Goal: Task Accomplishment & Management: Use online tool/utility

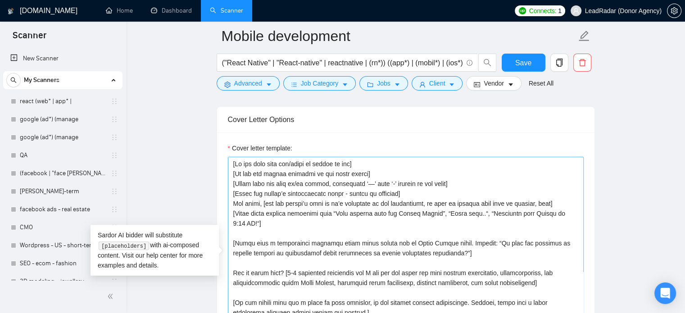
scroll to position [218, 0]
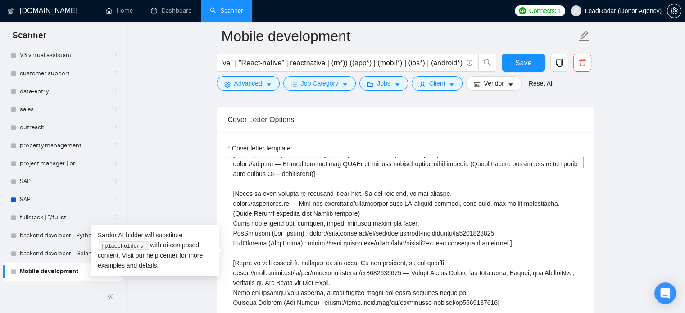
click at [323, 200] on textarea "Cover letter template:" at bounding box center [406, 258] width 356 height 203
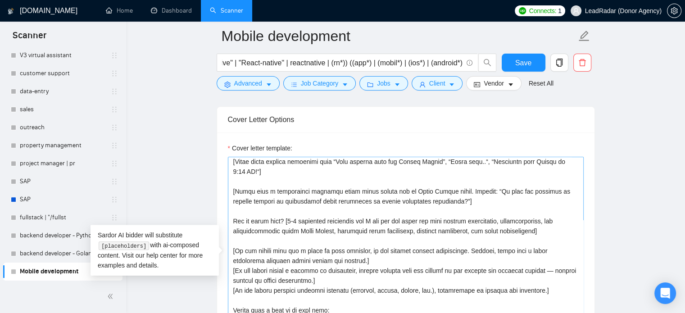
scroll to position [0, 0]
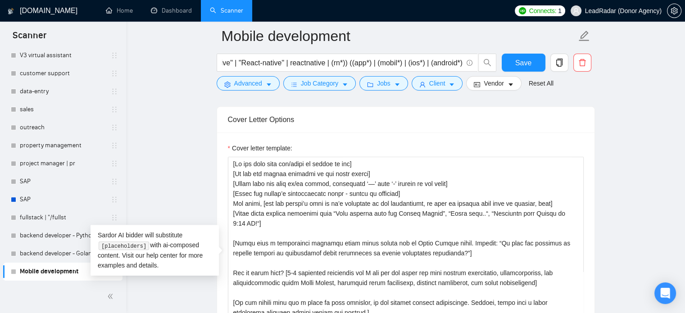
drag, startPoint x: 250, startPoint y: 223, endPoint x: 182, endPoint y: 123, distance: 121.2
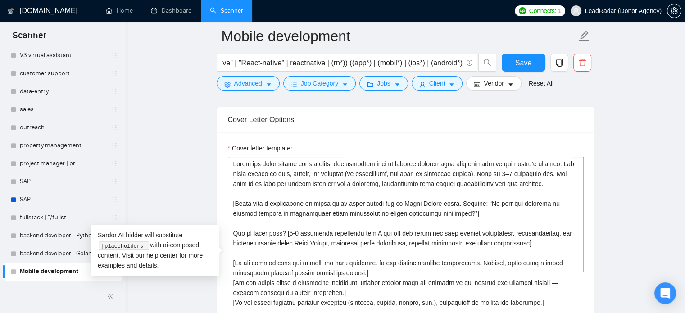
click at [232, 165] on textarea "Cover letter template:" at bounding box center [406, 258] width 356 height 203
click at [523, 184] on textarea "Cover letter template:" at bounding box center [406, 258] width 356 height 203
click at [492, 172] on textarea "Cover letter template:" at bounding box center [406, 258] width 356 height 203
click at [513, 175] on textarea "Cover letter template:" at bounding box center [406, 258] width 356 height 203
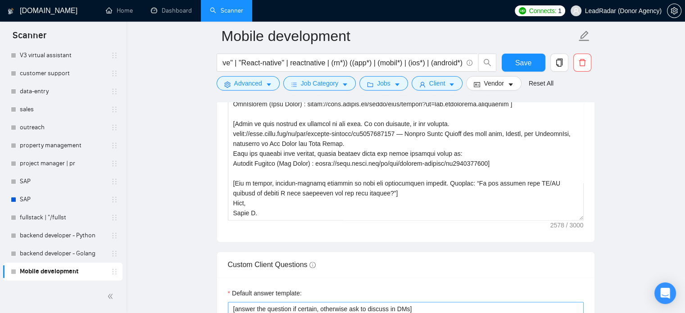
scroll to position [1119, 0]
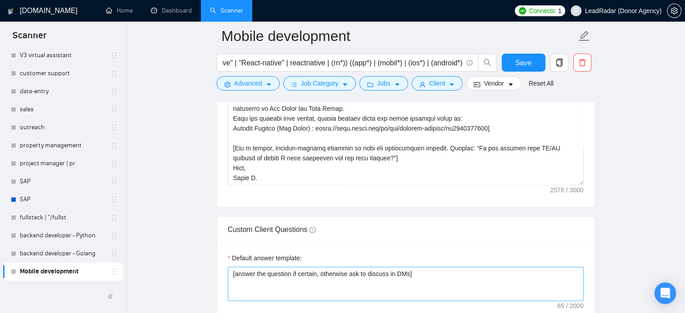
drag, startPoint x: 232, startPoint y: 185, endPoint x: 411, endPoint y: 290, distance: 207.0
click at [411, 290] on form "Auto Bidding Enabled Auto Bidding Enabled: OFF Auto Bidder Schedule Auto Biddin…" at bounding box center [406, 277] width 378 height 2454
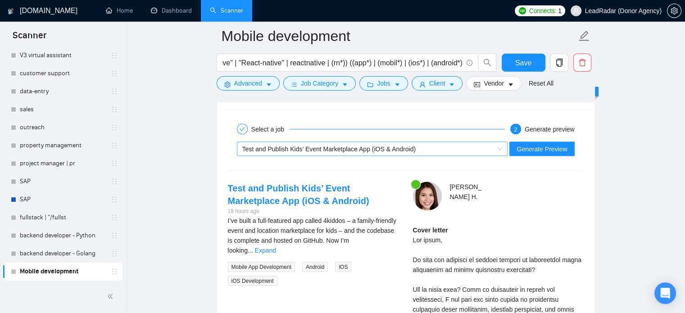
scroll to position [1684, 0]
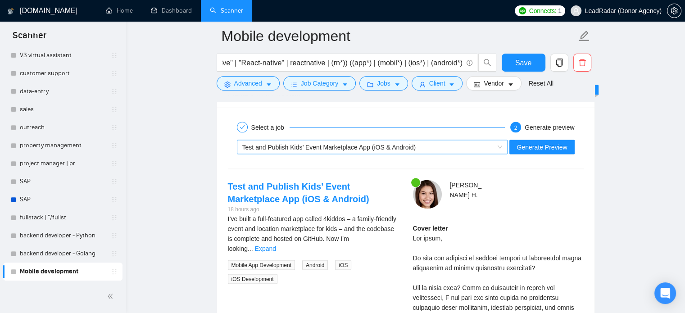
click at [484, 147] on div "Test and Publish Kids’ Event Marketplace App (iOS & Android)" at bounding box center [368, 147] width 252 height 14
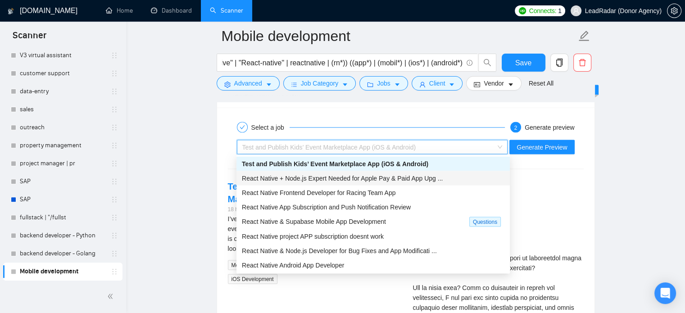
click at [341, 174] on span "React Native + Node.js Expert Needed for Apple Pay & Paid App Upg ..." at bounding box center [342, 177] width 201 height 7
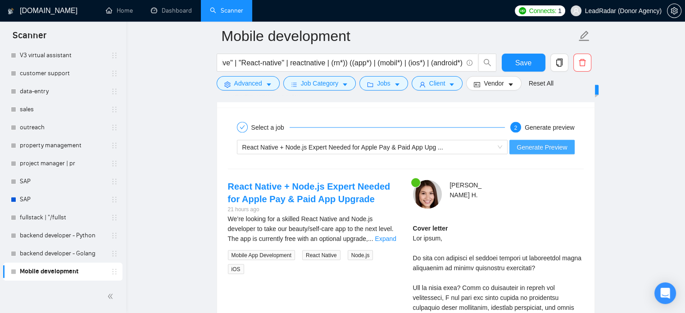
click at [555, 142] on span "Generate Preview" at bounding box center [542, 147] width 50 height 10
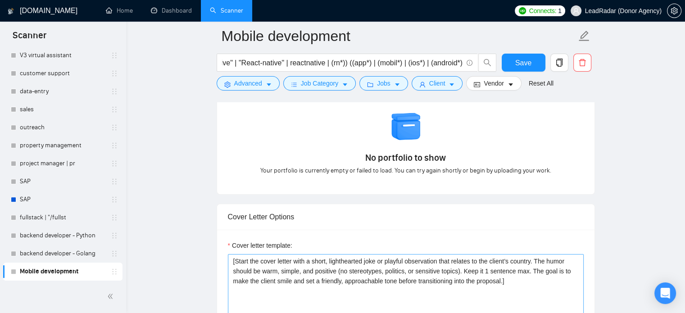
scroll to position [850, 0]
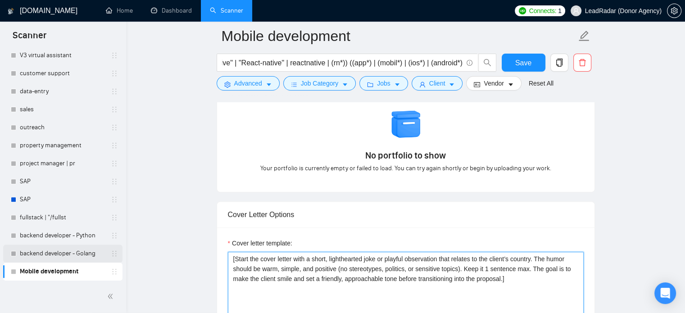
drag, startPoint x: 525, startPoint y: 278, endPoint x: 16, endPoint y: 246, distance: 509.5
paste textarea "Begin the cover letter with a short, light-hearted joke connected to the client…"
drag, startPoint x: 444, startPoint y: 266, endPoint x: 106, endPoint y: 205, distance: 343.7
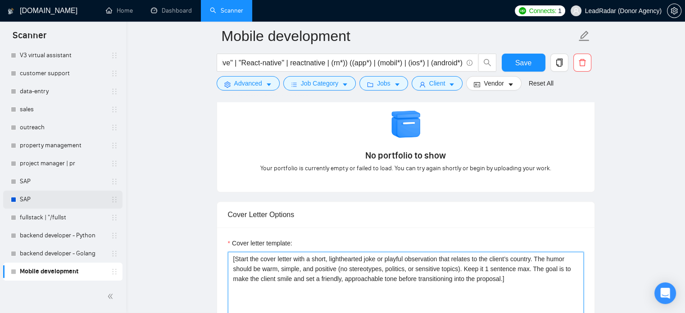
paste textarea "Begin the cover letter with a short, light-hearted joke connected to the client…"
drag, startPoint x: 235, startPoint y: 259, endPoint x: 459, endPoint y: 273, distance: 224.8
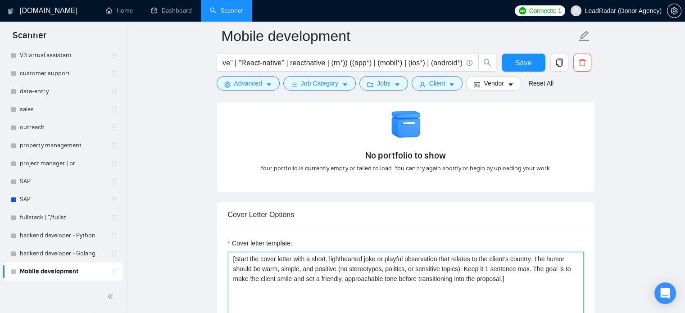
paste textarea "Begin the cover letter with a short, light-hearted joke connected to the client…"
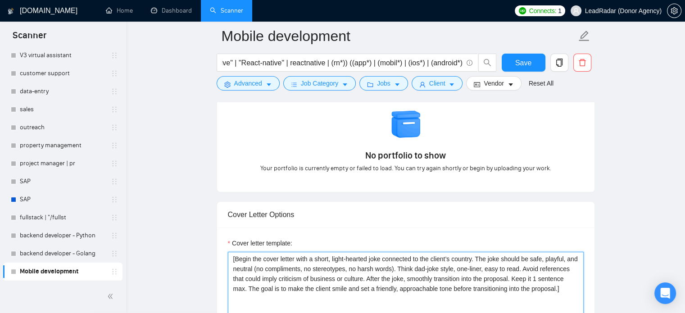
drag, startPoint x: 397, startPoint y: 278, endPoint x: 544, endPoint y: 279, distance: 146.8
drag, startPoint x: 465, startPoint y: 277, endPoint x: 431, endPoint y: 291, distance: 37.0
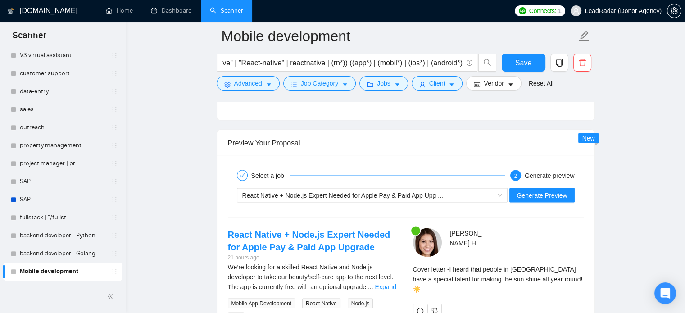
scroll to position [1696, 0]
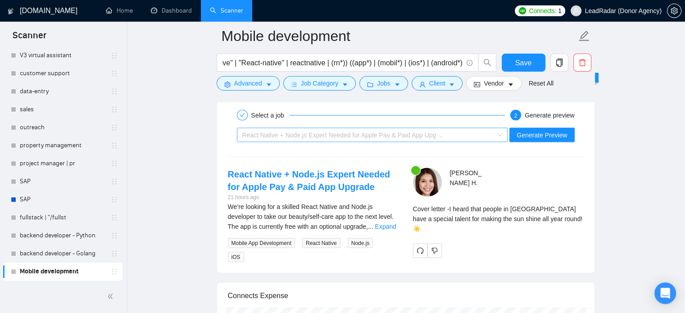
click at [338, 132] on span "React Native + Node.js Expert Needed for Apple Pay & Paid App Upg ..." at bounding box center [342, 134] width 201 height 7
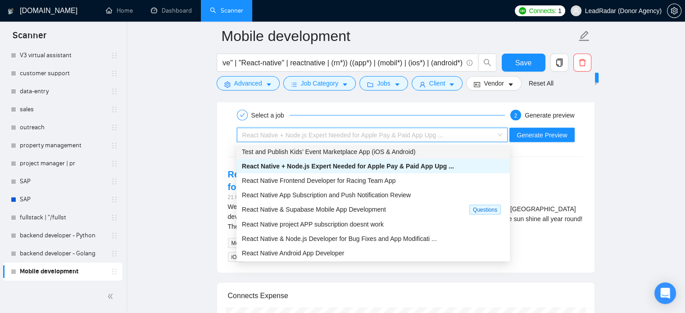
click at [323, 151] on span "Test and Publish Kids’ Event Marketplace App (iOS & Android)" at bounding box center [328, 151] width 173 height 7
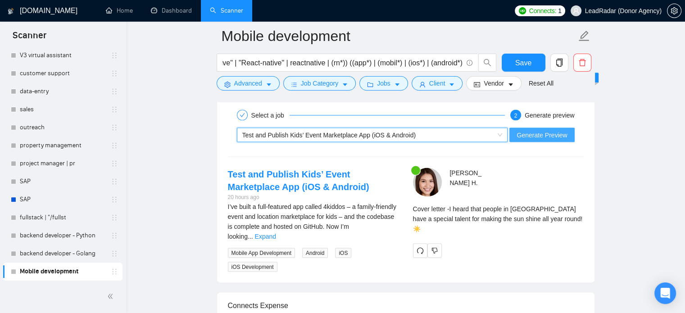
click at [539, 135] on span "Generate Preview" at bounding box center [542, 135] width 50 height 10
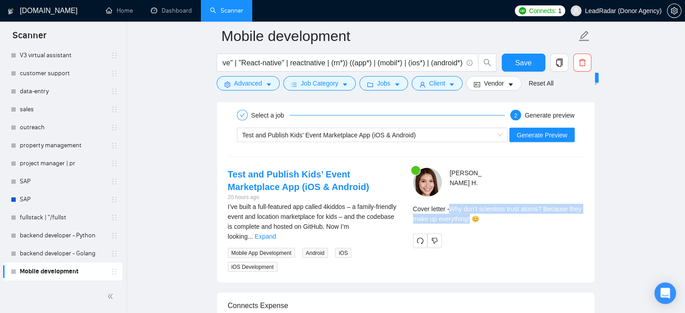
drag, startPoint x: 452, startPoint y: 207, endPoint x: 470, endPoint y: 217, distance: 20.6
click at [470, 217] on div "Cover letter - Why don’t scientists trust atoms? Because they make up everythin…" at bounding box center [498, 214] width 171 height 20
copy div "Why don’t scientists trust atoms? Because they make up everything!"
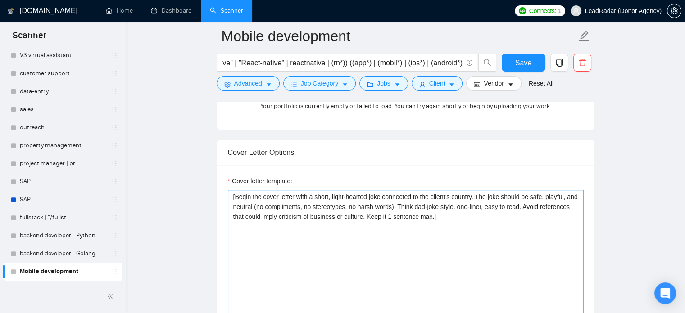
scroll to position [912, 0]
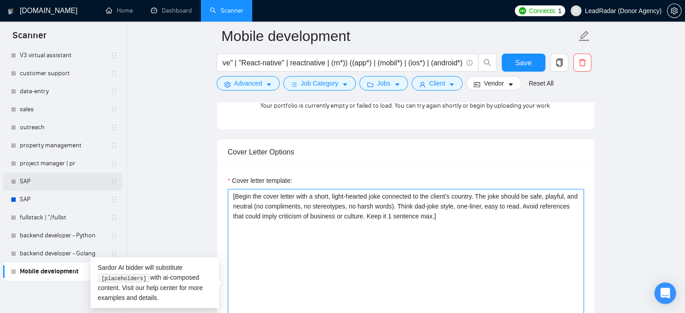
drag, startPoint x: 482, startPoint y: 216, endPoint x: 116, endPoint y: 179, distance: 368.1
click at [473, 212] on textarea "[Begin the cover letter with a short, light-hearted joke connected to the clien…" at bounding box center [406, 290] width 356 height 203
click at [462, 216] on textarea "[Begin the cover letter with a short, light-hearted joke connected to the clien…" at bounding box center [406, 290] width 356 height 203
click at [429, 209] on textarea "[Begin the cover letter with a short, light-hearted joke connected to the clien…" at bounding box center [406, 290] width 356 height 203
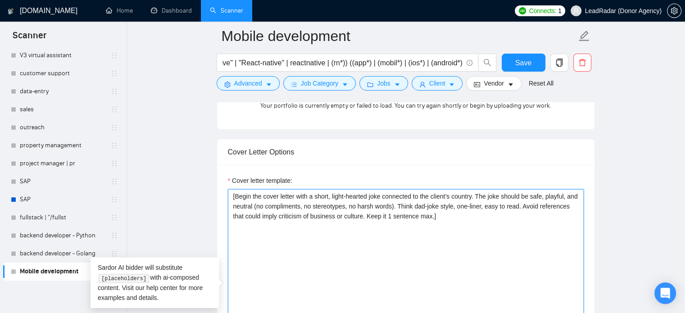
click at [532, 207] on textarea "[Begin the cover letter with a short, light-hearted joke connected to the clien…" at bounding box center [406, 290] width 356 height 203
click at [532, 206] on textarea "[Begin the cover letter with a short, light-hearted joke connected to the clien…" at bounding box center [406, 290] width 356 height 203
drag, startPoint x: 466, startPoint y: 206, endPoint x: 495, endPoint y: 202, distance: 30.1
click at [495, 202] on textarea "[Begin the cover letter with a short, light-hearted joke connected to the clien…" at bounding box center [406, 290] width 356 height 203
click at [442, 214] on textarea "[Begin the cover letter with a short, light-hearted joke connected to the clien…" at bounding box center [406, 290] width 356 height 203
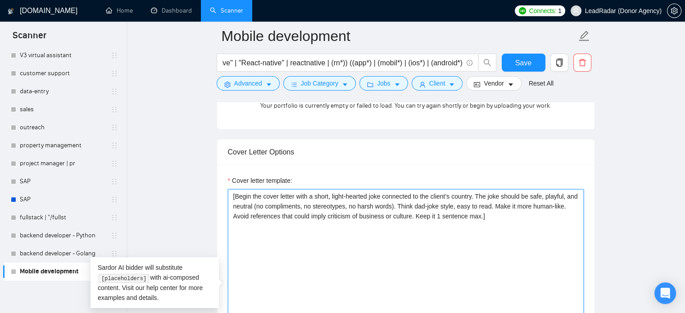
click at [439, 217] on textarea "[Begin the cover letter with a short, light-hearted joke connected to the clien…" at bounding box center [406, 290] width 356 height 203
click at [472, 214] on textarea "[Begin the cover letter with a short, light-hearted joke connected to the clien…" at bounding box center [406, 290] width 356 height 203
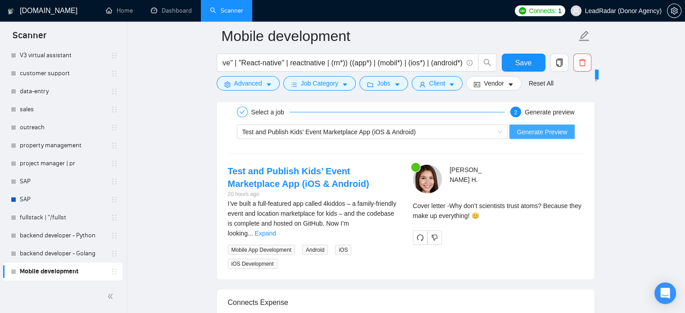
scroll to position [1700, 0]
click at [539, 127] on span "Generate Preview" at bounding box center [542, 131] width 50 height 10
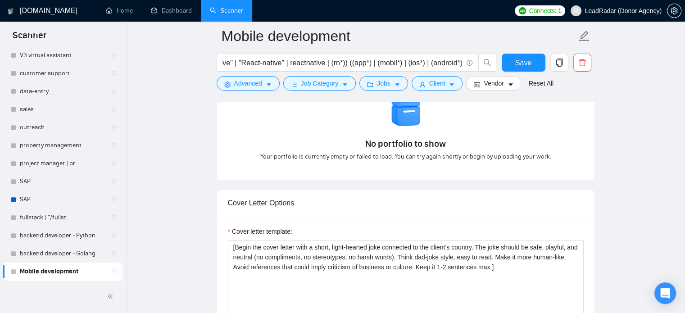
scroll to position [978, 0]
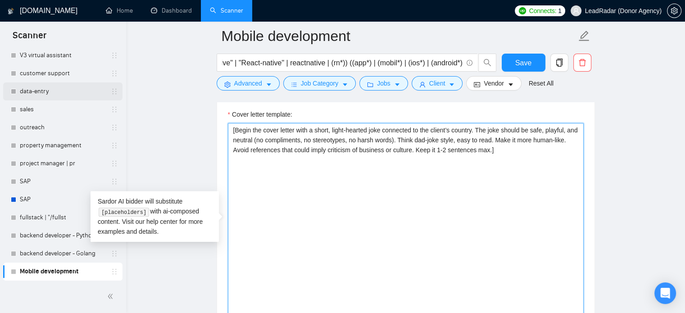
drag, startPoint x: 495, startPoint y: 151, endPoint x: 71, endPoint y: 83, distance: 430.2
click at [71, 83] on section "Scanner New Scanner My Scanners react (web* | app* | google (ad*) (manage googl…" at bounding box center [342, 298] width 685 height 2552
click at [512, 142] on textarea "[Begin the cover letter with a short, light-hearted joke connected to the clien…" at bounding box center [406, 224] width 356 height 203
drag, startPoint x: 466, startPoint y: 141, endPoint x: 425, endPoint y: 142, distance: 40.5
click at [425, 142] on textarea "[Begin the cover letter with a short, light-hearted joke connected to the clien…" at bounding box center [406, 224] width 356 height 203
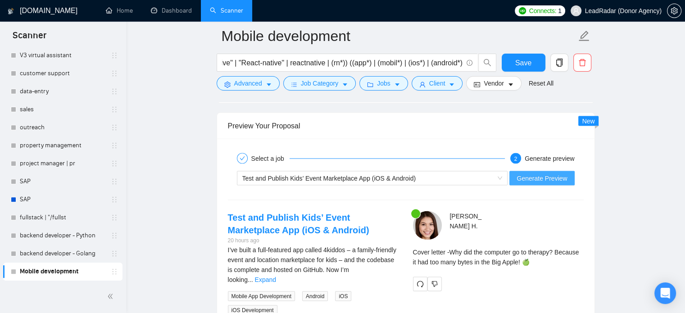
scroll to position [1674, 0]
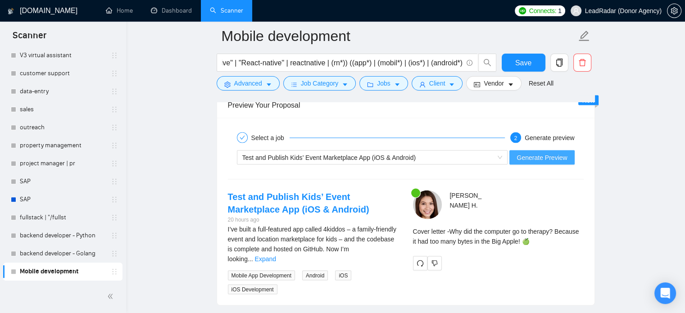
click at [542, 157] on span "Generate Preview" at bounding box center [542, 157] width 50 height 10
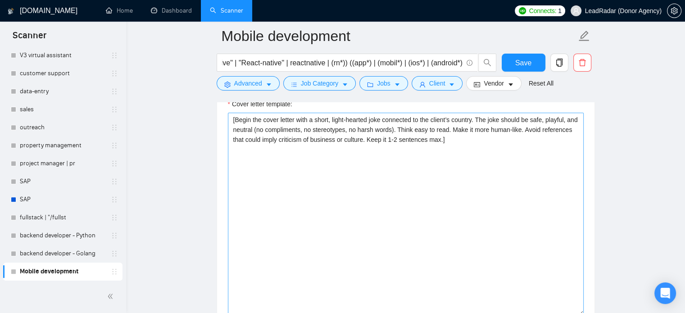
scroll to position [979, 0]
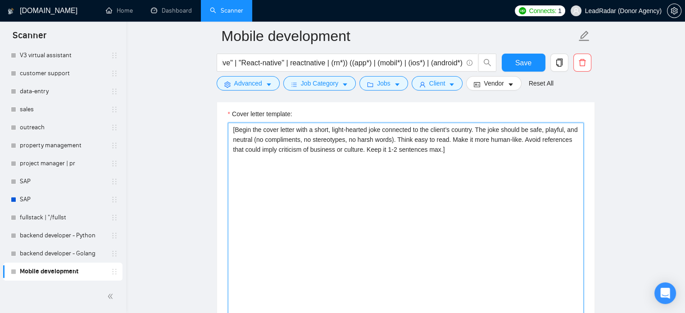
click at [436, 149] on textarea "[Begin the cover letter with a short, light-hearted joke connected to the clien…" at bounding box center [406, 224] width 356 height 203
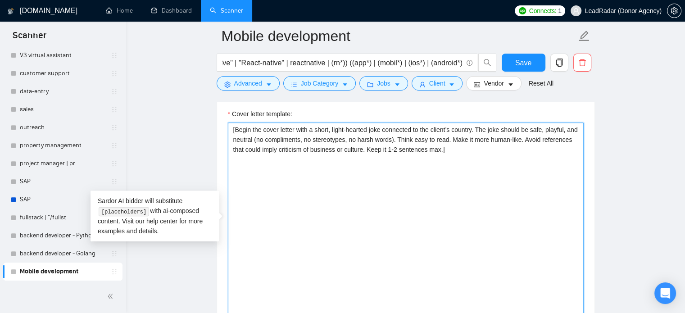
click at [454, 131] on textarea "[Begin the cover letter with a short, light-hearted joke connected to the clien…" at bounding box center [406, 224] width 356 height 203
drag, startPoint x: 480, startPoint y: 151, endPoint x: 34, endPoint y: 90, distance: 449.7
click at [34, 90] on section "Scanner New Scanner My Scanners react (web* | app* | google (ad*) (manage googl…" at bounding box center [342, 297] width 685 height 2552
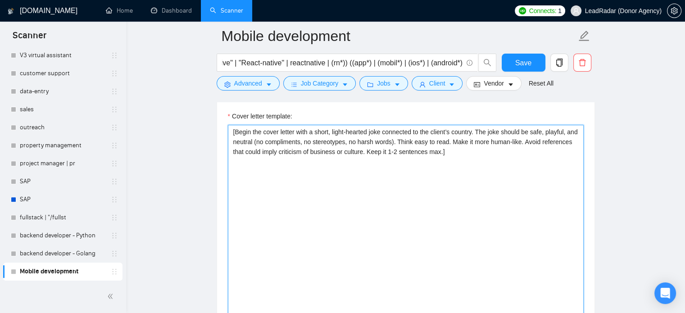
scroll to position [976, 0]
click at [466, 130] on textarea "[Begin the cover letter with a short, light-hearted joke connected to the clien…" at bounding box center [406, 226] width 356 height 203
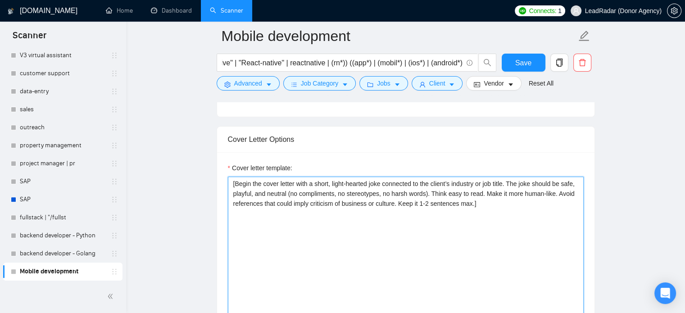
scroll to position [926, 0]
drag, startPoint x: 255, startPoint y: 192, endPoint x: 287, endPoint y: 193, distance: 32.0
click at [287, 193] on textarea "[Begin the cover letter with a short, light-hearted joke connected to the clien…" at bounding box center [406, 277] width 356 height 203
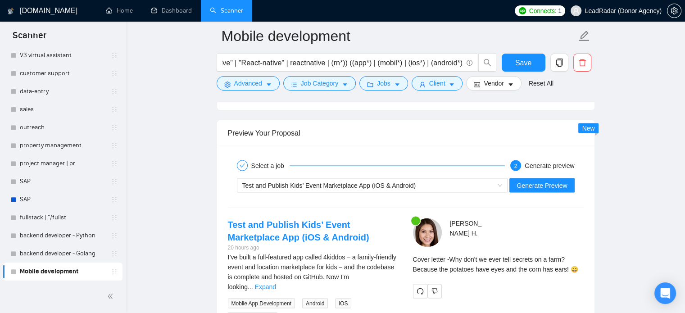
scroll to position [1657, 0]
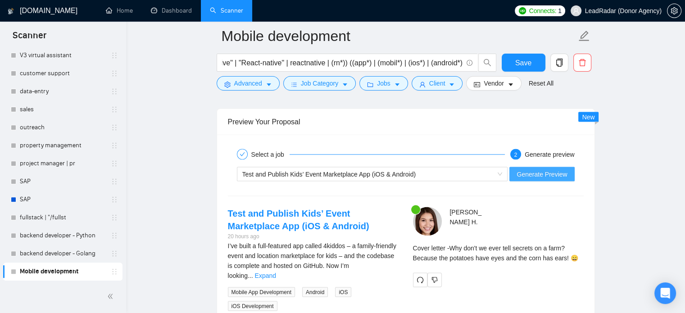
click at [541, 173] on span "Generate Preview" at bounding box center [542, 174] width 50 height 10
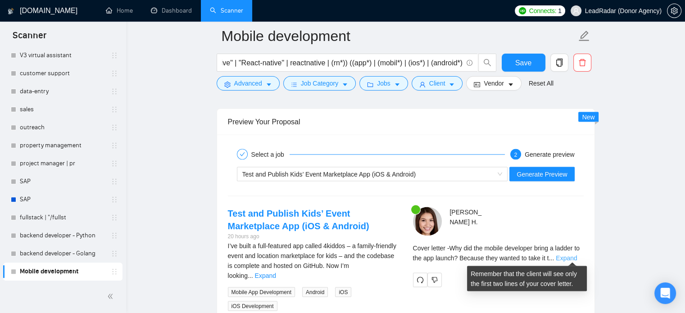
click at [571, 254] on link "Expand" at bounding box center [566, 257] width 21 height 7
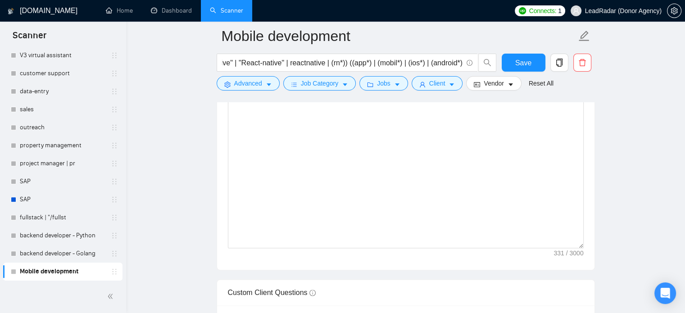
scroll to position [928, 0]
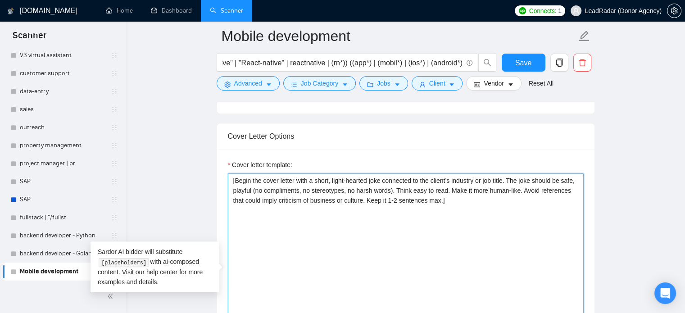
drag, startPoint x: 481, startPoint y: 201, endPoint x: 123, endPoint y: 154, distance: 361.7
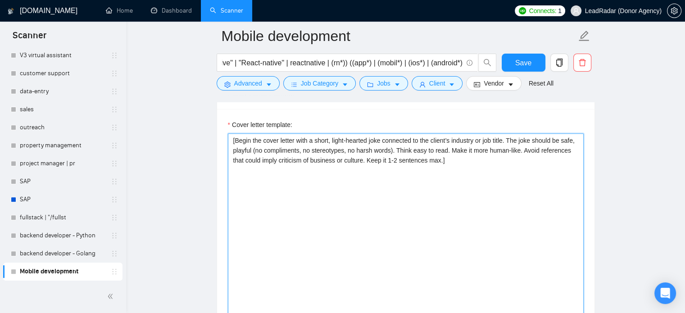
scroll to position [972, 0]
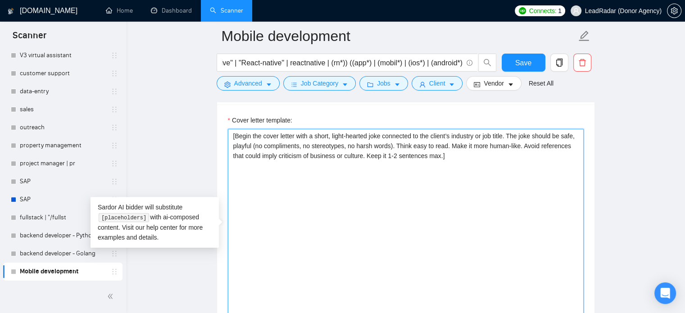
paste textarea "Begin the cover letter with a short, light-hearted joke connected to the client…"
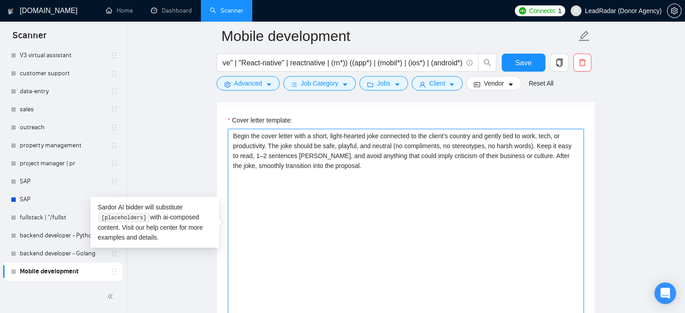
click at [230, 136] on textarea "Begin the cover letter with a short, light-hearted joke connected to the client…" at bounding box center [406, 230] width 356 height 203
click at [336, 166] on textarea "[Begin the cover letter with a short, light-hearted joke connected to the clien…" at bounding box center [406, 230] width 356 height 203
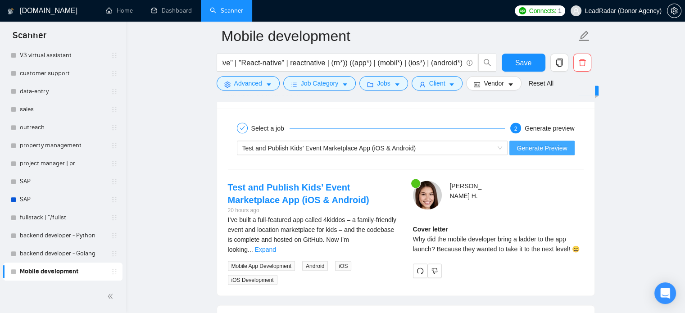
scroll to position [1684, 0]
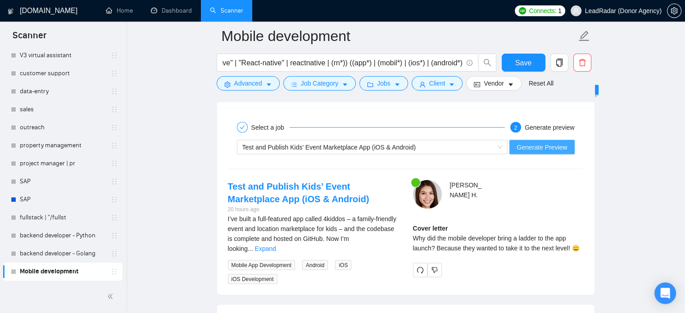
click at [545, 149] on span "Generate Preview" at bounding box center [542, 147] width 50 height 10
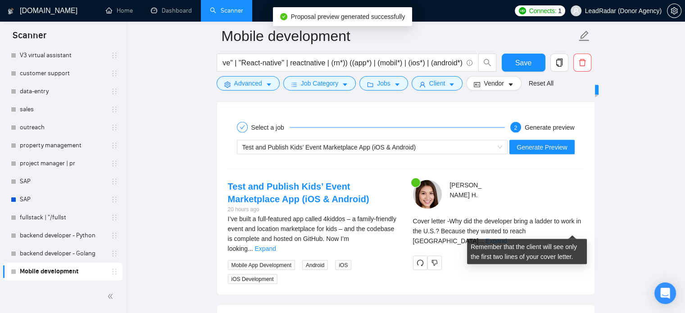
click at [507, 237] on link "Expand" at bounding box center [496, 240] width 21 height 7
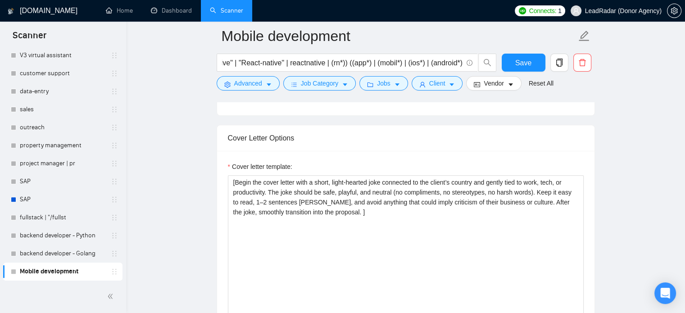
scroll to position [927, 0]
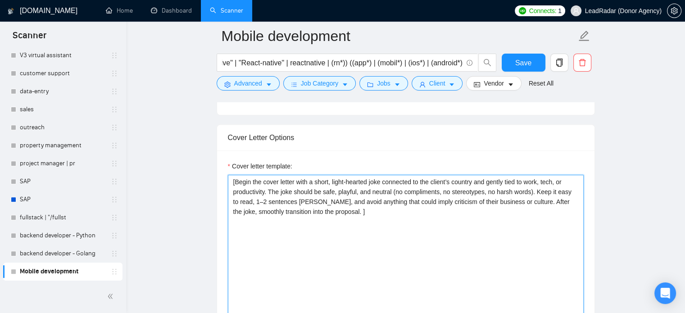
click at [362, 212] on textarea "[Begin the cover letter with a short, light-hearted joke connected to the clien…" at bounding box center [406, 276] width 356 height 203
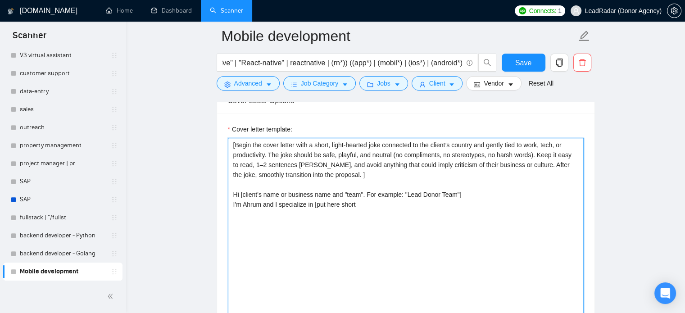
scroll to position [963, 0]
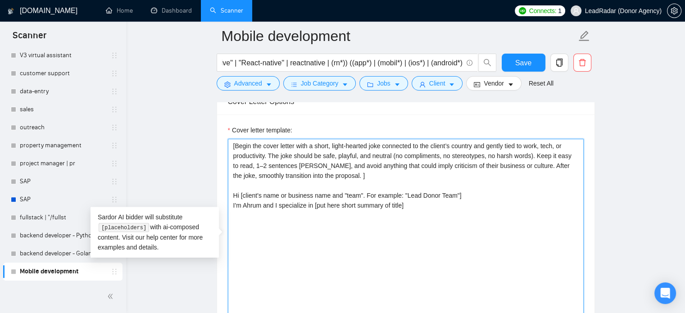
click at [339, 205] on textarea "[Begin the cover letter with a short, light-hearted joke connected to the clien…" at bounding box center [406, 240] width 356 height 203
click at [327, 206] on textarea "[Begin the cover letter with a short, light-hearted joke connected to the clien…" at bounding box center [406, 240] width 356 height 203
drag, startPoint x: 316, startPoint y: 207, endPoint x: 403, endPoint y: 207, distance: 86.9
click at [403, 207] on textarea "[Begin the cover letter with a short, light-hearted joke connected to the clien…" at bounding box center [406, 240] width 356 height 203
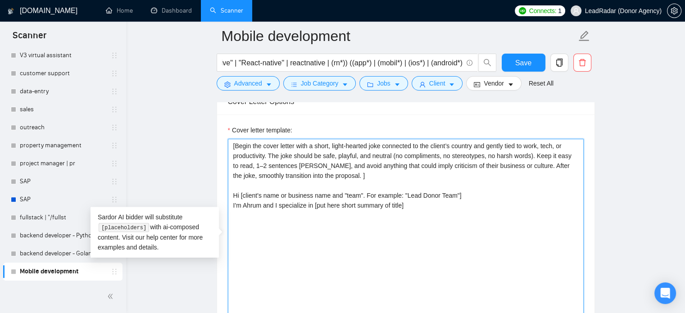
drag, startPoint x: 403, startPoint y: 207, endPoint x: 316, endPoint y: 208, distance: 86.9
click at [316, 208] on textarea "[Begin the cover letter with a short, light-hearted joke connected to the clien…" at bounding box center [406, 240] width 356 height 203
click at [281, 195] on textarea "[Begin the cover letter with a short, light-hearted joke connected to the clien…" at bounding box center [406, 240] width 356 height 203
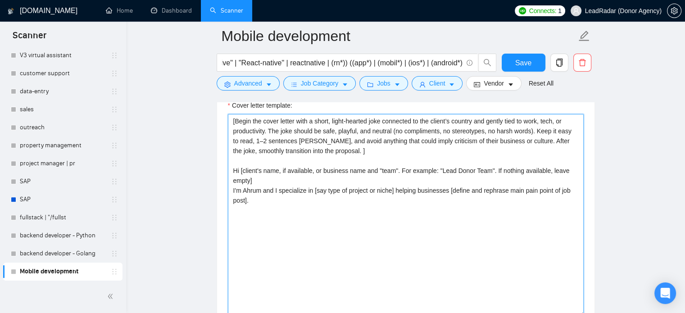
scroll to position [988, 0]
click at [273, 201] on textarea "[Begin the cover letter with a short, light-hearted joke connected to the clien…" at bounding box center [406, 215] width 356 height 203
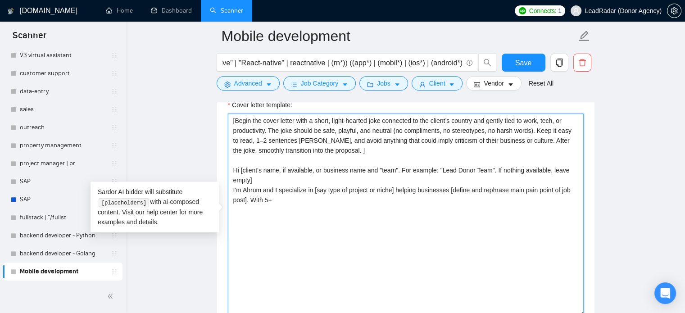
click at [292, 200] on textarea "[Begin the cover letter with a short, light-hearted joke connected to the clien…" at bounding box center [406, 215] width 356 height 203
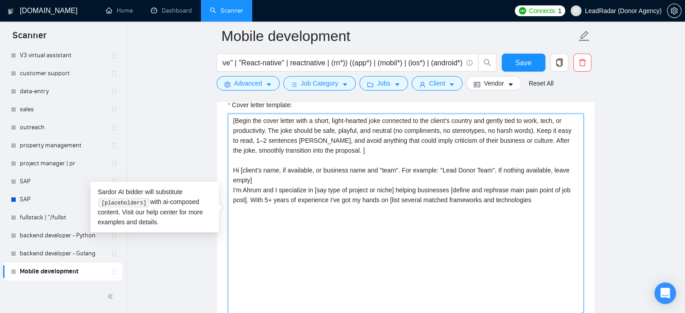
click at [427, 200] on textarea "[Begin the cover letter with a short, light-hearted joke connected to the clien…" at bounding box center [406, 215] width 356 height 203
click at [423, 200] on textarea "[Begin the cover letter with a short, light-hearted joke connected to the clien…" at bounding box center [406, 215] width 356 height 203
drag, startPoint x: 250, startPoint y: 200, endPoint x: 281, endPoint y: 210, distance: 31.6
click at [281, 210] on textarea "[Begin the cover letter with a short, light-hearted joke connected to the clien…" at bounding box center [406, 215] width 356 height 203
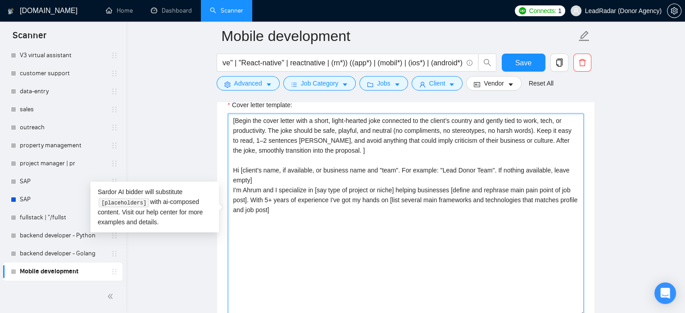
drag, startPoint x: 317, startPoint y: 198, endPoint x: 328, endPoint y: 197, distance: 10.8
click at [318, 198] on textarea "[Begin the cover letter with a short, light-hearted joke connected to the clien…" at bounding box center [406, 215] width 356 height 203
click at [382, 191] on textarea "[Begin the cover letter with a short, light-hearted joke connected to the clien…" at bounding box center [406, 215] width 356 height 203
drag, startPoint x: 389, startPoint y: 200, endPoint x: 275, endPoint y: 211, distance: 114.9
click at [275, 211] on textarea "[Begin the cover letter with a short, light-hearted joke connected to the clien…" at bounding box center [406, 215] width 356 height 203
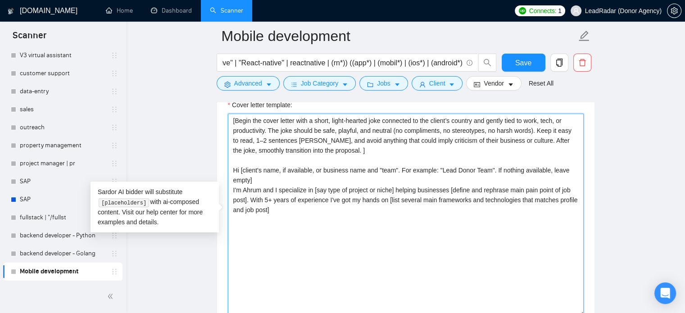
paste textarea "the key frameworks and technologies that best align with your profile and the j…"
click at [295, 192] on textarea "[Begin the cover letter with a short, light-hearted joke connected to the clien…" at bounding box center [406, 215] width 356 height 203
drag, startPoint x: 330, startPoint y: 201, endPoint x: 387, endPoint y: 195, distance: 58.0
click at [387, 195] on textarea "[Begin the cover letter with a short, light-hearted joke connected to the clien…" at bounding box center [406, 215] width 356 height 203
paste textarea "’ve worked extensively with"
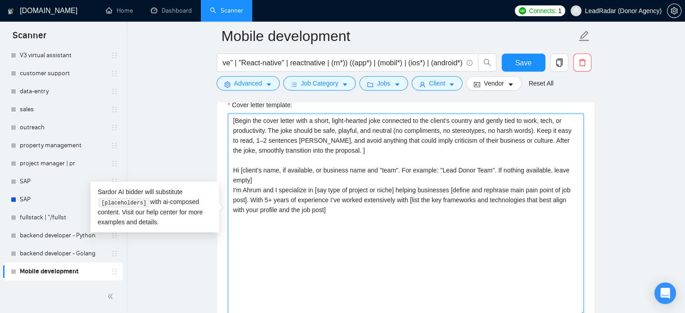
click at [375, 203] on textarea "[Begin the cover letter with a short, light-hearted joke connected to the clien…" at bounding box center [406, 215] width 356 height 203
click at [333, 211] on textarea "[Begin the cover letter with a short, light-hearted joke connected to the clien…" at bounding box center [406, 215] width 356 height 203
click at [382, 200] on textarea "[Begin the cover letter with a short, light-hearted joke connected to the clien…" at bounding box center [406, 215] width 356 height 203
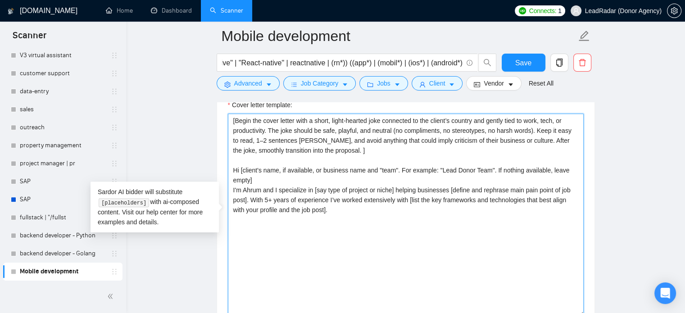
paste textarea "a lot with"
click at [568, 199] on textarea "[Begin the cover letter with a short, light-hearted joke connected to the clien…" at bounding box center [406, 215] width 356 height 203
click at [345, 213] on textarea "[Begin the cover letter with a short, light-hearted joke connected to the clien…" at bounding box center [406, 215] width 356 height 203
click at [268, 167] on textarea "[Begin the cover letter with a short, light-hearted joke connected to the clien…" at bounding box center [406, 215] width 356 height 203
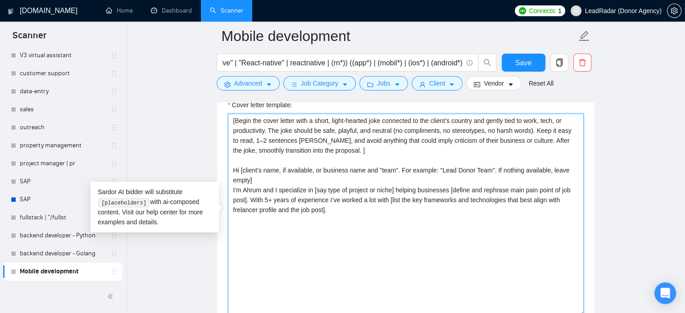
click at [265, 234] on textarea "[Begin the cover letter with a short, light-hearted joke connected to the clien…" at bounding box center [406, 215] width 356 height 203
paste textarea "[Match the job’s needs with a standout project from my portfolio. Highlight its…"
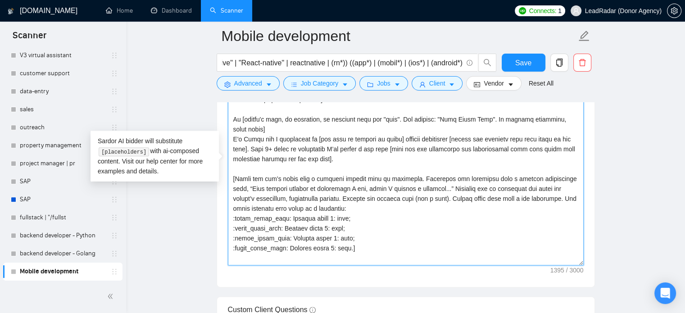
scroll to position [1038, 0]
click at [364, 177] on textarea "Cover letter template:" at bounding box center [406, 164] width 356 height 203
click at [401, 178] on textarea "Cover letter template:" at bounding box center [406, 164] width 356 height 203
click at [408, 178] on textarea "Cover letter template:" at bounding box center [406, 164] width 356 height 203
click at [554, 179] on textarea "Cover letter template:" at bounding box center [406, 164] width 356 height 203
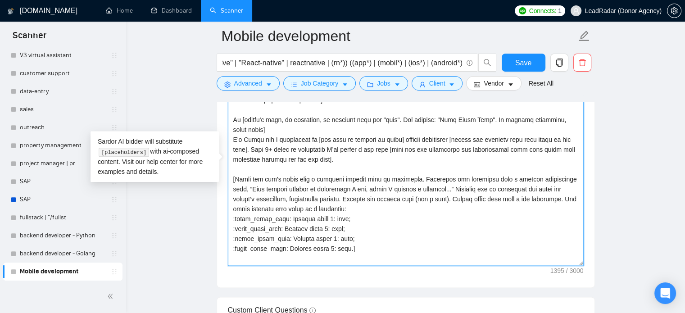
click at [275, 189] on textarea "Cover letter template:" at bounding box center [406, 164] width 356 height 203
click at [272, 188] on textarea "Cover letter template:" at bounding box center [406, 164] width 356 height 203
drag, startPoint x: 234, startPoint y: 178, endPoint x: 333, endPoint y: 207, distance: 102.6
click at [333, 207] on textarea "Cover letter template:" at bounding box center [406, 164] width 356 height 203
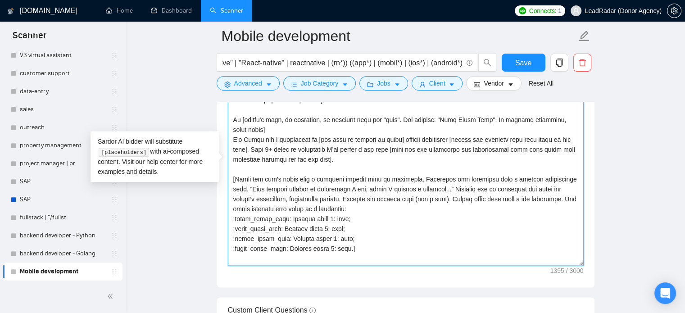
click at [287, 220] on textarea "Cover letter template:" at bounding box center [406, 164] width 356 height 203
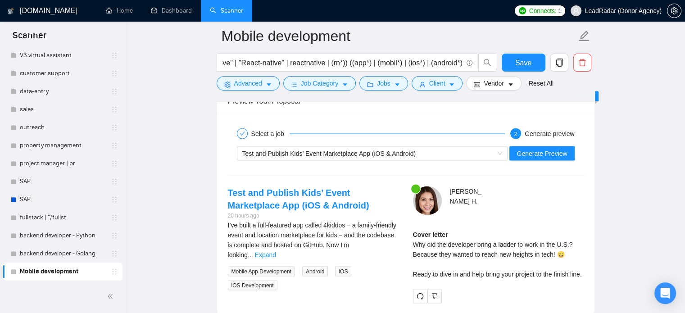
scroll to position [1696, 0]
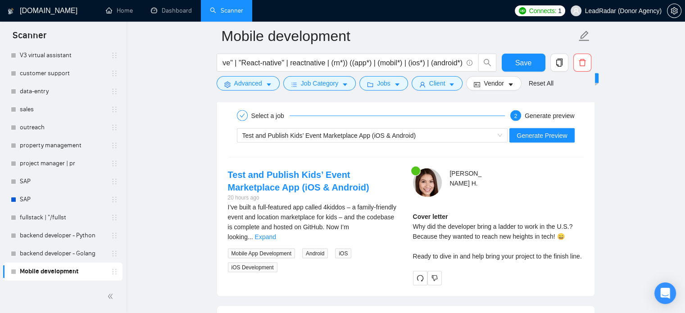
click at [539, 124] on div "Test and Publish Kids’ Event Marketplace App (iOS & Android) Generate Preview" at bounding box center [406, 135] width 358 height 22
click at [533, 137] on span "Generate Preview" at bounding box center [542, 135] width 50 height 10
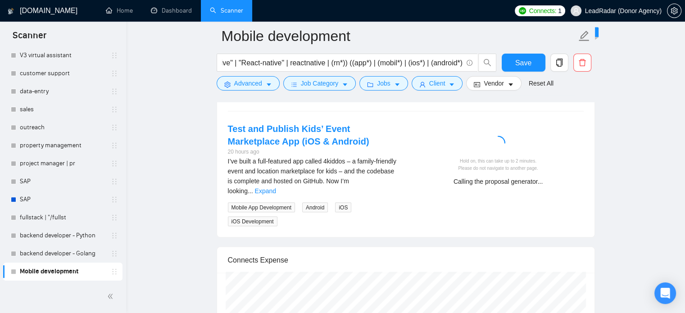
scroll to position [1751, 0]
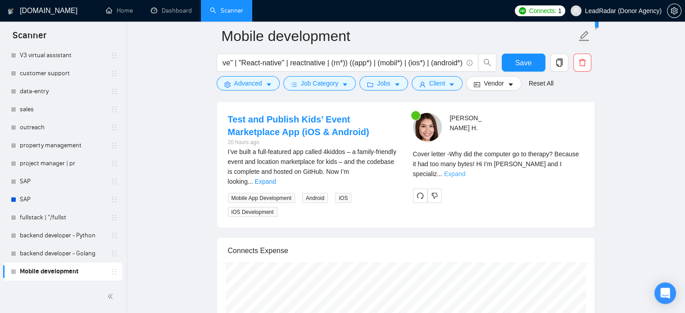
click at [465, 170] on link "Expand" at bounding box center [454, 173] width 21 height 7
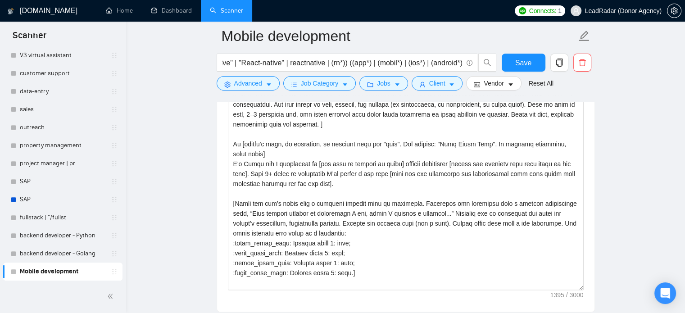
scroll to position [1016, 0]
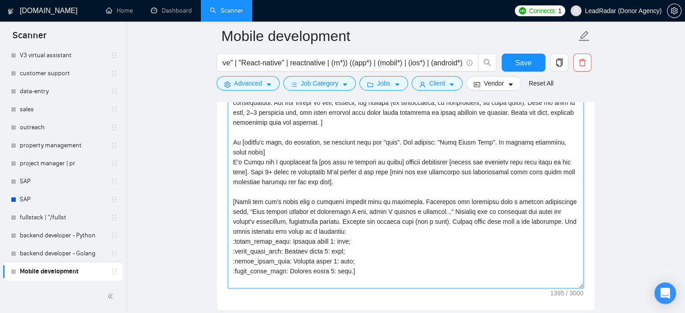
click at [539, 174] on textarea "Cover letter template:" at bounding box center [406, 187] width 356 height 203
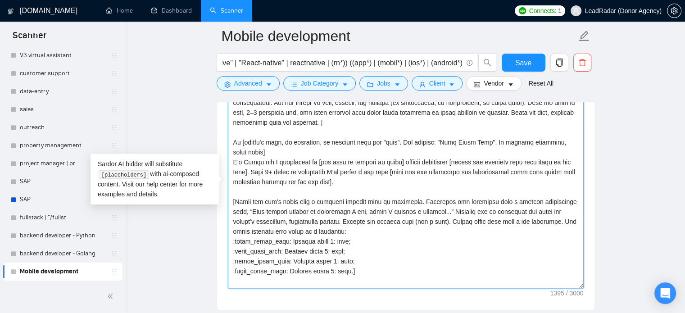
click at [539, 174] on textarea "Cover letter template:" at bounding box center [406, 187] width 356 height 203
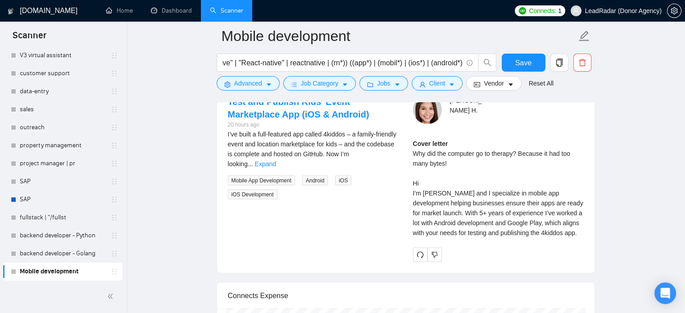
scroll to position [1769, 0]
click at [418, 258] on button "button" at bounding box center [420, 254] width 14 height 14
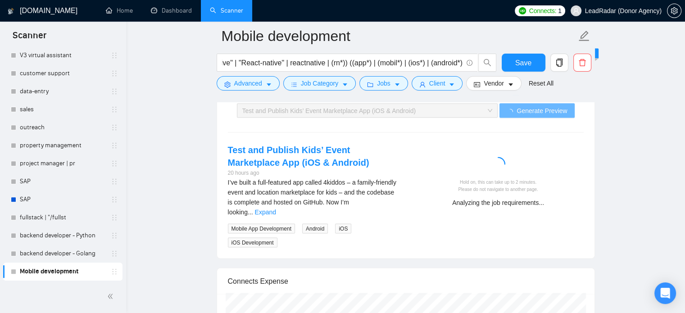
scroll to position [1726, 0]
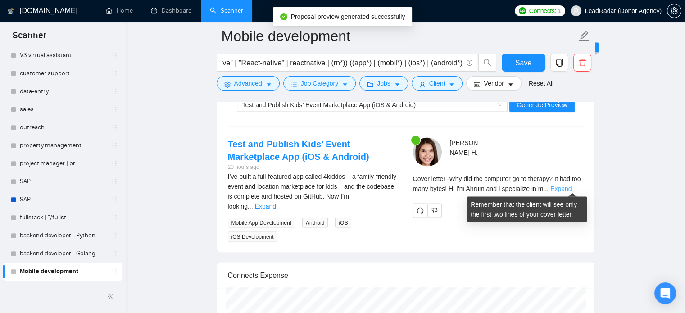
click at [572, 186] on link "Expand" at bounding box center [560, 188] width 21 height 7
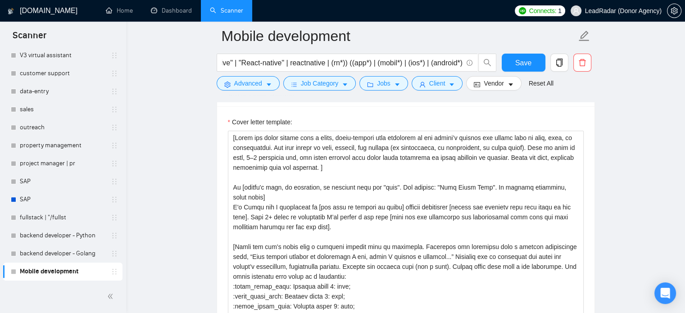
scroll to position [928, 0]
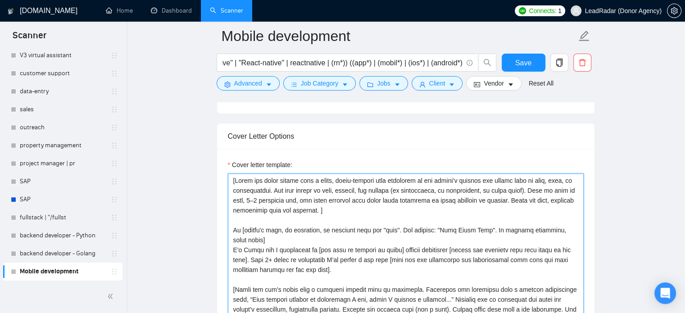
click at [483, 204] on textarea "Cover letter template:" at bounding box center [406, 274] width 356 height 203
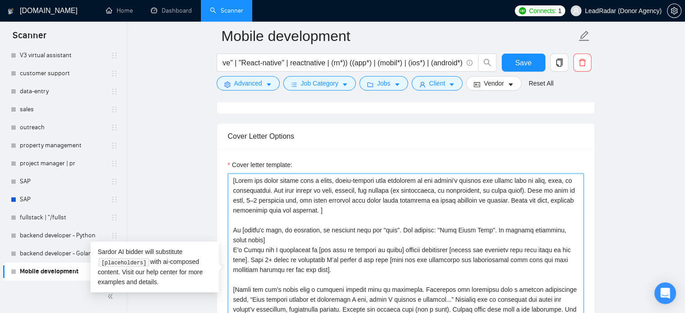
click at [476, 261] on textarea "Cover letter template:" at bounding box center [406, 274] width 356 height 203
click at [325, 270] on textarea "Cover letter template:" at bounding box center [406, 274] width 356 height 203
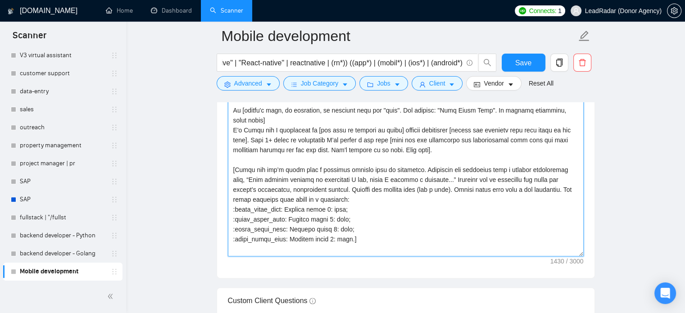
scroll to position [1057, 0]
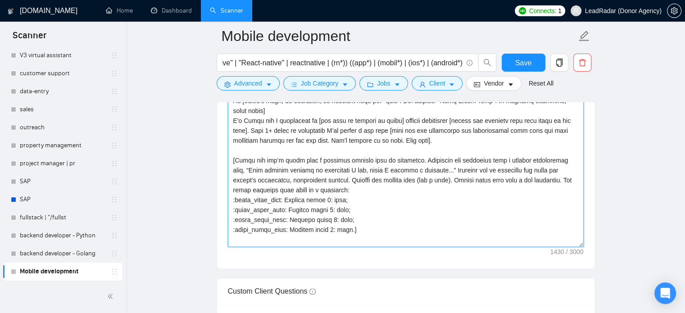
drag, startPoint x: 241, startPoint y: 165, endPoint x: 359, endPoint y: 252, distance: 146.3
click at [359, 252] on div "Cover letter template:" at bounding box center [405, 144] width 377 height 249
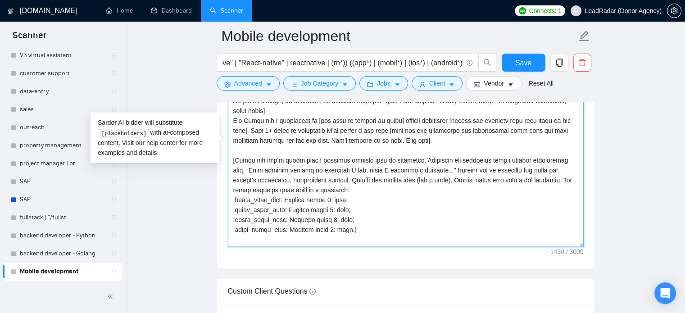
paste textarea "If the job matches something I’ve done before, start a new paragraph and bring …"
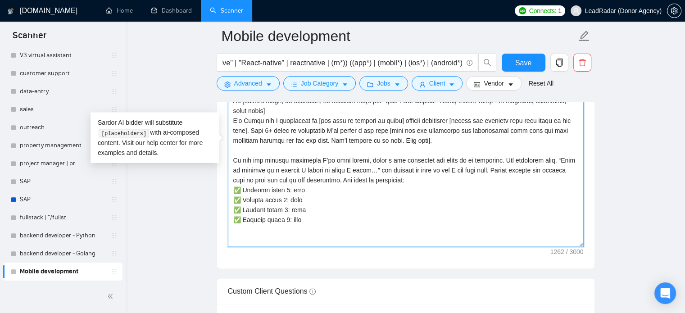
click at [232, 159] on textarea "Cover letter template:" at bounding box center [406, 145] width 356 height 203
click at [343, 223] on textarea "Cover letter template:" at bounding box center [406, 145] width 356 height 203
click at [287, 186] on textarea "Cover letter template:" at bounding box center [406, 145] width 356 height 203
click at [287, 187] on textarea "Cover letter template:" at bounding box center [406, 145] width 356 height 203
paste textarea "[URL][DOMAIN_NAME]"
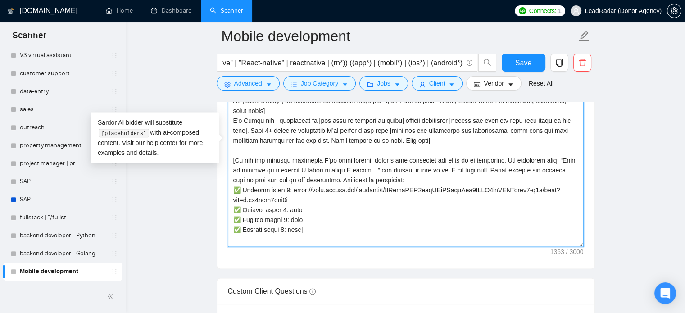
click at [285, 213] on textarea "Cover letter template:" at bounding box center [406, 145] width 356 height 203
paste textarea "[URL][DOMAIN_NAME]"
click at [288, 234] on textarea "Cover letter template:" at bounding box center [406, 145] width 356 height 203
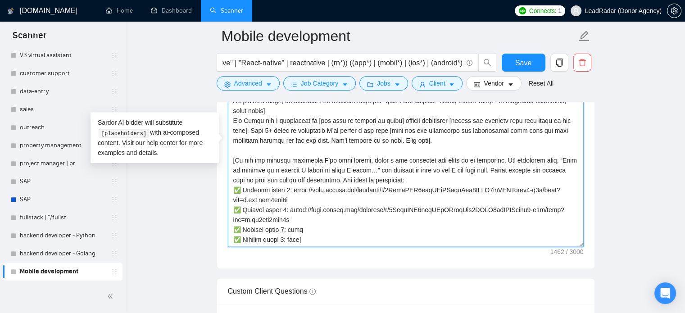
click at [287, 231] on textarea "Cover letter template:" at bounding box center [406, 145] width 356 height 203
paste textarea "[URL][DOMAIN_NAME]"
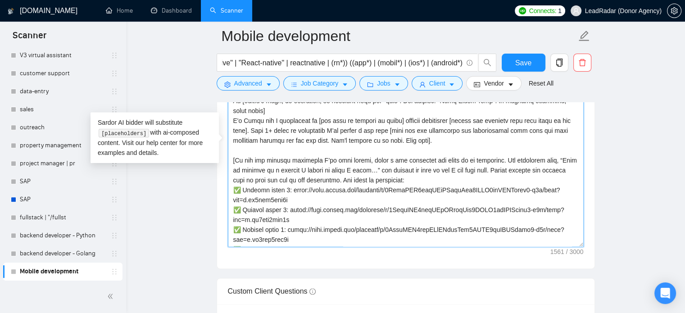
scroll to position [9, 0]
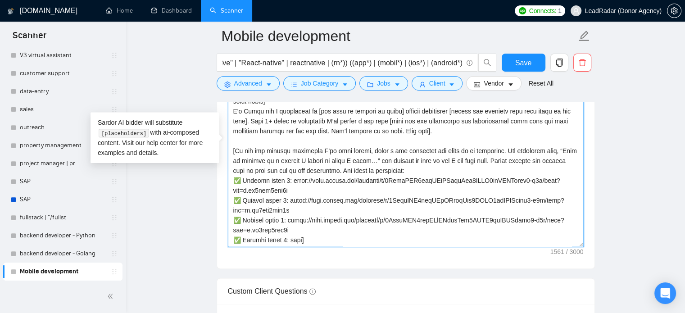
click at [287, 237] on textarea "Cover letter template:" at bounding box center [406, 145] width 356 height 203
paste textarea "[URL][DOMAIN_NAME]"
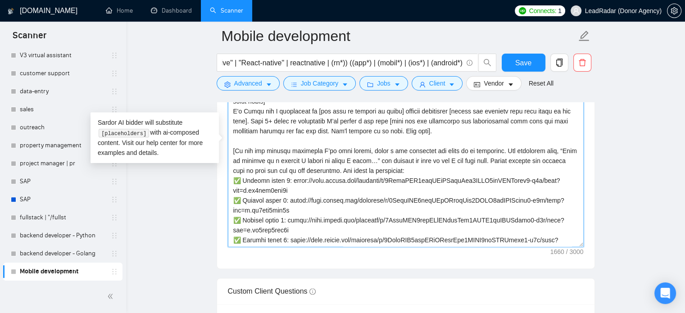
scroll to position [17, 0]
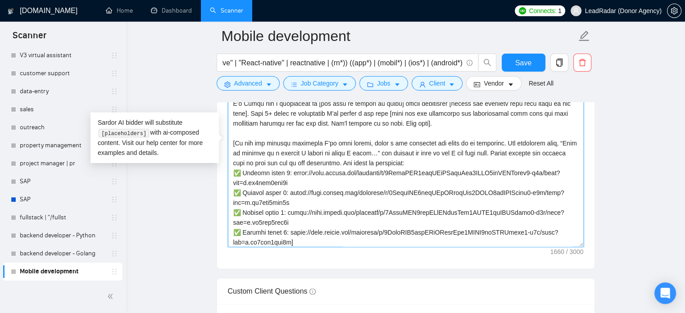
drag, startPoint x: 243, startPoint y: 174, endPoint x: 279, endPoint y: 174, distance: 36.5
click at [279, 174] on textarea "Cover letter template:" at bounding box center [406, 145] width 356 height 203
drag, startPoint x: 244, startPoint y: 193, endPoint x: 280, endPoint y: 189, distance: 36.7
click at [280, 189] on textarea "Cover letter template:" at bounding box center [406, 145] width 356 height 203
drag, startPoint x: 244, startPoint y: 212, endPoint x: 279, endPoint y: 211, distance: 35.6
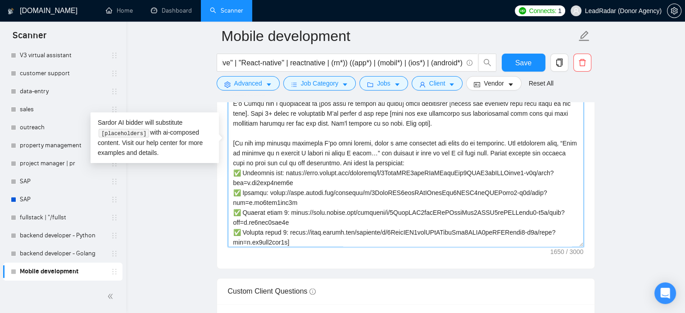
click at [279, 211] on textarea "Cover letter template:" at bounding box center [406, 145] width 356 height 203
drag, startPoint x: 242, startPoint y: 229, endPoint x: 279, endPoint y: 231, distance: 37.0
click at [279, 231] on textarea "Cover letter template:" at bounding box center [406, 145] width 356 height 203
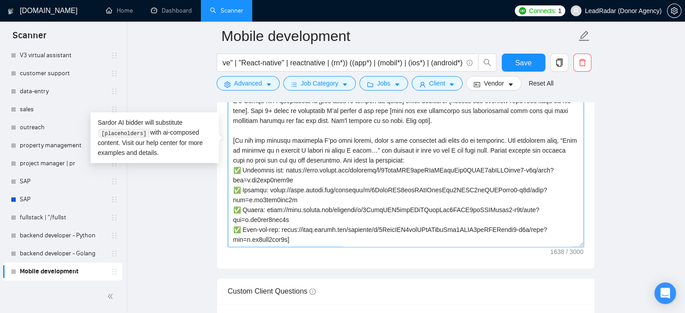
click at [288, 242] on textarea "Cover letter template:" at bounding box center [406, 145] width 356 height 203
click at [336, 162] on textarea "Cover letter template:" at bounding box center [406, 145] width 356 height 203
drag, startPoint x: 318, startPoint y: 162, endPoint x: 336, endPoint y: 159, distance: 17.3
click at [319, 162] on textarea "Cover letter template:" at bounding box center [406, 145] width 356 height 203
drag, startPoint x: 336, startPoint y: 161, endPoint x: 493, endPoint y: 151, distance: 157.0
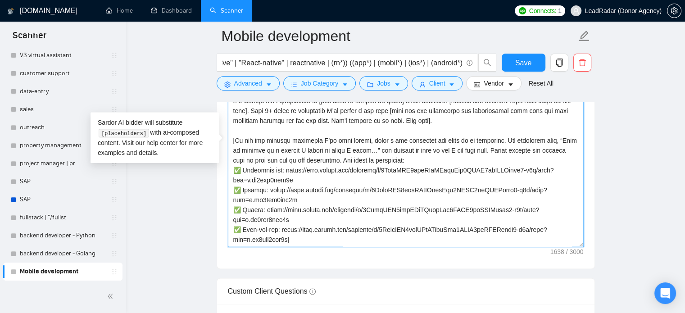
click at [493, 151] on textarea "Cover letter template:" at bounding box center [406, 145] width 356 height 203
paste textarea "Include the project link (its a must)"
drag, startPoint x: 255, startPoint y: 160, endPoint x: 330, endPoint y: 161, distance: 74.8
click at [330, 161] on textarea "Cover letter template:" at bounding box center [406, 145] width 356 height 203
paste textarea "Always wrote this from a new paragraph. Use these projects with links as a refe…"
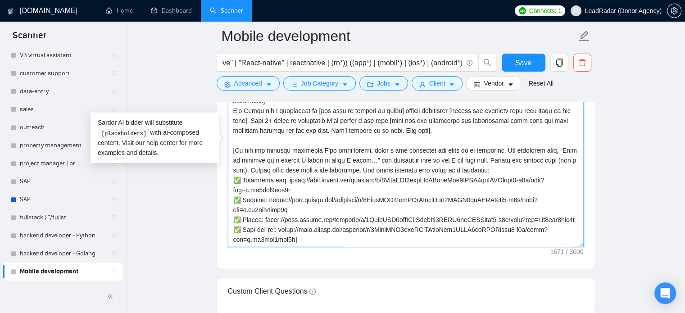
click at [371, 159] on textarea "Cover letter template:" at bounding box center [406, 145] width 356 height 203
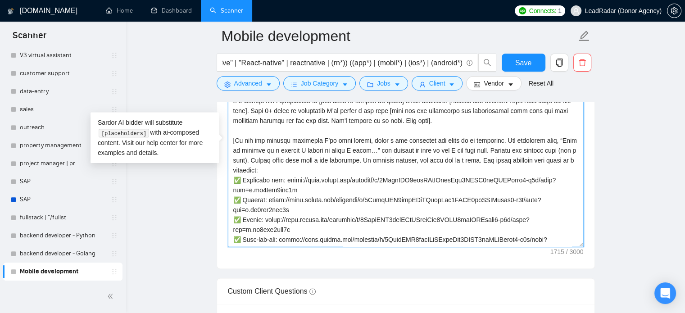
click at [286, 181] on textarea "Cover letter template:" at bounding box center [406, 145] width 356 height 203
click at [284, 180] on textarea "Cover letter template:" at bounding box center [406, 145] width 356 height 203
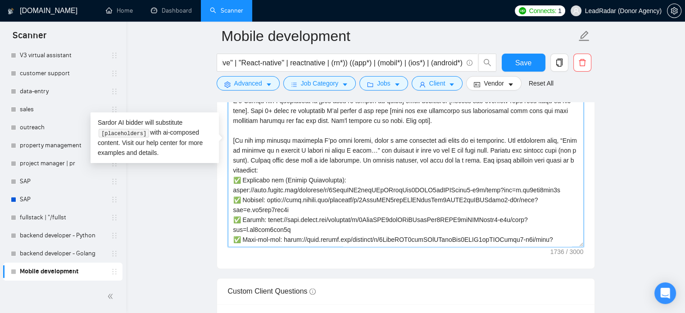
click at [266, 200] on textarea "Cover letter template:" at bounding box center [406, 145] width 356 height 203
click at [259, 223] on textarea "Cover letter template:" at bounding box center [406, 145] width 356 height 203
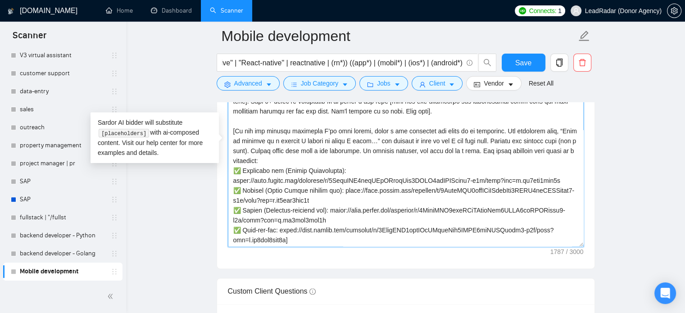
click at [330, 211] on textarea "Cover letter template:" at bounding box center [406, 145] width 356 height 203
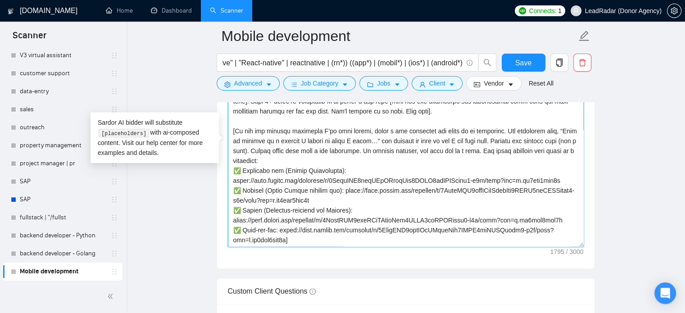
click at [330, 214] on textarea "Cover letter template:" at bounding box center [406, 145] width 356 height 203
click at [330, 207] on textarea "Cover letter template:" at bounding box center [406, 145] width 356 height 203
click at [281, 232] on textarea "Cover letter template:" at bounding box center [406, 145] width 356 height 203
click at [282, 232] on textarea "Cover letter template:" at bounding box center [406, 145] width 356 height 203
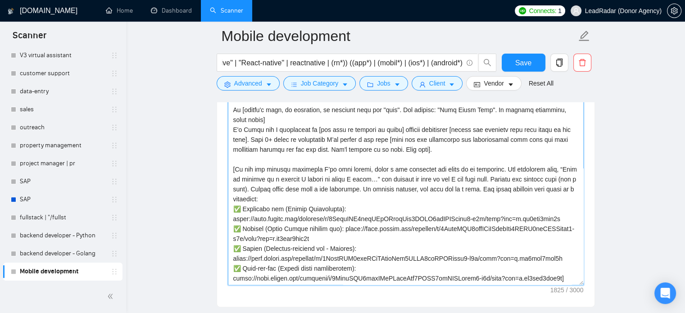
scroll to position [1019, 0]
click at [310, 210] on textarea "Cover letter template:" at bounding box center [406, 183] width 356 height 203
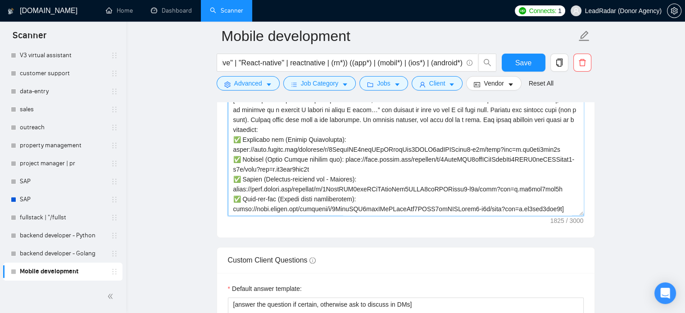
click at [354, 196] on textarea "Cover letter template:" at bounding box center [406, 114] width 356 height 203
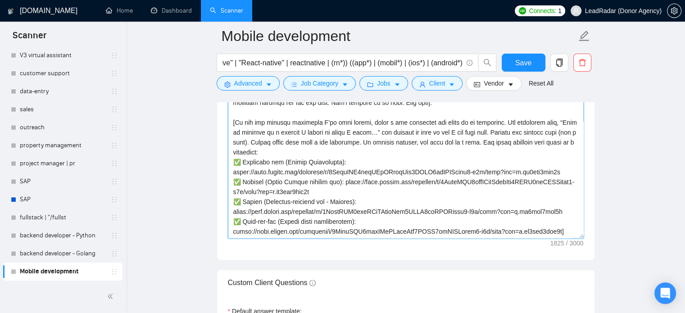
scroll to position [1065, 0]
click at [564, 232] on textarea "Cover letter template:" at bounding box center [406, 137] width 356 height 203
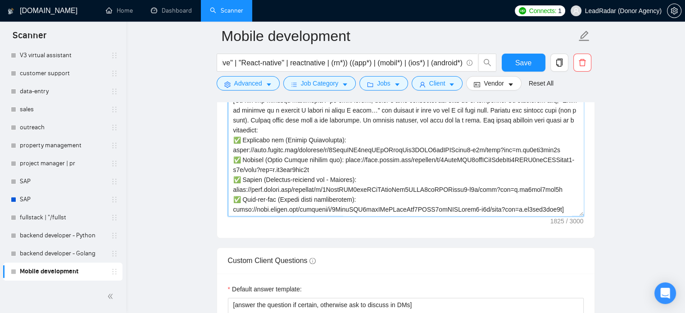
scroll to position [1087, 0]
drag, startPoint x: 488, startPoint y: 191, endPoint x: 569, endPoint y: 185, distance: 81.3
click at [569, 185] on textarea "Cover letter template:" at bounding box center [406, 115] width 356 height 203
drag, startPoint x: 410, startPoint y: 169, endPoint x: 563, endPoint y: 169, distance: 152.7
click at [563, 169] on textarea "Cover letter template:" at bounding box center [406, 115] width 356 height 203
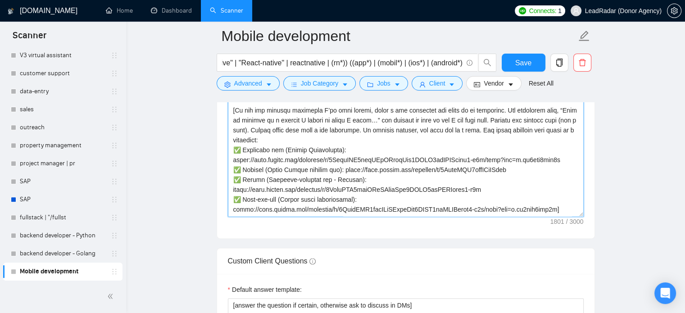
scroll to position [20, 0]
click at [471, 164] on textarea "Cover letter template:" at bounding box center [406, 115] width 356 height 203
click at [502, 158] on textarea "Cover letter template:" at bounding box center [406, 115] width 356 height 203
drag, startPoint x: 504, startPoint y: 160, endPoint x: 564, endPoint y: 160, distance: 59.5
click at [564, 160] on textarea "Cover letter template:" at bounding box center [406, 115] width 356 height 203
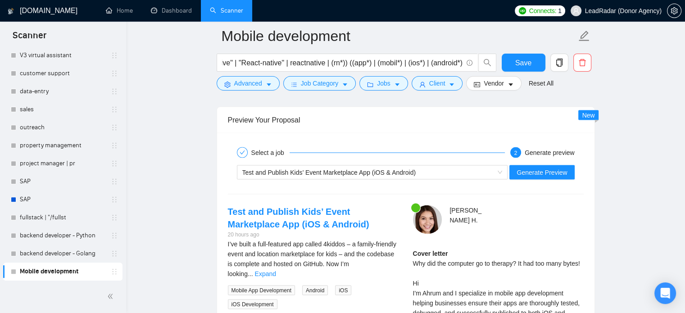
scroll to position [1659, 0]
drag, startPoint x: 459, startPoint y: 167, endPoint x: 446, endPoint y: 169, distance: 13.7
click at [459, 167] on div "Test and Publish Kids’ Event Marketplace App (iOS & Android)" at bounding box center [368, 172] width 252 height 14
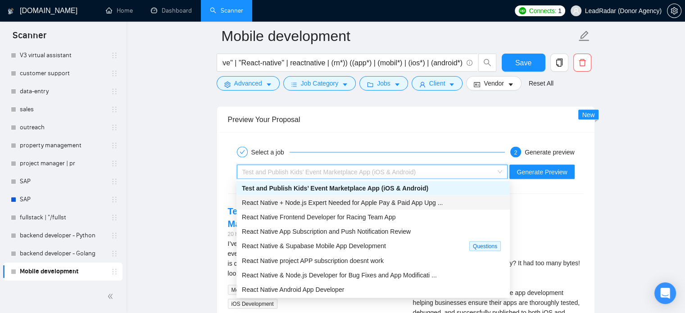
click at [341, 203] on span "React Native + Node.js Expert Needed for Apple Pay & Paid App Upg ..." at bounding box center [342, 202] width 201 height 7
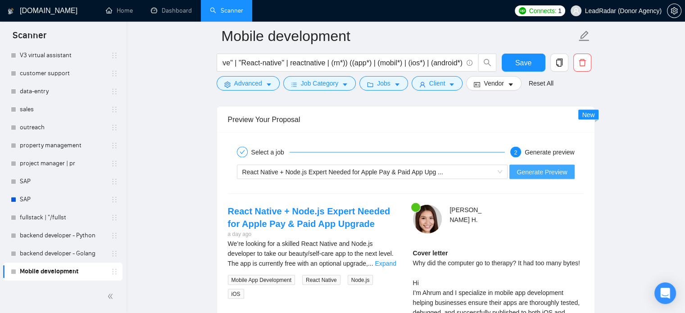
click at [539, 171] on span "Generate Preview" at bounding box center [542, 172] width 50 height 10
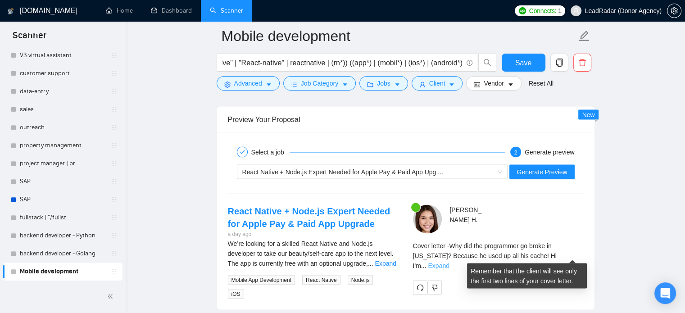
click at [449, 262] on link "Expand" at bounding box center [438, 265] width 21 height 7
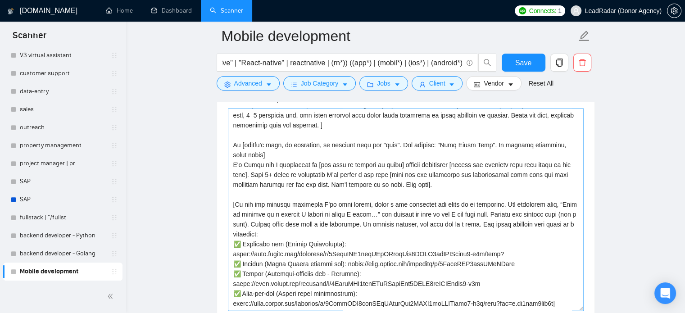
scroll to position [0, 0]
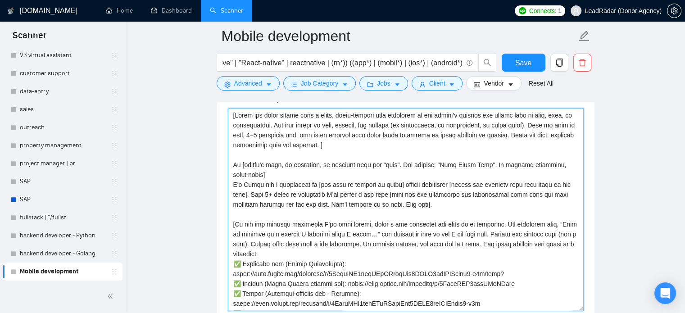
click at [425, 199] on textarea "Cover letter template:" at bounding box center [406, 209] width 356 height 203
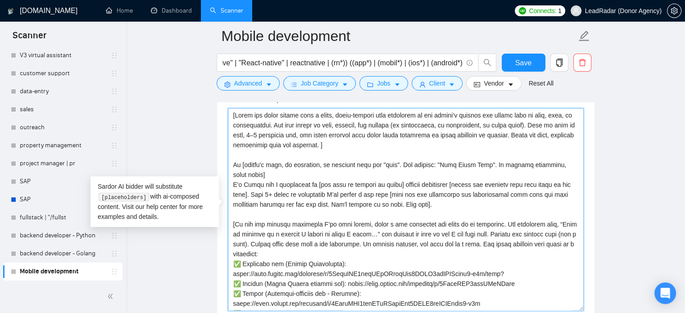
click at [393, 194] on textarea "Cover letter template:" at bounding box center [406, 209] width 356 height 203
click at [552, 193] on textarea "Cover letter template:" at bounding box center [406, 209] width 356 height 203
click at [544, 195] on textarea "Cover letter template:" at bounding box center [406, 209] width 356 height 203
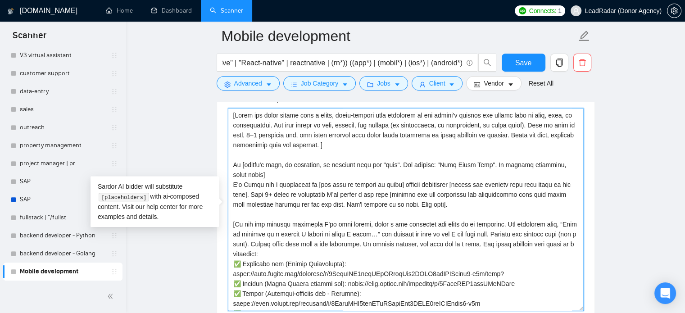
click at [544, 195] on textarea "Cover letter template:" at bounding box center [406, 209] width 356 height 203
click at [409, 204] on textarea "Cover letter template:" at bounding box center [406, 209] width 356 height 203
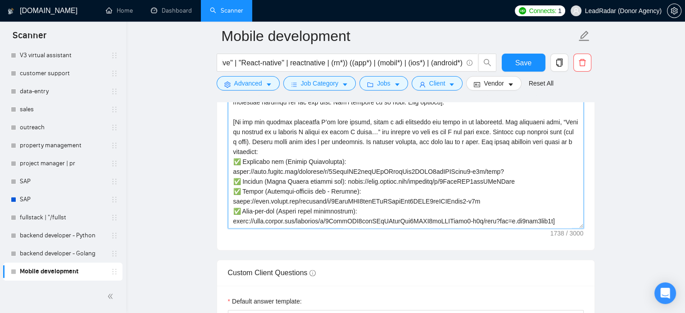
scroll to position [20, 0]
click at [483, 144] on textarea "Cover letter template:" at bounding box center [406, 127] width 356 height 203
click at [563, 221] on textarea "Cover letter template:" at bounding box center [406, 127] width 356 height 203
click at [287, 153] on textarea "Cover letter template:" at bounding box center [406, 127] width 356 height 203
click at [559, 222] on textarea "Cover letter template:" at bounding box center [406, 127] width 356 height 203
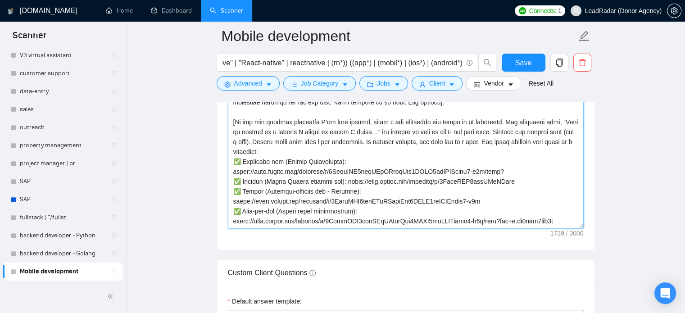
scroll to position [27, 0]
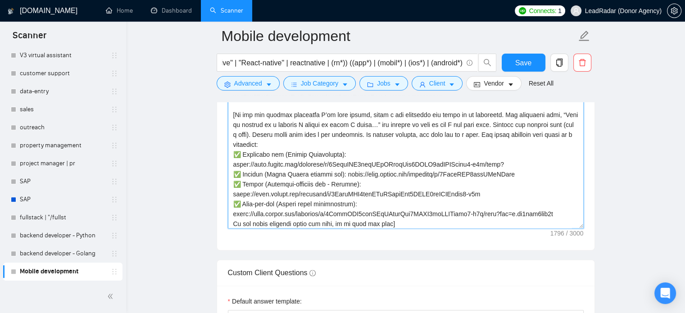
click at [379, 153] on textarea "Cover letter template:" at bounding box center [406, 127] width 356 height 203
drag, startPoint x: 351, startPoint y: 154, endPoint x: 391, endPoint y: 153, distance: 39.6
click at [391, 153] on textarea "Cover letter template:" at bounding box center [406, 127] width 356 height 203
click at [268, 175] on textarea "Cover letter template:" at bounding box center [406, 127] width 356 height 203
click at [343, 174] on textarea "Cover letter template:" at bounding box center [406, 127] width 356 height 203
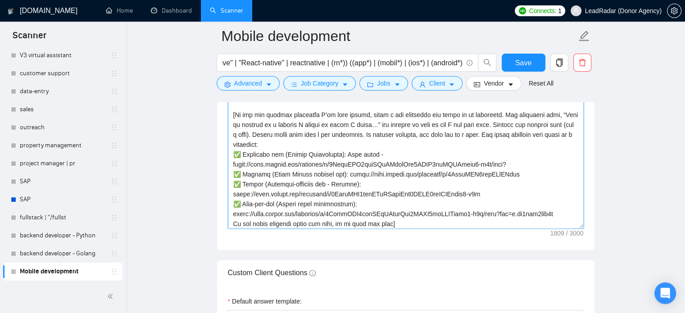
click at [346, 174] on textarea "Cover letter template:" at bounding box center [406, 127] width 356 height 203
paste textarea "Case study -"
click at [382, 188] on textarea "Cover letter template:" at bounding box center [406, 127] width 356 height 203
click at [382, 182] on textarea "Cover letter template:" at bounding box center [406, 127] width 356 height 203
paste textarea "Case study -"
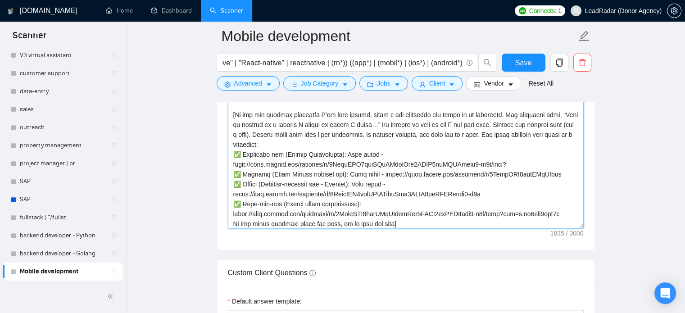
click at [376, 204] on textarea "Cover letter template:" at bounding box center [406, 127] width 356 height 203
paste textarea "Case study -"
click at [420, 200] on textarea "Cover letter template:" at bounding box center [406, 127] width 356 height 203
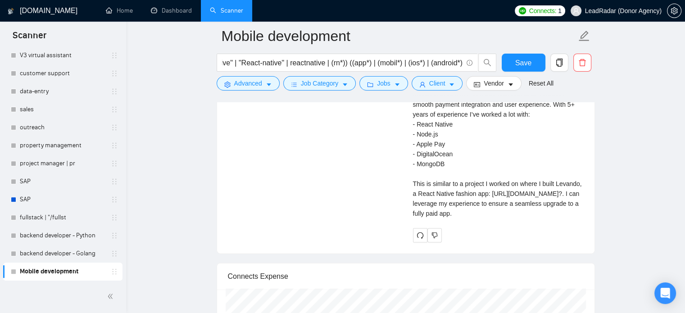
scroll to position [1886, 0]
click at [417, 240] on icon "redo" at bounding box center [420, 235] width 7 height 7
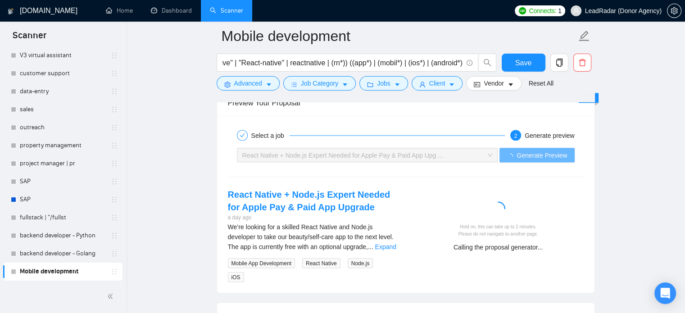
scroll to position [1674, 0]
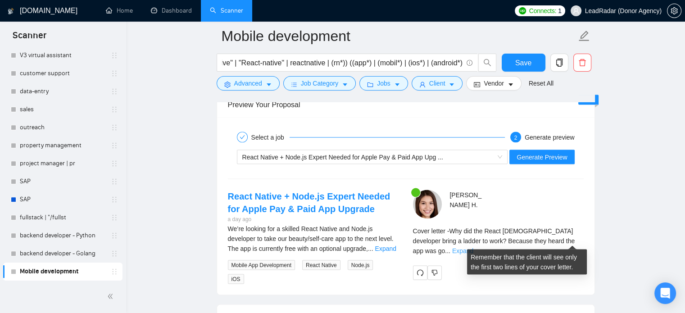
click at [473, 247] on link "Expand" at bounding box center [462, 250] width 21 height 7
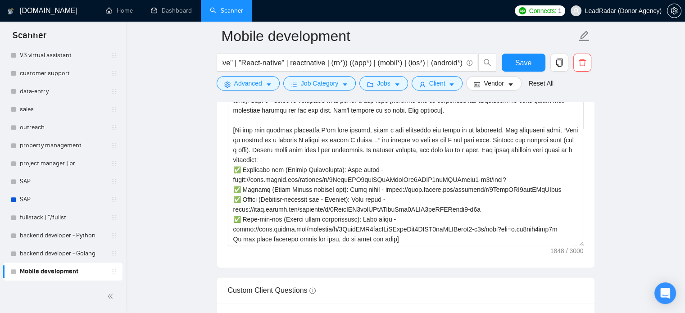
scroll to position [0, 0]
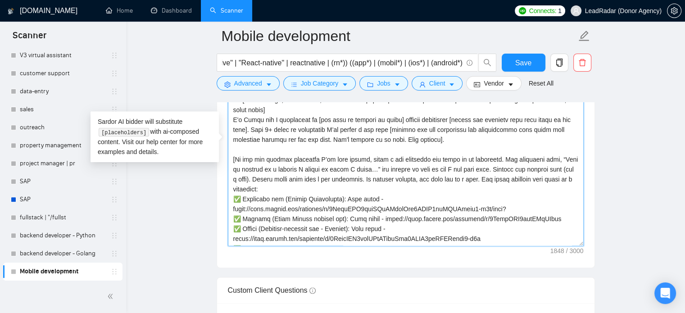
click at [268, 190] on textarea "Cover letter template:" at bounding box center [406, 144] width 356 height 203
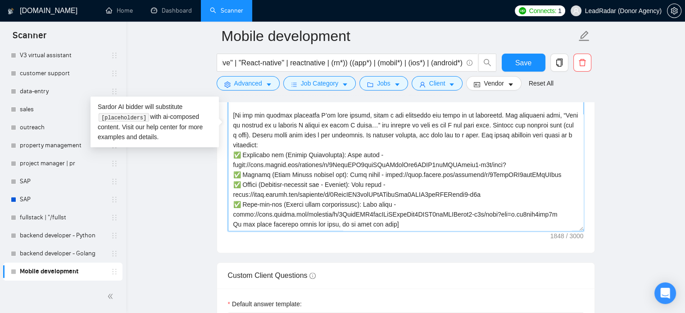
scroll to position [30, 0]
drag, startPoint x: 382, startPoint y: 224, endPoint x: 216, endPoint y: 224, distance: 166.2
click at [217, 224] on div "Cover Letter Options Cover letter template:" at bounding box center [406, 115] width 378 height 275
click at [316, 222] on textarea "Cover letter template:" at bounding box center [406, 129] width 356 height 203
click at [326, 227] on textarea "Cover letter template:" at bounding box center [406, 129] width 356 height 203
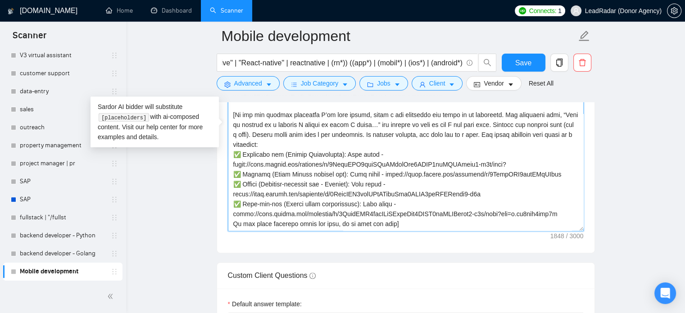
drag, startPoint x: 382, startPoint y: 223, endPoint x: 359, endPoint y: 223, distance: 23.0
click at [359, 223] on textarea "Cover letter template:" at bounding box center [406, 129] width 356 height 203
click at [230, 223] on textarea "Cover letter template:" at bounding box center [406, 129] width 356 height 203
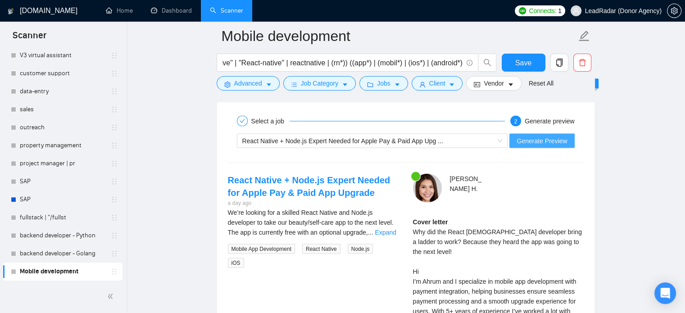
scroll to position [1690, 0]
click at [545, 141] on span "Generate Preview" at bounding box center [542, 141] width 50 height 10
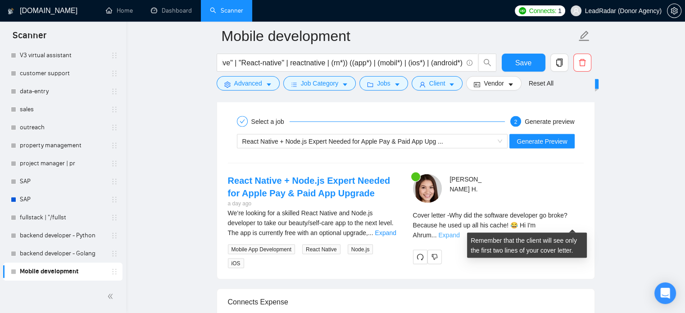
click at [459, 231] on link "Expand" at bounding box center [448, 234] width 21 height 7
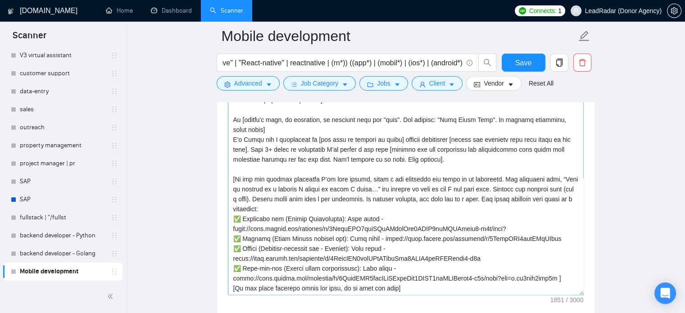
scroll to position [1002, 0]
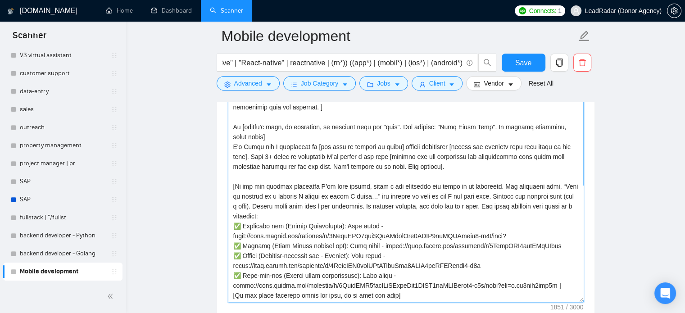
click at [350, 190] on textarea "Cover letter template:" at bounding box center [406, 201] width 356 height 203
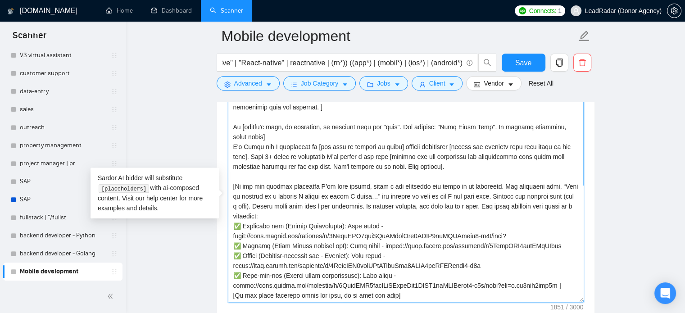
click at [365, 185] on textarea "Cover letter template:" at bounding box center [406, 201] width 356 height 203
click at [303, 187] on textarea "Cover letter template:" at bounding box center [406, 201] width 356 height 203
click at [476, 196] on textarea "Cover letter template:" at bounding box center [406, 201] width 356 height 203
click at [282, 207] on textarea "Cover letter template:" at bounding box center [406, 201] width 356 height 203
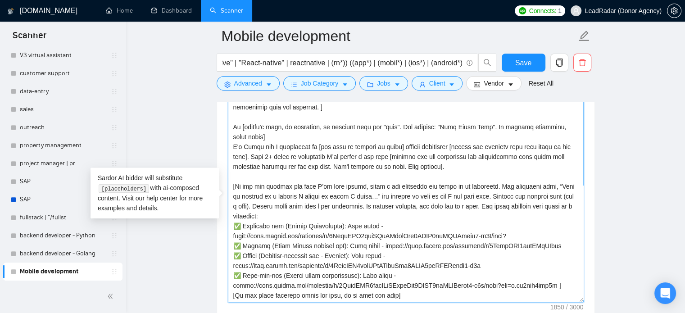
click at [345, 209] on textarea "Cover letter template:" at bounding box center [406, 201] width 356 height 203
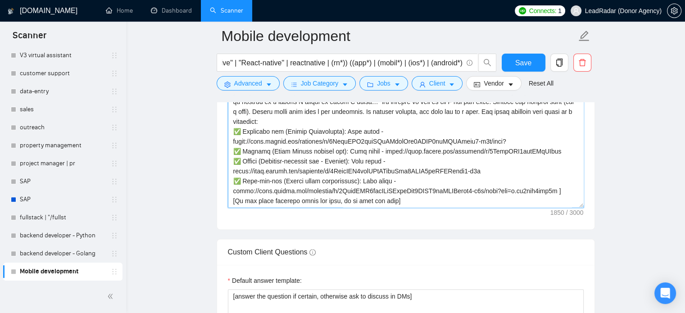
scroll to position [30, 0]
drag, startPoint x: 393, startPoint y: 199, endPoint x: 143, endPoint y: 200, distance: 250.0
click at [155, 202] on main "Mobile development ("React Native" | "React-native" | reactnative | (rn*)) ((ap…" at bounding box center [406, 244] width 530 height 2608
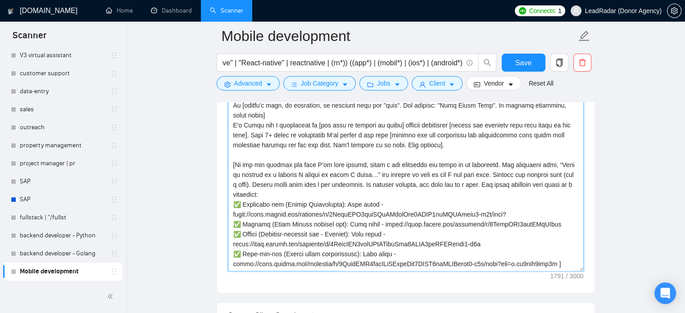
scroll to position [1033, 0]
click at [447, 174] on textarea "Cover letter template:" at bounding box center [406, 169] width 356 height 203
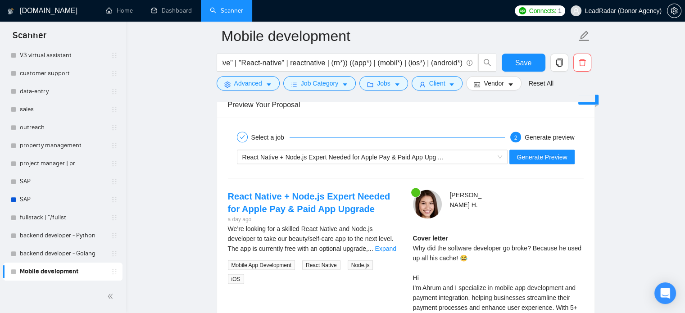
scroll to position [1674, 0]
click at [556, 154] on span "Generate Preview" at bounding box center [542, 157] width 50 height 10
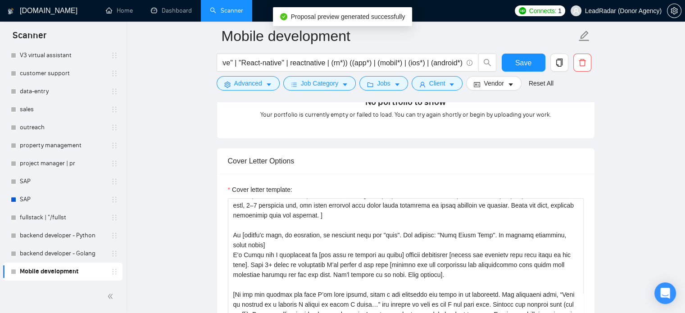
scroll to position [902, 0]
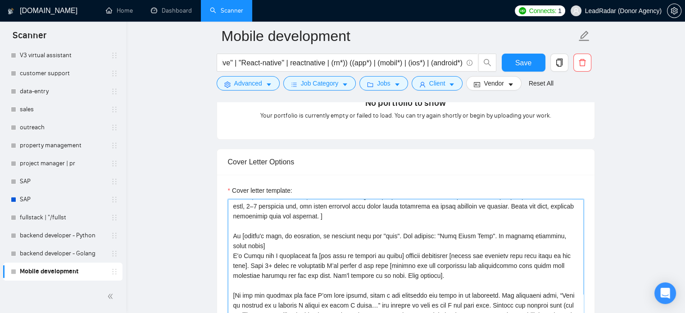
click at [289, 209] on textarea "Cover letter template:" at bounding box center [406, 300] width 356 height 203
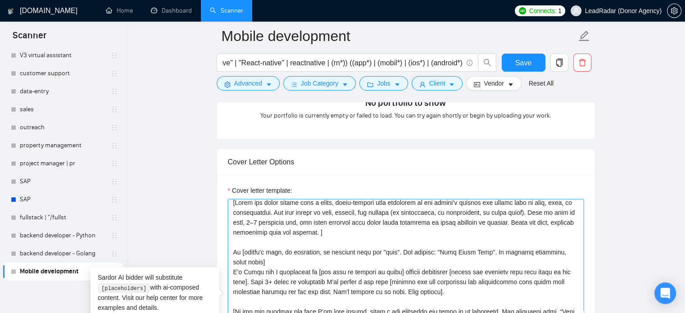
scroll to position [0, 0]
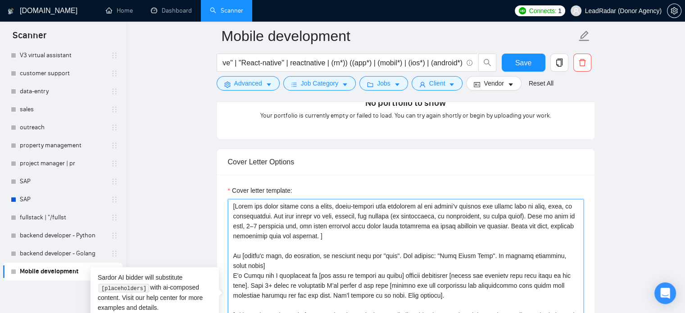
click at [351, 235] on textarea "Cover letter template:" at bounding box center [406, 300] width 356 height 203
click at [229, 205] on textarea "Cover letter template:" at bounding box center [406, 300] width 356 height 203
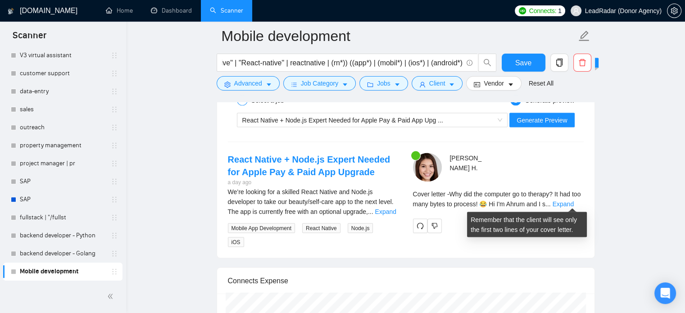
scroll to position [1711, 0]
click at [568, 203] on link "Expand" at bounding box center [563, 203] width 21 height 7
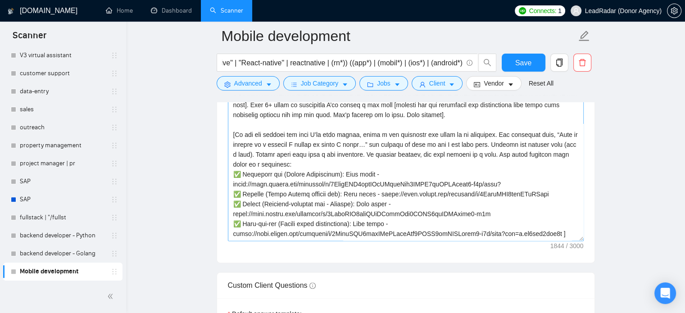
scroll to position [0, 0]
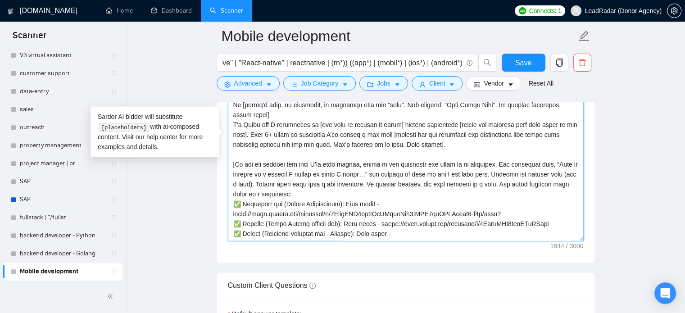
drag, startPoint x: 551, startPoint y: 162, endPoint x: 357, endPoint y: 175, distance: 194.6
click at [357, 175] on textarea "Cover letter template:" at bounding box center [406, 139] width 356 height 203
click at [232, 165] on textarea "Cover letter template:" at bounding box center [406, 139] width 356 height 203
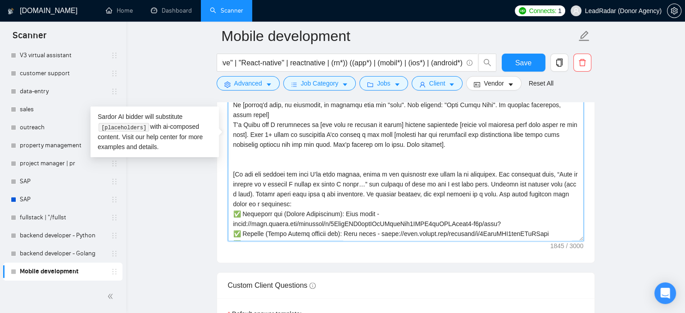
click at [232, 165] on textarea "Cover letter template:" at bounding box center [406, 139] width 356 height 203
paste textarea "This is similar to a project I worked on where I built"
click at [350, 174] on textarea "Cover letter template:" at bounding box center [406, 139] width 356 height 203
click at [342, 181] on textarea "Cover letter template:" at bounding box center [406, 139] width 356 height 203
click at [358, 184] on textarea "Cover letter template:" at bounding box center [406, 139] width 356 height 203
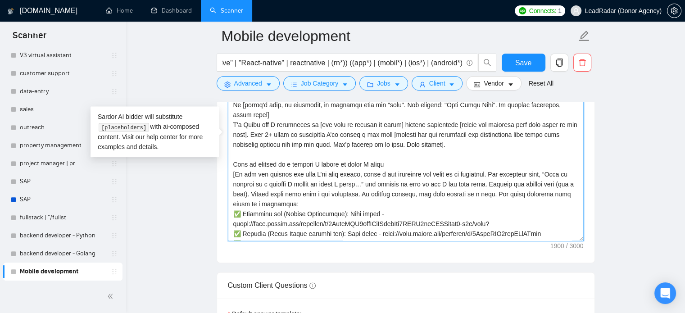
click at [386, 185] on textarea "Cover letter template:" at bounding box center [406, 139] width 356 height 203
click at [428, 185] on textarea "Cover letter template:" at bounding box center [406, 139] width 356 height 203
click at [472, 185] on textarea "Cover letter template:" at bounding box center [406, 139] width 356 height 203
click at [482, 185] on textarea "Cover letter template:" at bounding box center [406, 139] width 356 height 203
click at [490, 185] on textarea "Cover letter template:" at bounding box center [406, 139] width 356 height 203
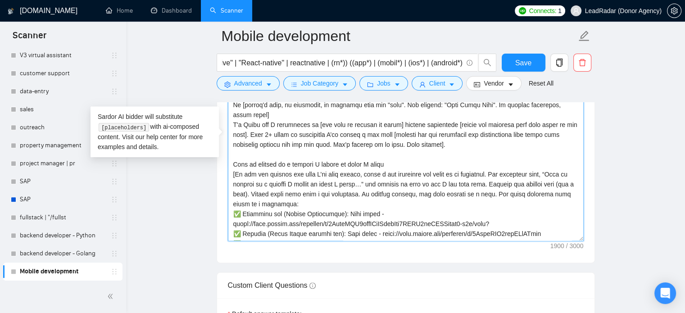
click at [487, 185] on textarea "Cover letter template:" at bounding box center [406, 139] width 356 height 203
drag, startPoint x: 363, startPoint y: 184, endPoint x: 491, endPoint y: 174, distance: 128.3
click at [491, 174] on textarea "Cover letter template:" at bounding box center [406, 139] width 356 height 203
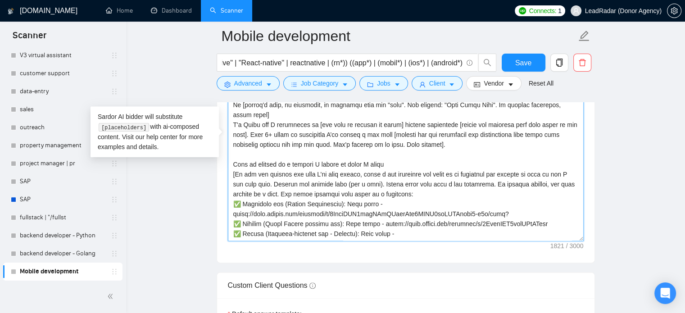
drag, startPoint x: 360, startPoint y: 175, endPoint x: 433, endPoint y: 176, distance: 72.5
click at [433, 176] on textarea "Cover letter template:" at bounding box center [406, 139] width 356 height 203
click at [416, 174] on textarea "Cover letter template:" at bounding box center [406, 139] width 356 height 203
click at [441, 173] on textarea "Cover letter template:" at bounding box center [406, 139] width 356 height 203
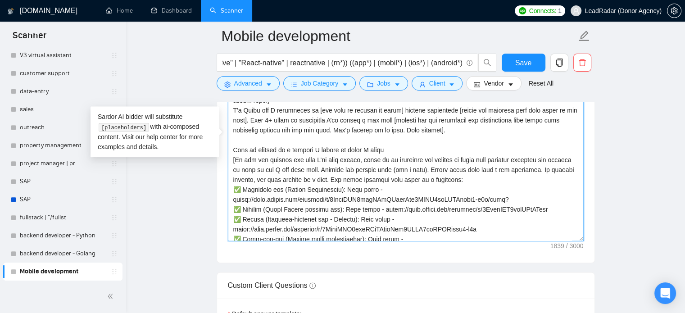
scroll to position [15, 0]
click at [483, 168] on textarea "Cover letter template:" at bounding box center [406, 139] width 356 height 203
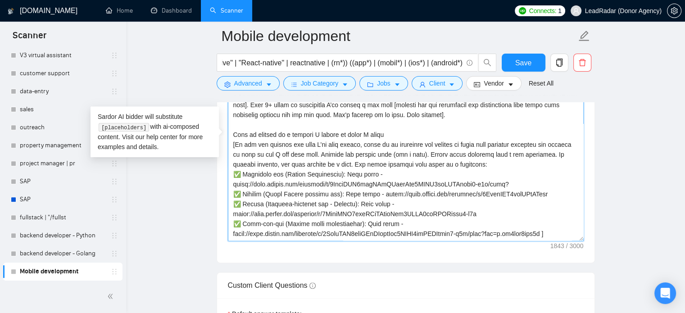
scroll to position [40, 0]
click at [348, 153] on textarea "Cover letter template:" at bounding box center [406, 139] width 356 height 203
click at [347, 154] on textarea "Cover letter template:" at bounding box center [406, 139] width 356 height 203
drag, startPoint x: 332, startPoint y: 154, endPoint x: 350, endPoint y: 154, distance: 18.9
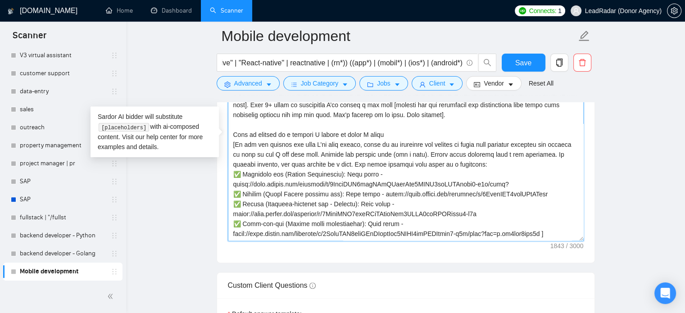
click at [350, 154] on textarea "Cover letter template:" at bounding box center [406, 139] width 356 height 203
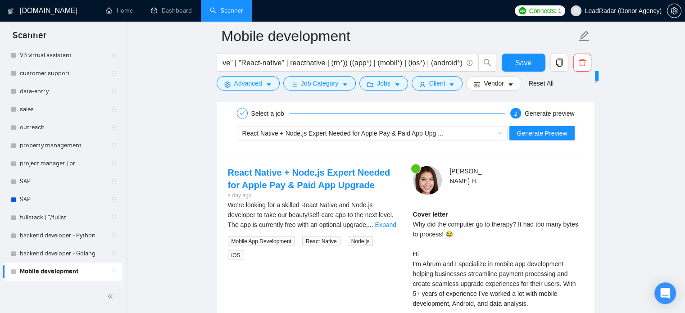
scroll to position [1682, 0]
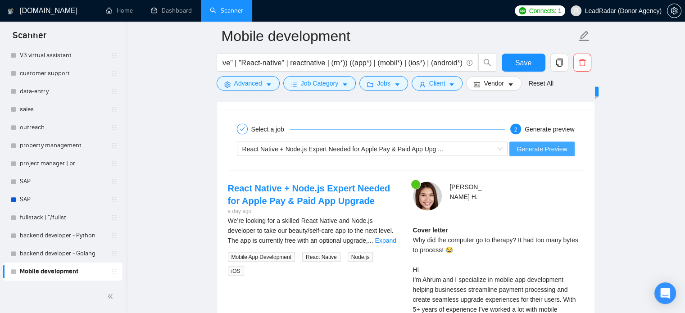
click at [544, 144] on span "Generate Preview" at bounding box center [542, 149] width 50 height 10
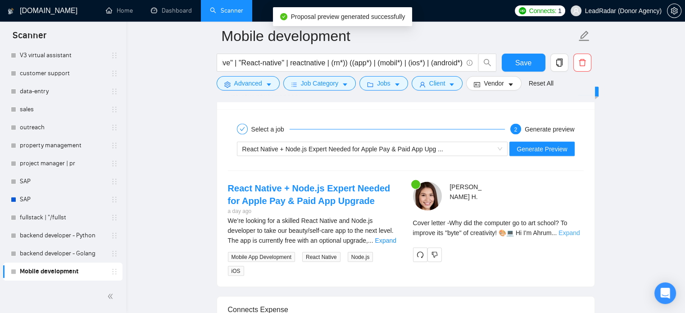
click at [576, 234] on link "Expand" at bounding box center [569, 232] width 21 height 7
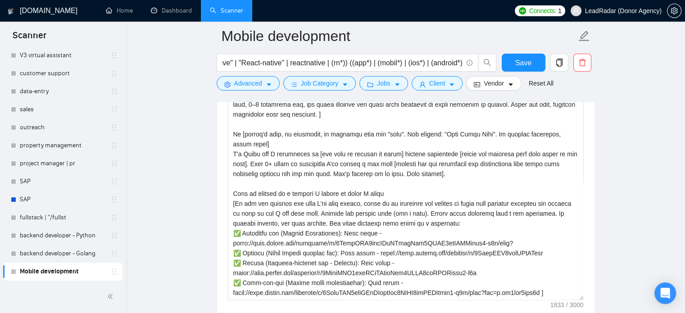
scroll to position [1001, 0]
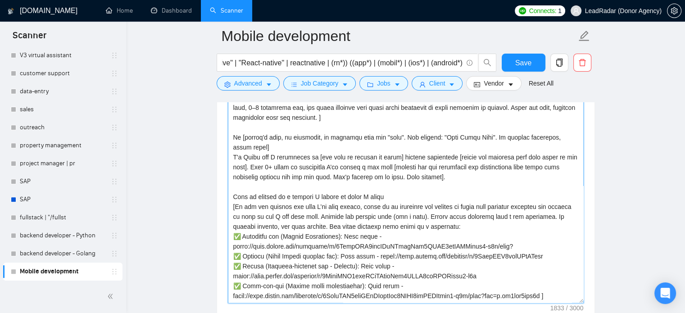
click at [567, 285] on textarea "Cover letter template:" at bounding box center [406, 201] width 356 height 203
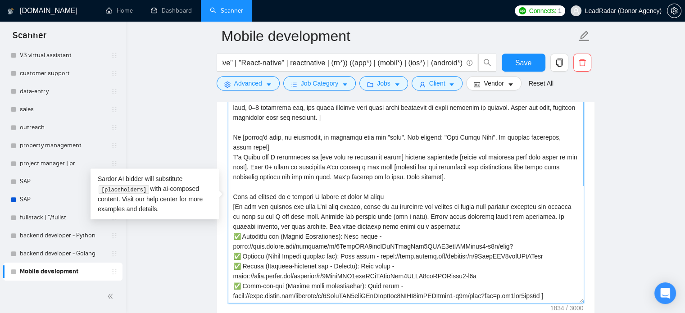
scroll to position [47, 0]
click at [285, 236] on textarea "Cover letter template:" at bounding box center [406, 201] width 356 height 203
click at [268, 199] on textarea "Cover letter template:" at bounding box center [406, 201] width 356 height 203
click at [231, 219] on textarea "Cover letter template:" at bounding box center [406, 201] width 356 height 203
paste textarea "[Check if this project is relevant to job post. If not relevant, do not mention."
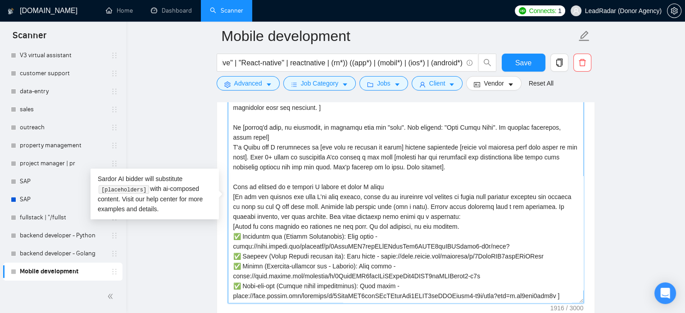
drag, startPoint x: 450, startPoint y: 219, endPoint x: 221, endPoint y: 219, distance: 229.3
click at [219, 219] on div "Cover letter template:" at bounding box center [405, 200] width 377 height 249
click at [544, 239] on textarea "Cover letter template:" at bounding box center [406, 201] width 356 height 203
click at [464, 218] on textarea "Cover letter template:" at bounding box center [406, 201] width 356 height 203
click at [355, 221] on textarea "Cover letter template:" at bounding box center [406, 201] width 356 height 203
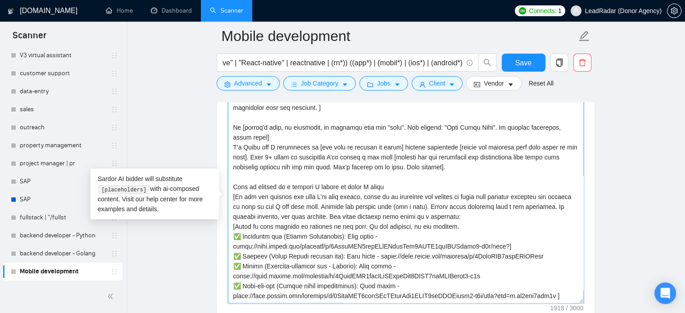
click at [369, 186] on textarea "Cover letter template:" at bounding box center [406, 201] width 356 height 203
click at [326, 196] on textarea "Cover letter template:" at bounding box center [406, 201] width 356 height 203
drag, startPoint x: 344, startPoint y: 200, endPoint x: 444, endPoint y: 200, distance: 100.4
click at [444, 200] on textarea "Cover letter template:" at bounding box center [406, 201] width 356 height 203
click at [338, 211] on textarea "Cover letter template:" at bounding box center [406, 201] width 356 height 203
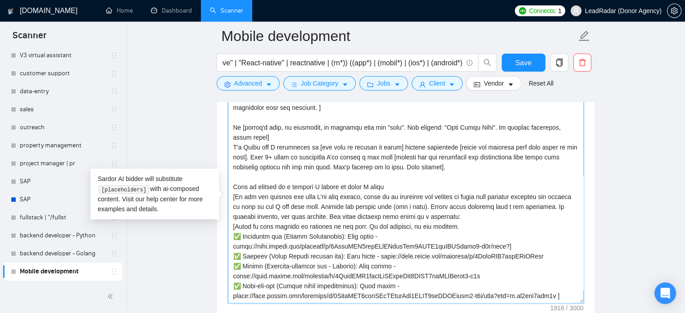
click at [355, 218] on textarea "Cover letter template:" at bounding box center [406, 201] width 356 height 203
paste textarea "nclude the project link (its a must). I"
drag, startPoint x: 443, startPoint y: 198, endPoint x: 567, endPoint y: 199, distance: 123.9
click at [567, 199] on textarea "Cover letter template:" at bounding box center [406, 201] width 356 height 203
click at [287, 226] on textarea "Cover letter template:" at bounding box center [406, 201] width 356 height 203
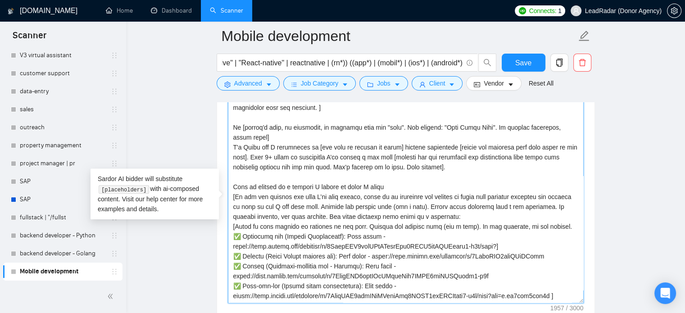
click at [324, 214] on textarea "Cover letter template:" at bounding box center [406, 201] width 356 height 203
click at [445, 185] on textarea "Cover letter template:" at bounding box center [406, 201] width 356 height 203
click at [450, 195] on textarea "Cover letter template:" at bounding box center [406, 201] width 356 height 203
click at [438, 200] on textarea "Cover letter template:" at bounding box center [406, 201] width 356 height 203
click at [346, 201] on textarea "Cover letter template:" at bounding box center [406, 201] width 356 height 203
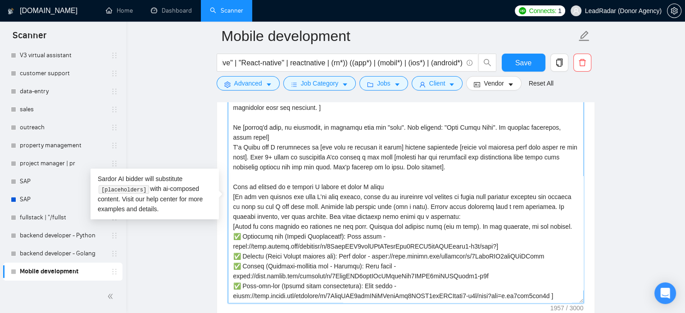
click at [495, 180] on textarea "Cover letter template:" at bounding box center [406, 201] width 356 height 203
click at [496, 188] on textarea "Cover letter template:" at bounding box center [406, 201] width 356 height 203
click at [414, 196] on textarea "Cover letter template:" at bounding box center [406, 201] width 356 height 203
click at [391, 192] on textarea "Cover letter template:" at bounding box center [406, 201] width 356 height 203
click at [299, 195] on textarea "Cover letter template:" at bounding box center [406, 201] width 356 height 203
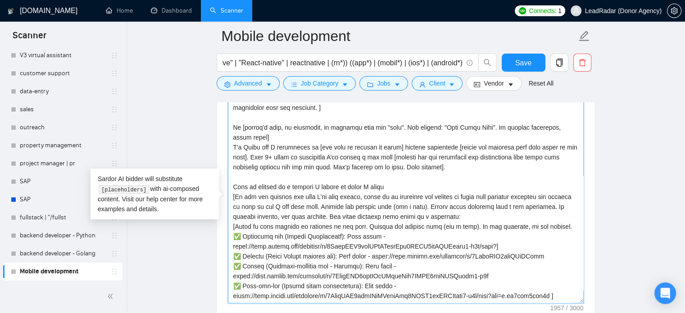
drag, startPoint x: 359, startPoint y: 194, endPoint x: 348, endPoint y: 194, distance: 10.8
click at [358, 194] on textarea "Cover letter template:" at bounding box center [406, 201] width 356 height 203
click at [278, 187] on textarea "Cover letter template:" at bounding box center [406, 201] width 356 height 203
drag, startPoint x: 231, startPoint y: 188, endPoint x: 486, endPoint y: 208, distance: 256.2
click at [486, 208] on textarea "Cover letter template:" at bounding box center [406, 201] width 356 height 203
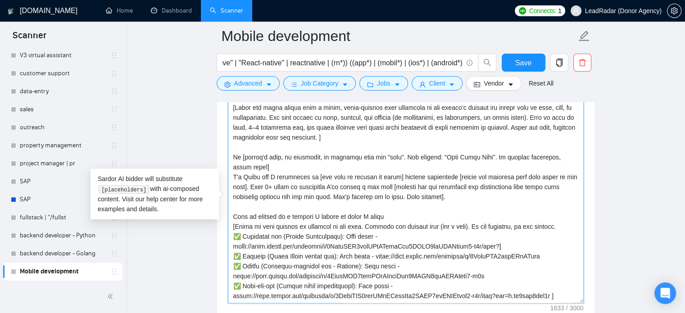
scroll to position [40, 0]
drag, startPoint x: 233, startPoint y: 198, endPoint x: 546, endPoint y: 200, distance: 313.5
click at [546, 200] on textarea "Cover letter template:" at bounding box center [406, 201] width 356 height 203
click at [515, 213] on textarea "Cover letter template:" at bounding box center [406, 201] width 356 height 203
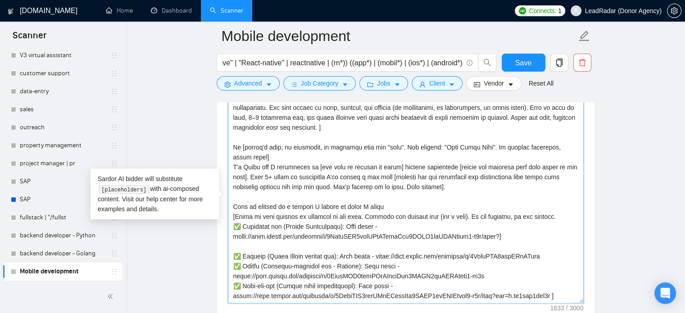
scroll to position [47, 0]
paste textarea "[Check if this project is relevant to job post. Include the project link (its a…"
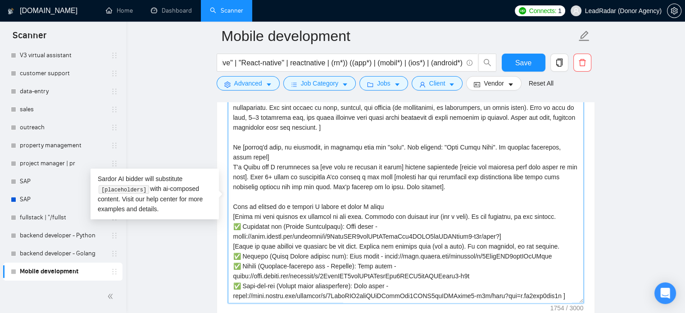
click at [557, 229] on textarea "Cover letter template:" at bounding box center [406, 201] width 356 height 203
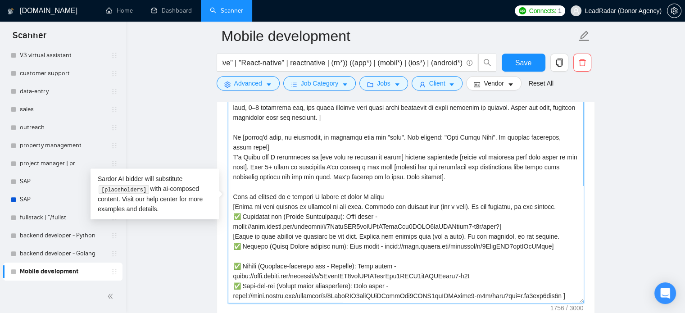
paste textarea "[Check if this project is relevant to job post. Include the project link (its a…"
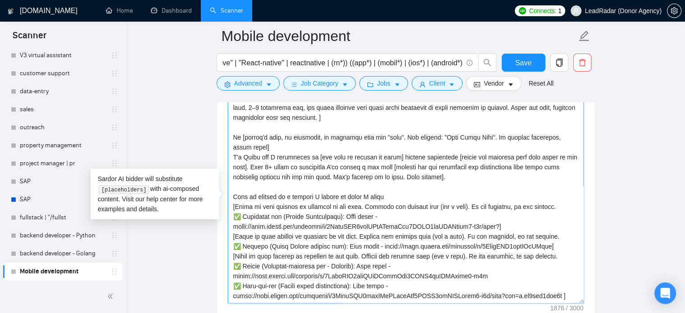
click at [493, 257] on textarea "Cover letter template:" at bounding box center [406, 201] width 356 height 203
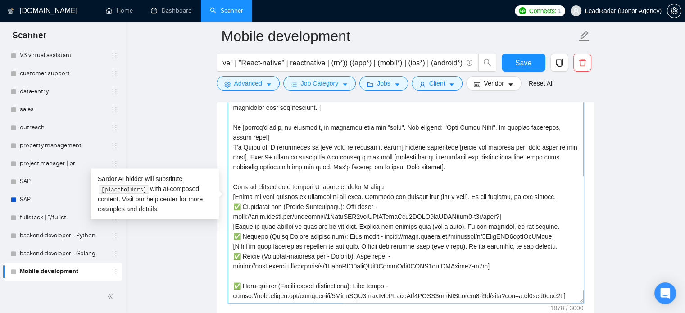
paste textarea "[Check if this project is relevant to job post. Include the project link (its a…"
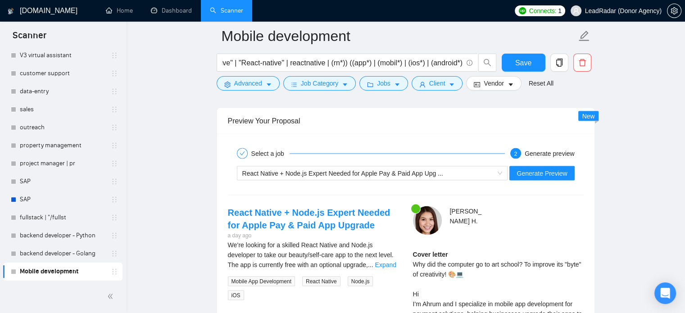
scroll to position [1652, 0]
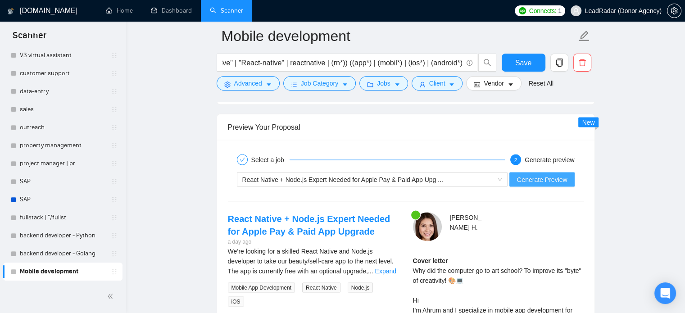
click at [556, 176] on span "Generate Preview" at bounding box center [542, 179] width 50 height 10
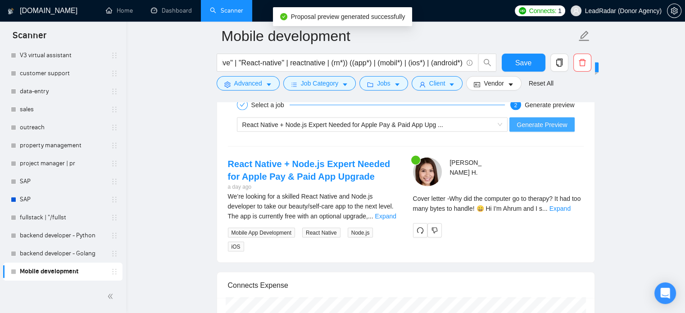
scroll to position [1709, 0]
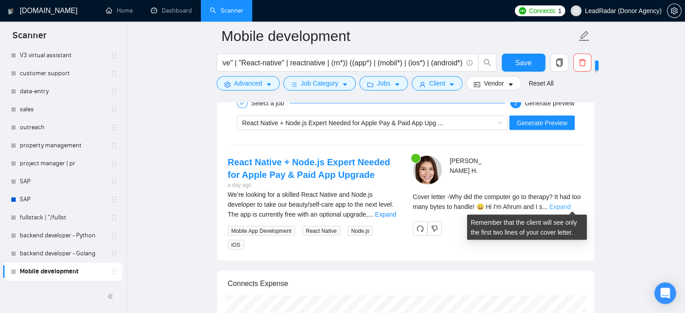
click at [566, 203] on link "Expand" at bounding box center [560, 206] width 21 height 7
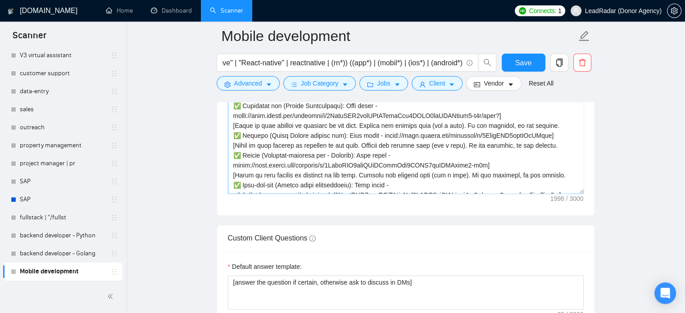
scroll to position [69, 0]
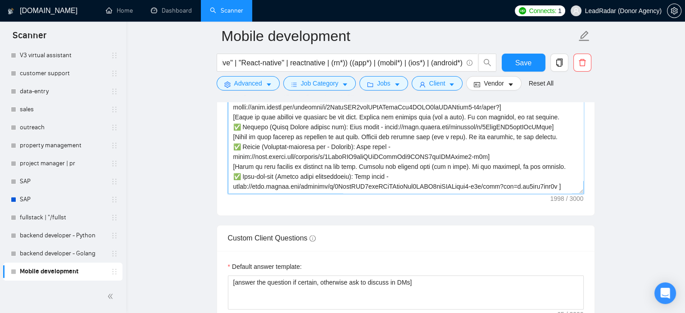
click at [297, 173] on textarea "Cover letter template:" at bounding box center [406, 92] width 356 height 203
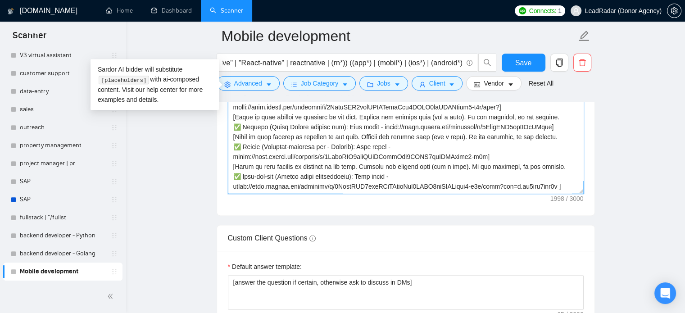
paste textarea "[Ask a simple, project-related question to move the conversation forward. Examp…"
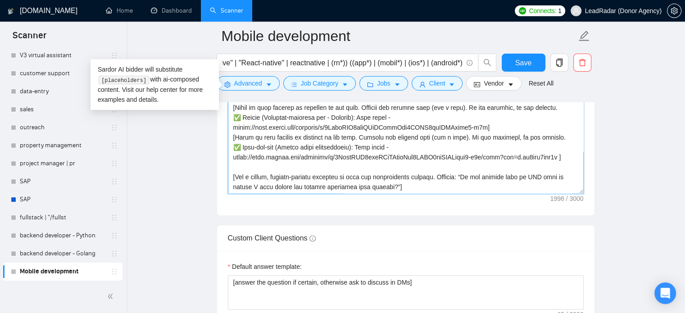
scroll to position [77, 0]
click at [398, 179] on textarea "Cover letter template:" at bounding box center [406, 92] width 356 height 203
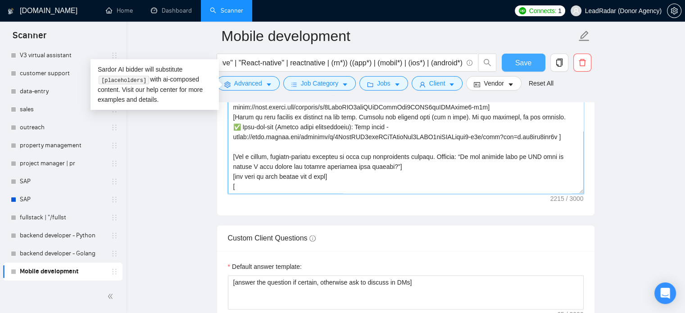
type textarea "[lor ipsumd sitam con adip el's doeiu te inc ut] [Labor etd magna aliqua enim a…"
drag, startPoint x: 506, startPoint y: 62, endPoint x: 43, endPoint y: 137, distance: 468.7
click at [506, 62] on button "Save" at bounding box center [524, 63] width 44 height 18
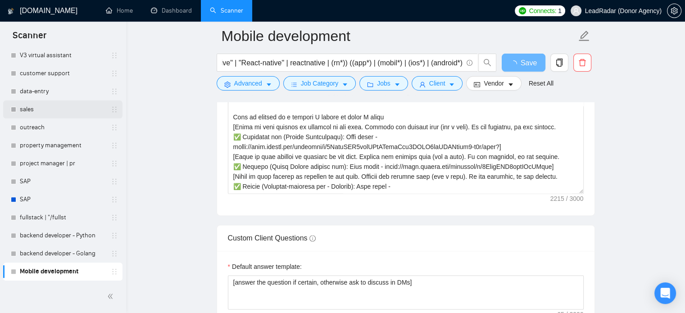
click at [29, 108] on link "sales" at bounding box center [63, 109] width 86 height 18
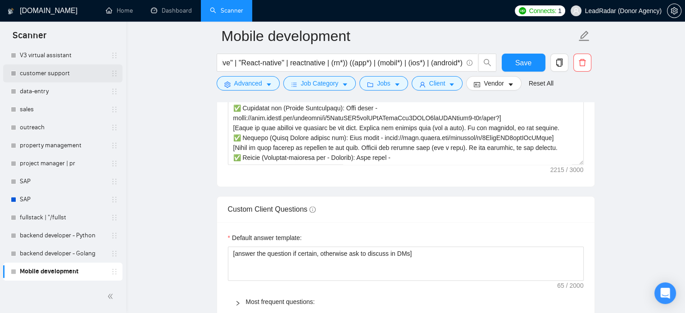
click at [60, 72] on link "customer support" at bounding box center [63, 73] width 86 height 18
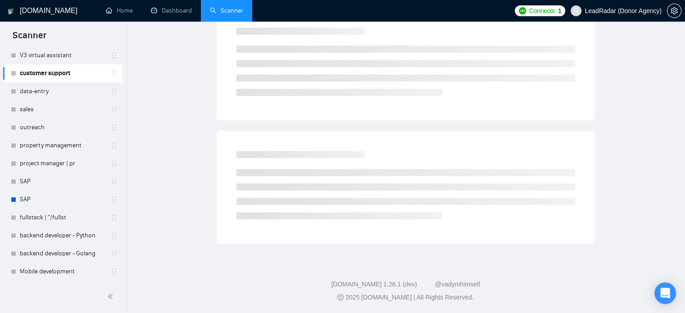
scroll to position [16, 0]
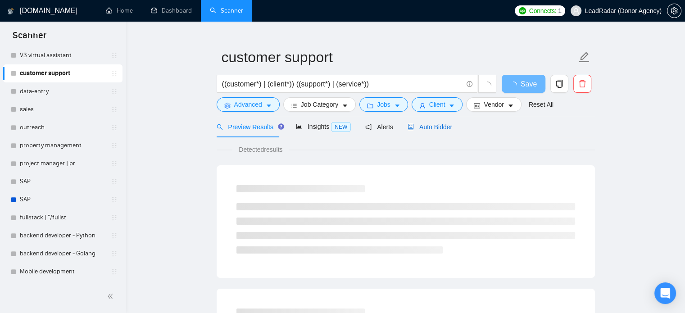
click at [443, 127] on span "Auto Bidder" at bounding box center [430, 126] width 45 height 7
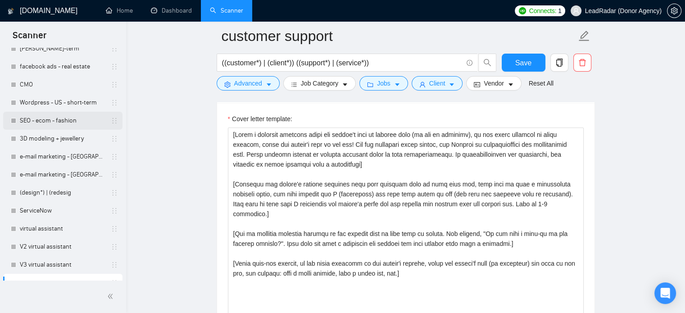
scroll to position [143, 0]
click at [49, 100] on link "Wordpress - US - short-term" at bounding box center [63, 103] width 86 height 18
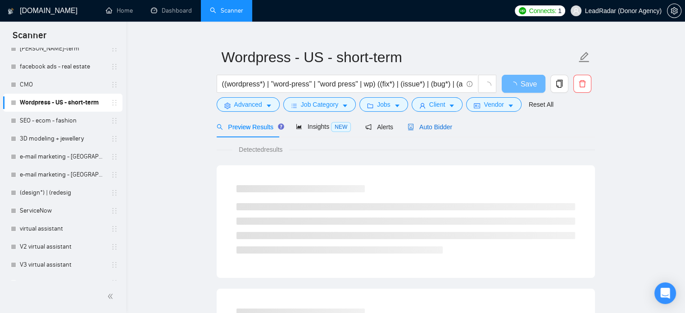
click at [429, 126] on span "Auto Bidder" at bounding box center [430, 126] width 45 height 7
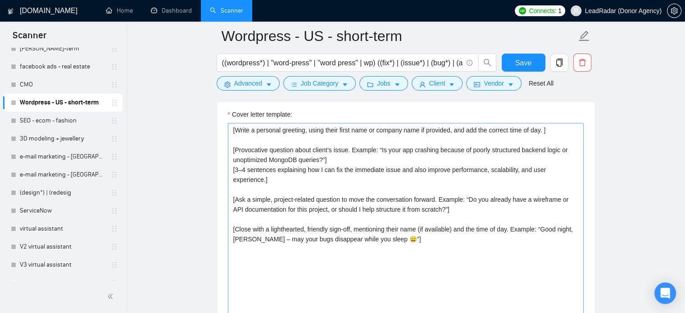
scroll to position [980, 0]
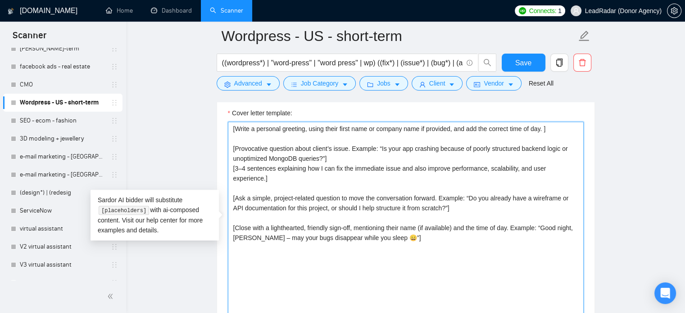
drag, startPoint x: 391, startPoint y: 229, endPoint x: 228, endPoint y: 219, distance: 162.9
click at [228, 219] on textarea "[Write a personal greeting, using their first name or company name if provided,…" at bounding box center [406, 223] width 356 height 203
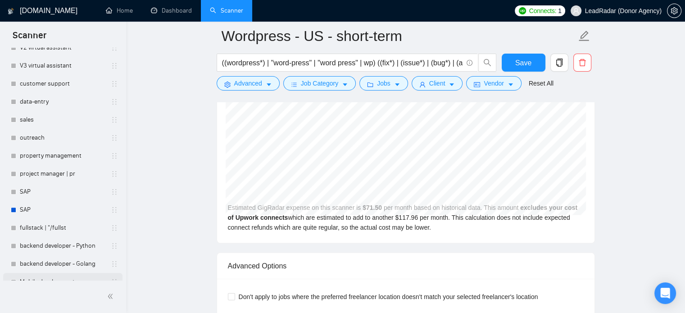
scroll to position [388, 0]
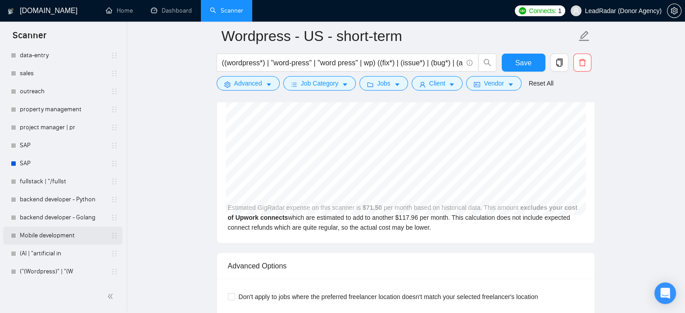
click at [53, 233] on link "Mobile development" at bounding box center [63, 236] width 86 height 18
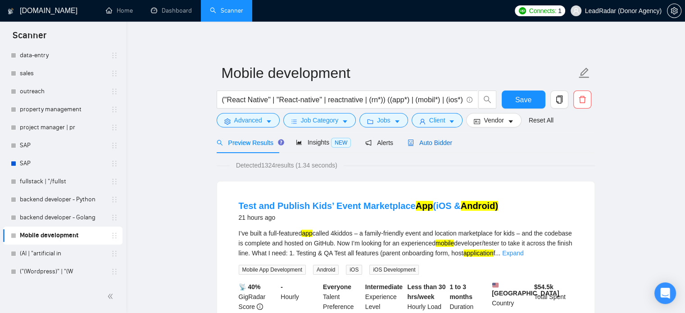
click at [423, 140] on span "Auto Bidder" at bounding box center [430, 142] width 45 height 7
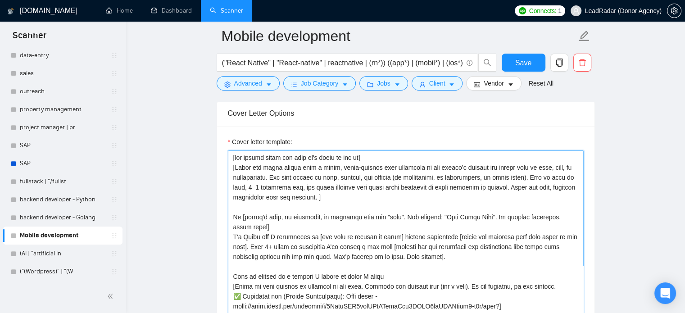
click at [322, 158] on textarea "Cover letter template:" at bounding box center [406, 251] width 356 height 203
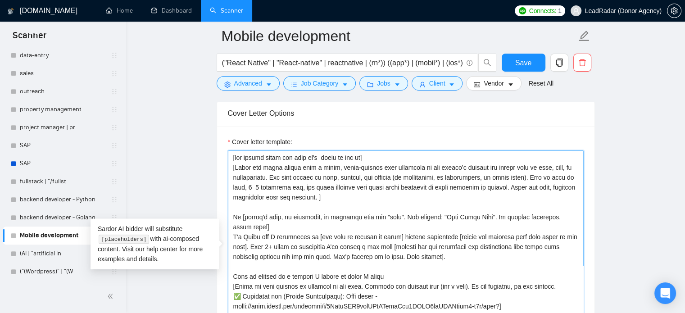
click at [318, 160] on textarea "Cover letter template:" at bounding box center [406, 251] width 356 height 203
click at [355, 156] on textarea "Cover letter template:" at bounding box center [406, 251] width 356 height 203
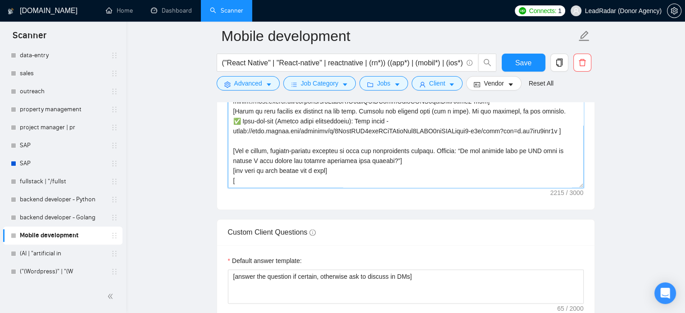
scroll to position [1117, 0]
click at [252, 160] on textarea "Cover letter template:" at bounding box center [406, 86] width 356 height 203
drag, startPoint x: 208, startPoint y: 161, endPoint x: 165, endPoint y: 161, distance: 42.8
click at [182, 161] on main "Mobile development ("React Native" | "React-native" | reactnative | (rn*)) ((ap…" at bounding box center [406, 117] width 530 height 2396
paste textarea "Close with a lighthearted, friendly sign-off, mentioning their name (if availab…"
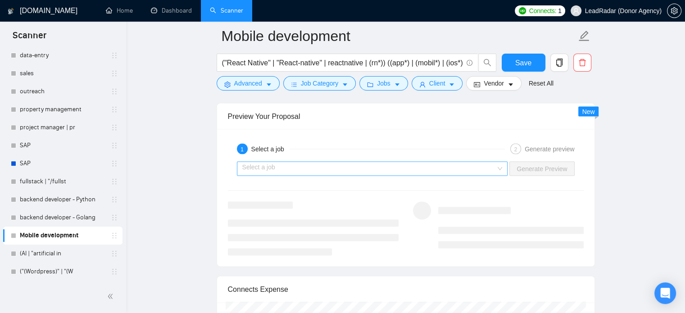
scroll to position [1662, 0]
click at [346, 168] on input "search" at bounding box center [369, 169] width 254 height 14
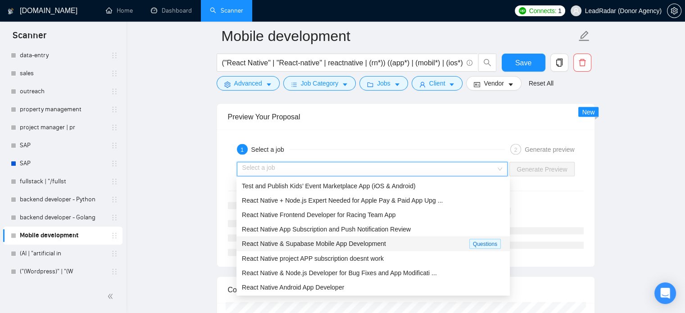
click at [310, 243] on span "React Native & Supabase Mobile App Development" at bounding box center [314, 243] width 144 height 7
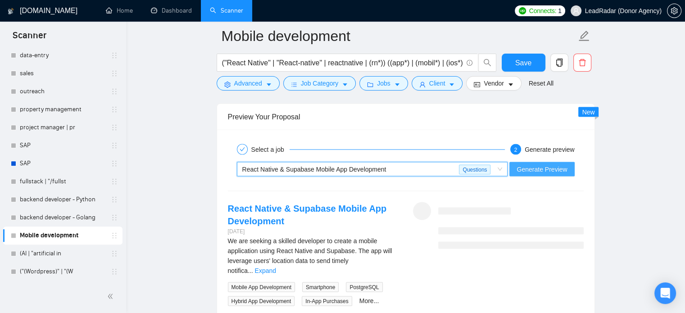
click at [550, 168] on span "Generate Preview" at bounding box center [542, 169] width 50 height 10
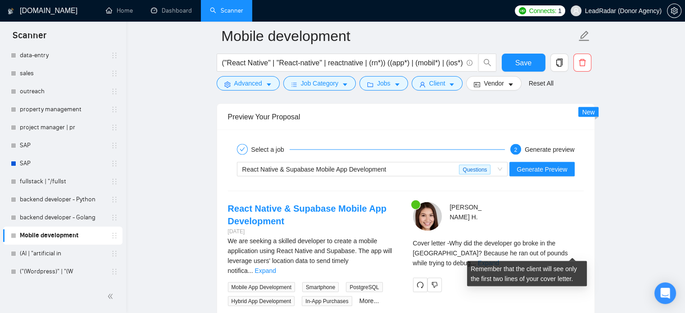
click at [499, 259] on link "Expand" at bounding box center [488, 262] width 21 height 7
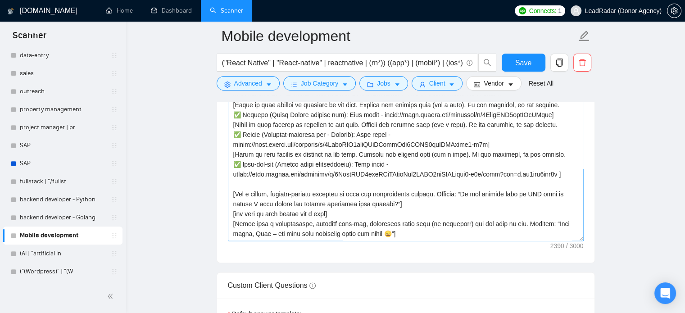
scroll to position [1063, 0]
click at [298, 213] on textarea "Cover letter template:" at bounding box center [406, 140] width 356 height 203
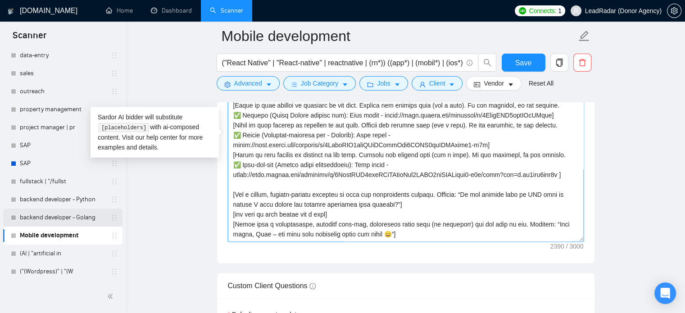
drag, startPoint x: 423, startPoint y: 224, endPoint x: 102, endPoint y: 214, distance: 321.3
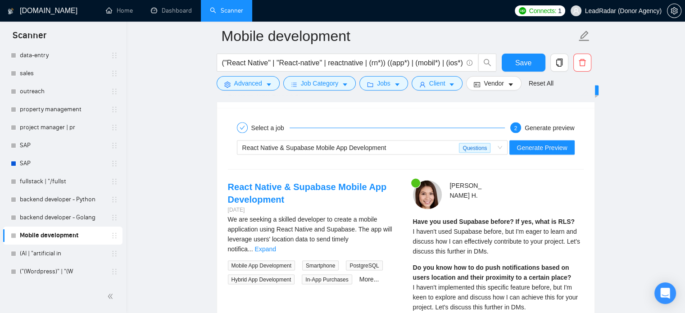
scroll to position [1683, 0]
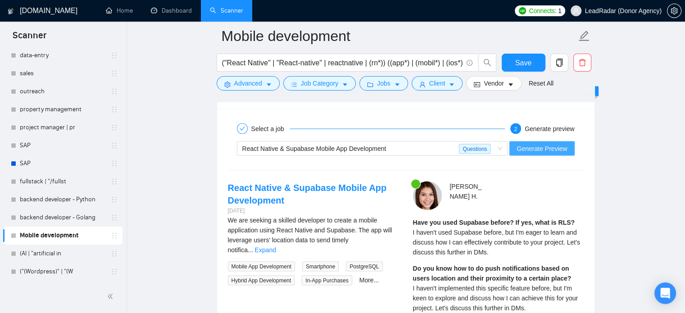
click at [541, 149] on span "Generate Preview" at bounding box center [542, 148] width 50 height 10
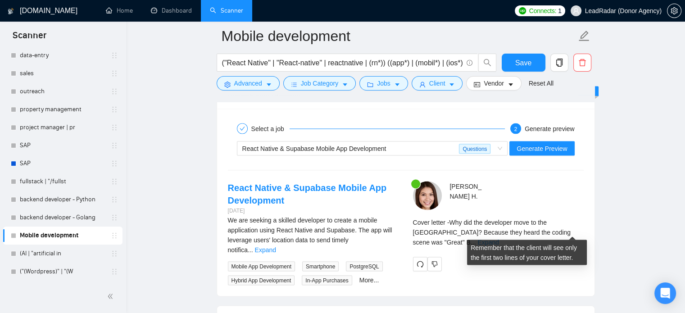
click at [499, 238] on link "Expand" at bounding box center [487, 241] width 21 height 7
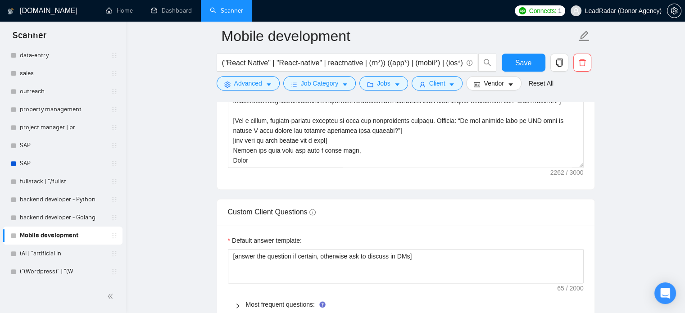
scroll to position [1139, 0]
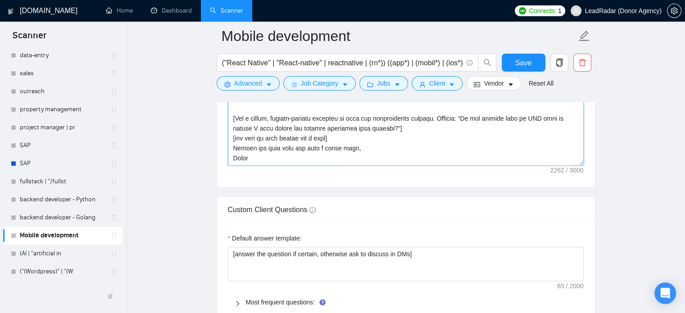
click at [288, 163] on textarea "Cover letter template:" at bounding box center [406, 64] width 356 height 203
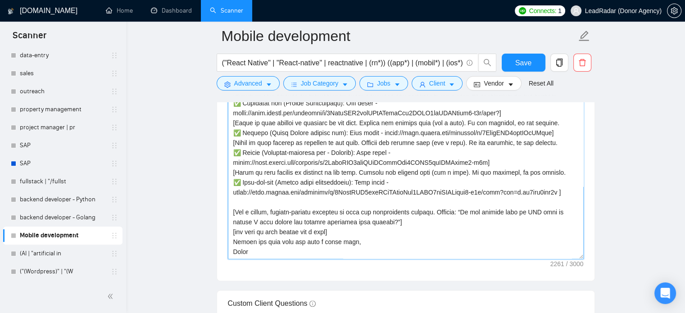
scroll to position [1045, 0]
click at [332, 232] on textarea "Cover letter template:" at bounding box center [406, 157] width 356 height 203
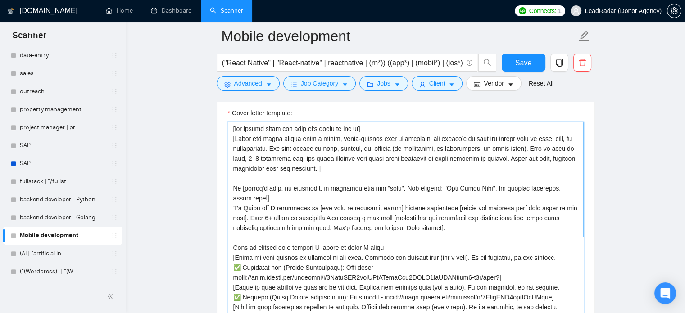
scroll to position [975, 0]
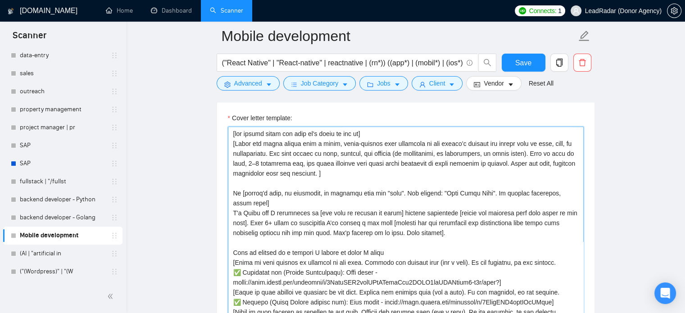
drag, startPoint x: 550, startPoint y: 194, endPoint x: 251, endPoint y: 204, distance: 298.8
click at [251, 204] on textarea "Cover letter template:" at bounding box center [406, 228] width 356 height 203
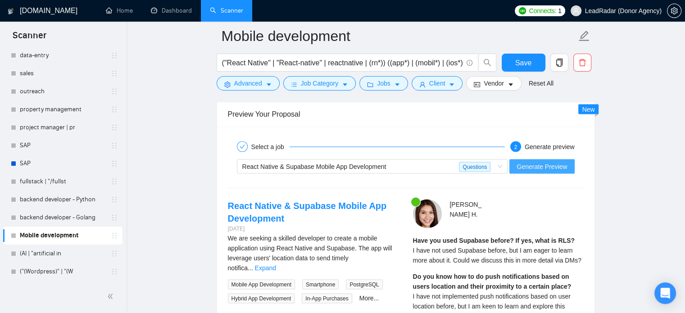
scroll to position [1660, 0]
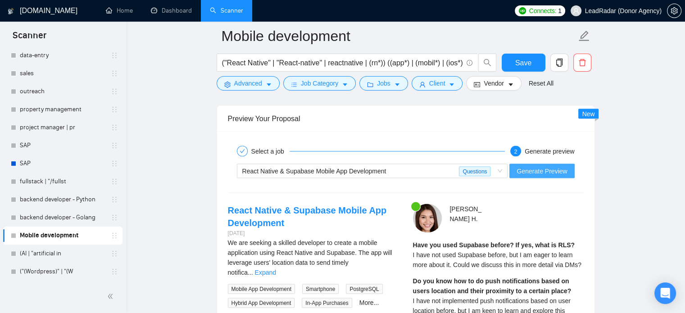
click at [528, 171] on span "Generate Preview" at bounding box center [542, 171] width 50 height 10
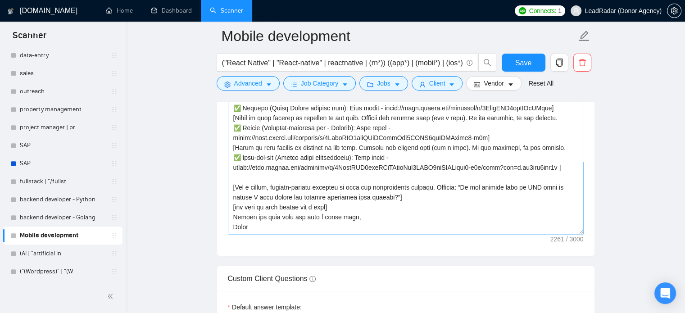
scroll to position [0, 0]
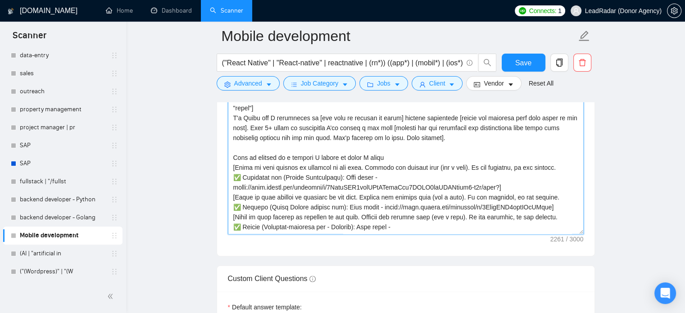
click at [375, 160] on textarea "Cover letter template:" at bounding box center [406, 133] width 356 height 203
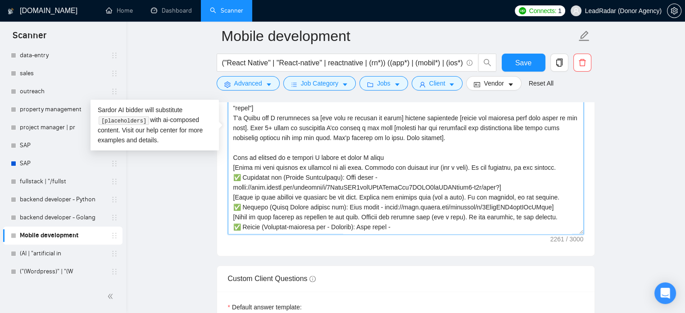
paste textarea "Open with a light, witty joke connected to the client’s country, work, or tech …"
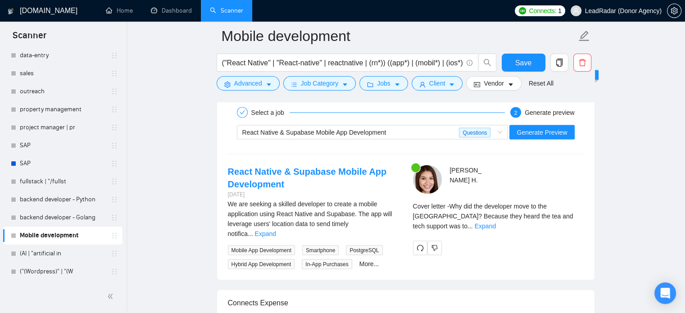
scroll to position [1699, 0]
click at [545, 136] on button "Generate Preview" at bounding box center [541, 132] width 65 height 14
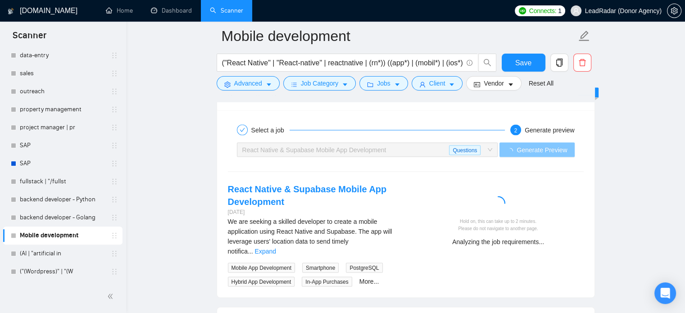
scroll to position [1676, 0]
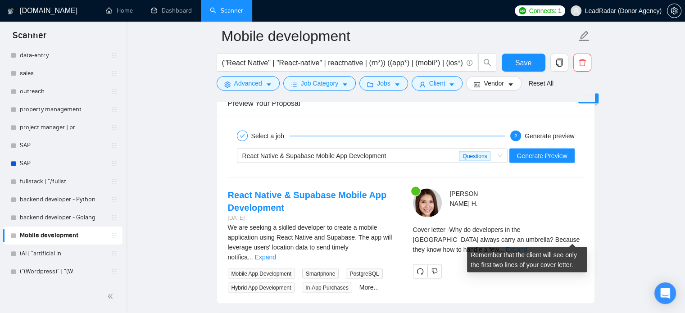
click at [527, 245] on link "Expand" at bounding box center [516, 248] width 21 height 7
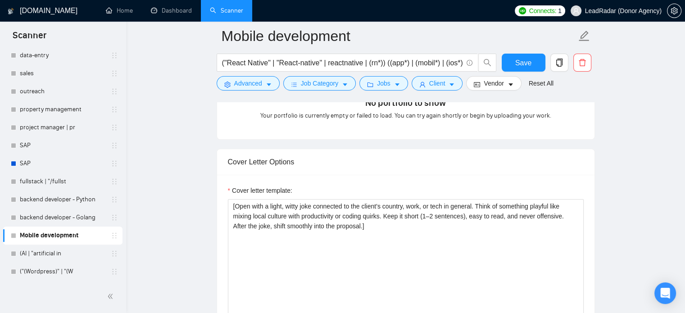
scroll to position [905, 0]
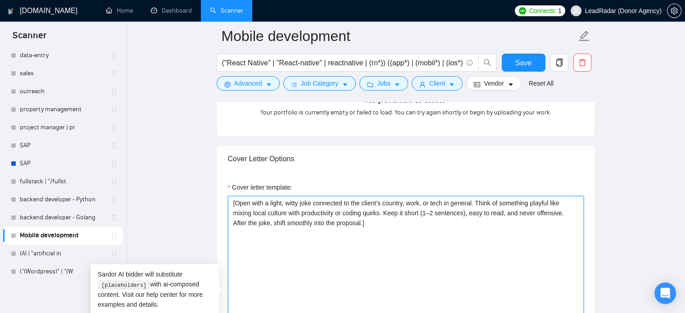
drag, startPoint x: 368, startPoint y: 225, endPoint x: 225, endPoint y: 198, distance: 144.8
click at [225, 198] on div "Cover letter template: [Open with a light, witty joke connected to the client’s…" at bounding box center [405, 296] width 377 height 249
paste textarea "quick, cheeky one-liner that ties the client’s country to something work or tec…"
click at [377, 225] on textarea "[Open with a quick, cheeky one-liner that ties the client’s country to somethin…" at bounding box center [406, 297] width 356 height 203
click at [369, 223] on textarea "[Open with a quick, cheeky one-liner that ties the client’s country to somethin…" at bounding box center [406, 297] width 356 height 203
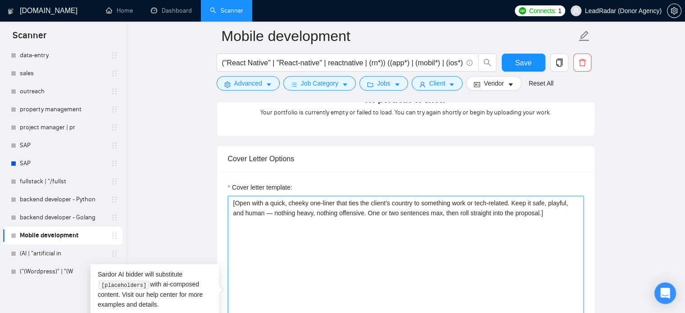
click at [328, 214] on textarea "[Open with a quick, cheeky one-liner that ties the client’s country to somethin…" at bounding box center [406, 297] width 356 height 203
click at [357, 227] on textarea "[Open with a quick, cheeky one-liner that ties the client’s country to somethin…" at bounding box center [406, 297] width 356 height 203
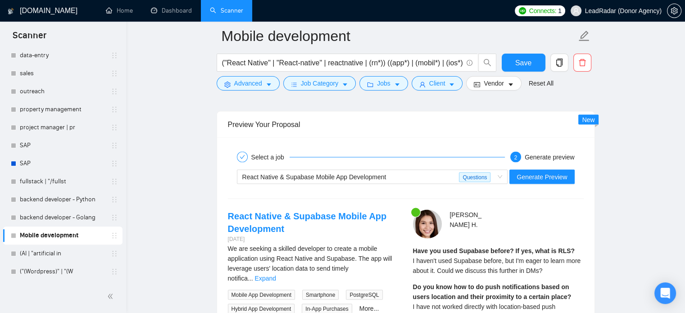
scroll to position [1668, 0]
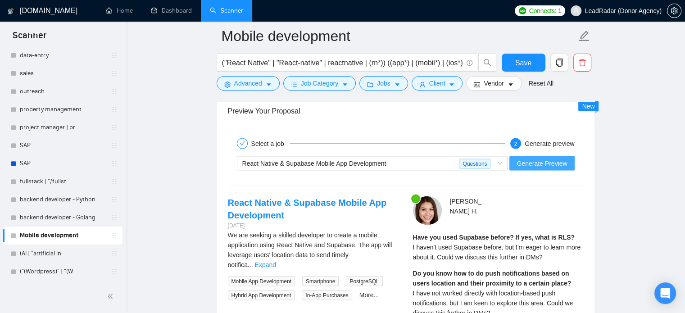
click at [552, 165] on span "Generate Preview" at bounding box center [542, 163] width 50 height 10
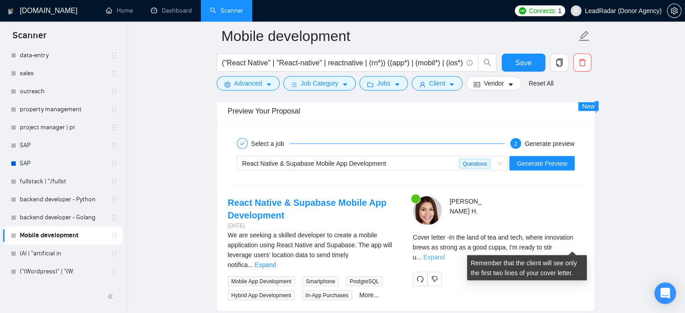
click at [445, 253] on link "Expand" at bounding box center [433, 256] width 21 height 7
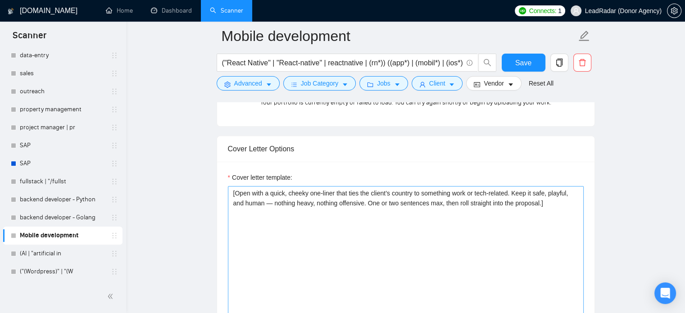
scroll to position [918, 0]
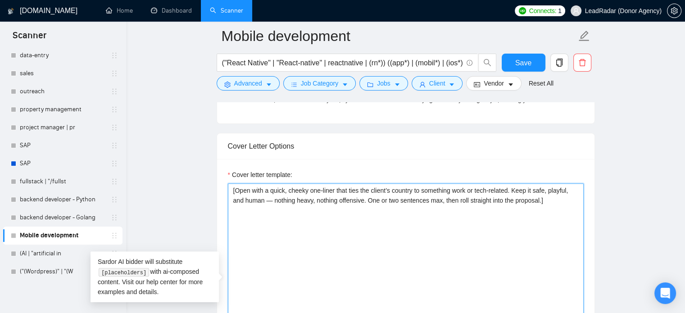
drag, startPoint x: 545, startPoint y: 200, endPoint x: 203, endPoint y: 173, distance: 343.8
paste textarea "Kick off with a witty, country-flavored joke linked to productivity, coding, or…"
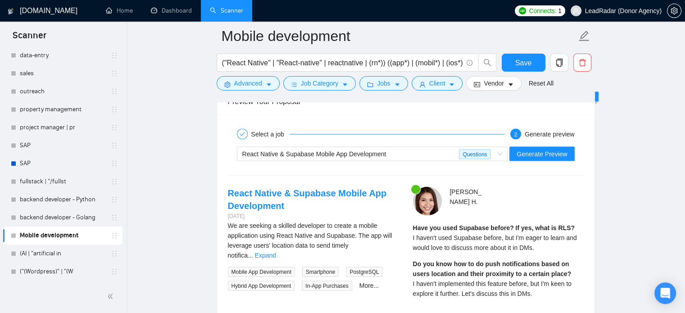
scroll to position [1639, 0]
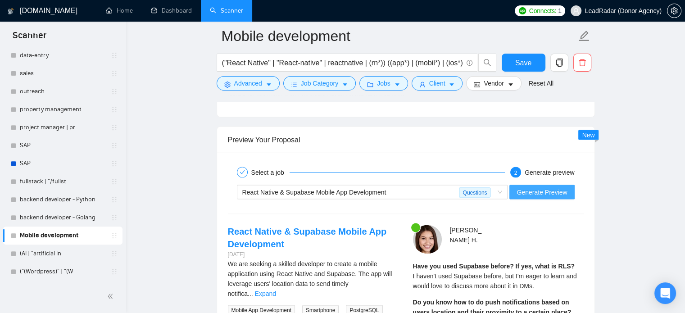
click at [562, 189] on span "Generate Preview" at bounding box center [542, 192] width 50 height 10
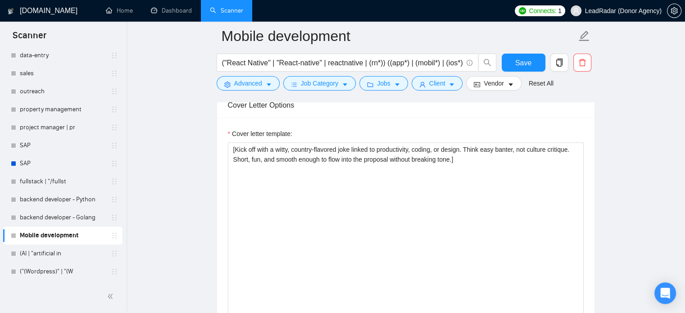
scroll to position [962, 0]
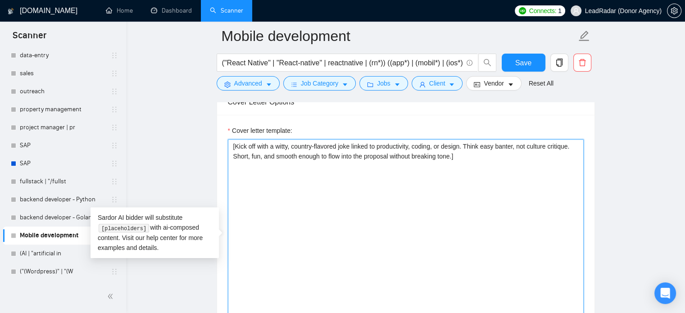
drag, startPoint x: 380, startPoint y: 146, endPoint x: 463, endPoint y: 148, distance: 83.4
click at [463, 148] on textarea "[Kick off with a witty, country-flavored joke linked to productivity, coding, o…" at bounding box center [406, 240] width 356 height 203
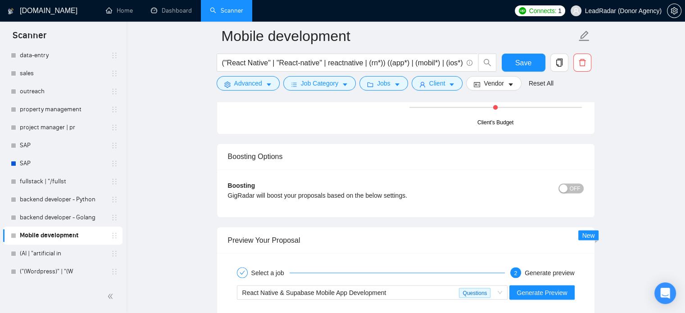
scroll to position [1646, 0]
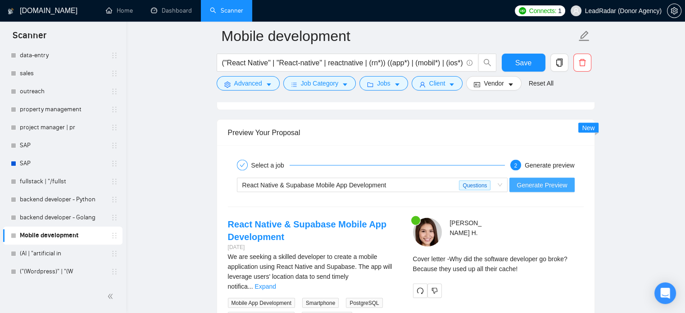
click at [525, 183] on span "Generate Preview" at bounding box center [542, 185] width 50 height 10
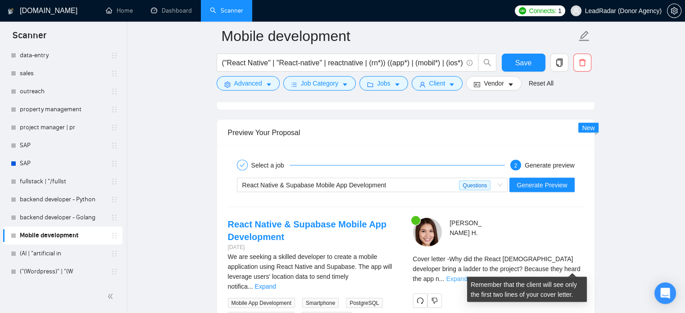
click at [468, 275] on link "Expand" at bounding box center [456, 278] width 21 height 7
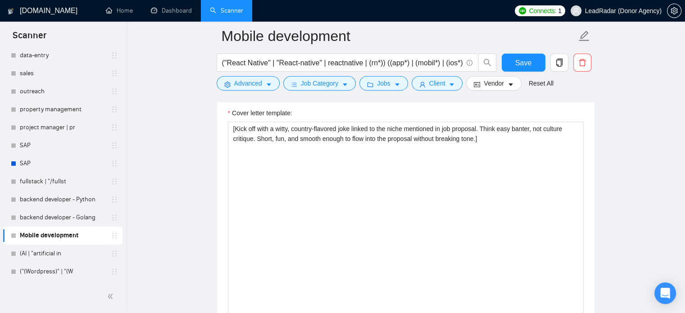
scroll to position [980, 0]
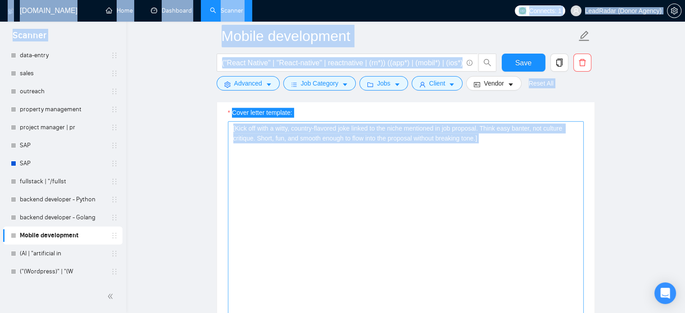
click at [348, 144] on textarea "[Kick off with a witty, country-flavored joke linked to the niche mentioned in …" at bounding box center [406, 222] width 356 height 203
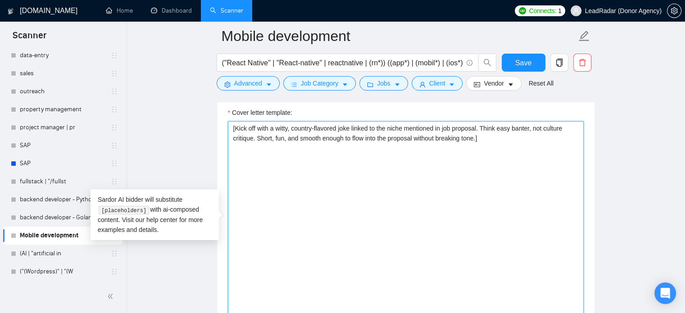
paste textarea "Start with a light, tongue-in-cheek joke that nods to the client’s country whil…"
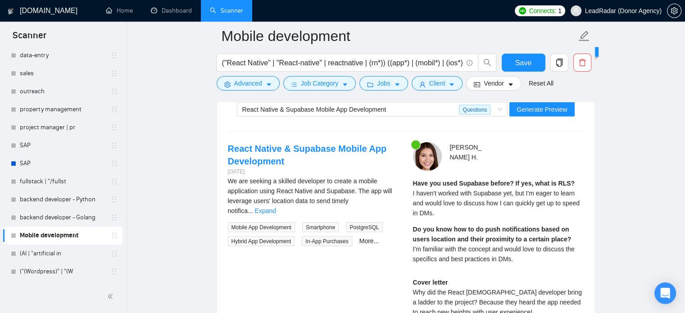
scroll to position [1722, 0]
click at [542, 112] on span "Generate Preview" at bounding box center [542, 109] width 50 height 10
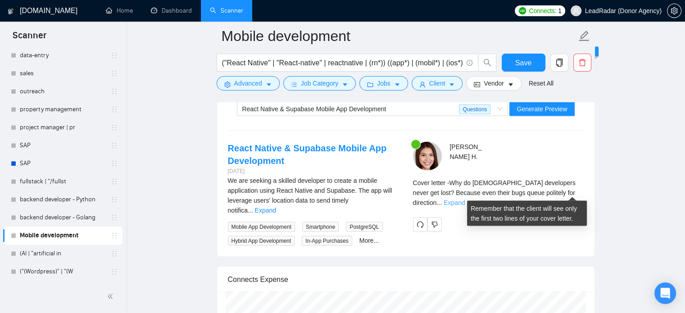
click at [465, 199] on link "Expand" at bounding box center [454, 202] width 21 height 7
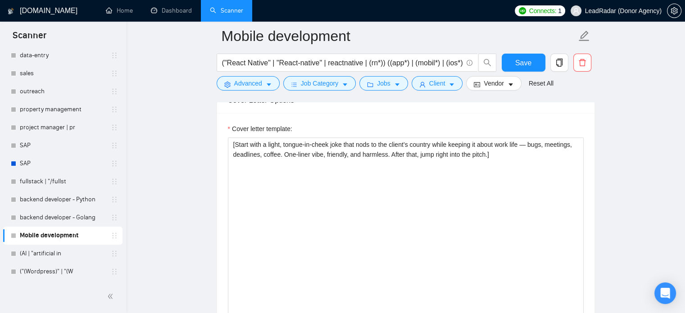
scroll to position [968, 0]
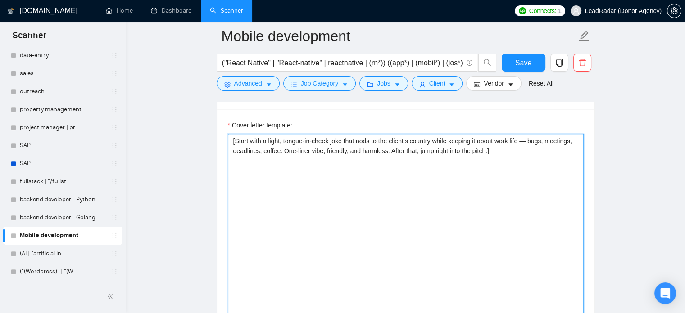
click at [418, 152] on textarea "[Start with a light, tongue-in-cheek joke that nods to the client’s country whi…" at bounding box center [406, 235] width 356 height 203
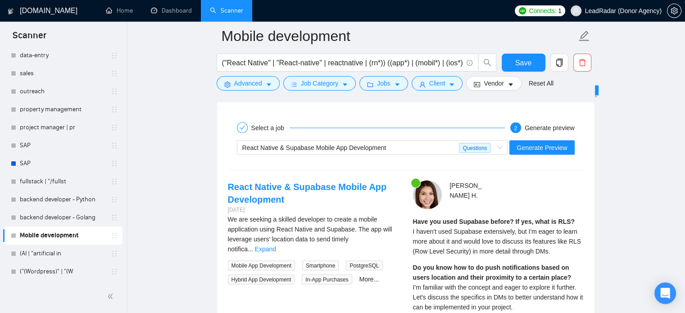
scroll to position [1681, 0]
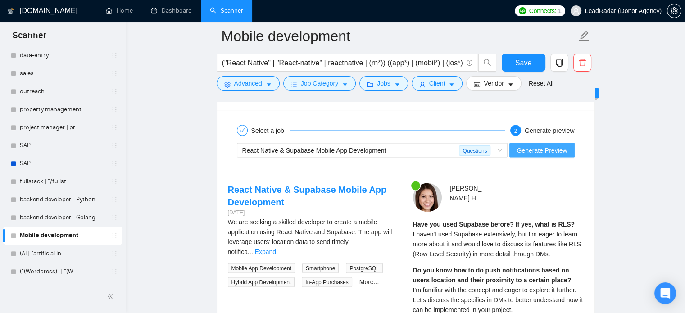
click at [548, 153] on span "Generate Preview" at bounding box center [542, 150] width 50 height 10
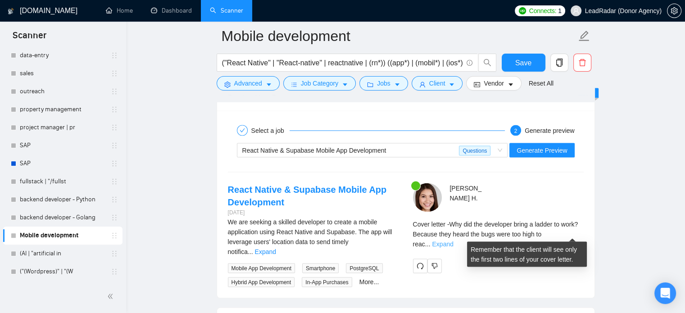
click at [453, 240] on link "Expand" at bounding box center [442, 243] width 21 height 7
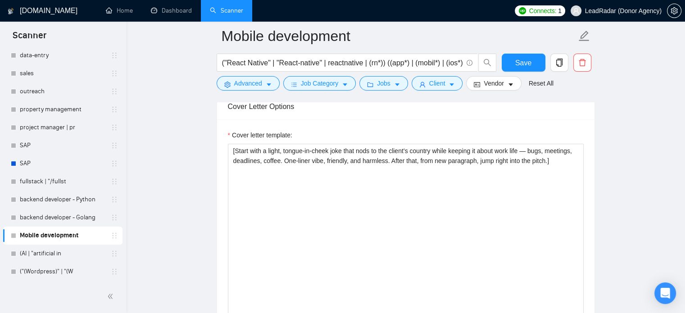
scroll to position [961, 0]
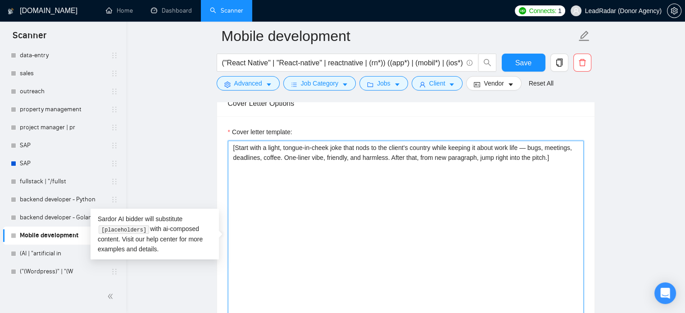
drag, startPoint x: 547, startPoint y: 157, endPoint x: 457, endPoint y: 162, distance: 90.2
click at [457, 162] on textarea "[Start with a light, tongue-in-cheek joke that nods to the client’s country whi…" at bounding box center [406, 242] width 356 height 203
drag, startPoint x: 391, startPoint y: 158, endPoint x: 548, endPoint y: 159, distance: 156.8
click at [548, 159] on textarea "[Start with a light, tongue-in-cheek joke that nods to the client’s country whi…" at bounding box center [406, 242] width 356 height 203
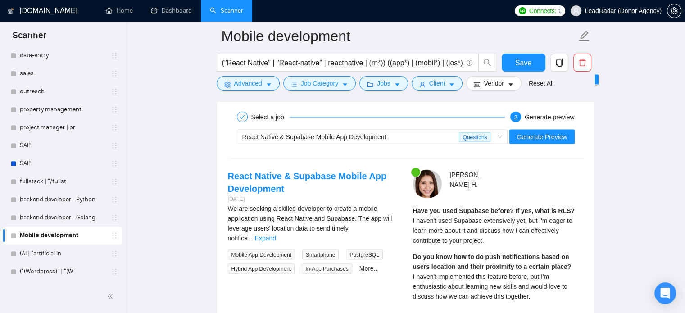
scroll to position [1664, 0]
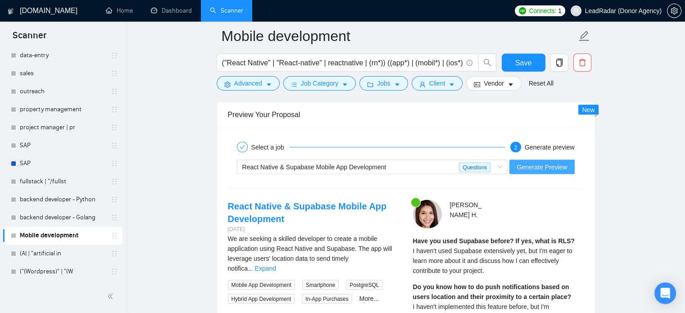
click at [551, 162] on span "Generate Preview" at bounding box center [542, 167] width 50 height 10
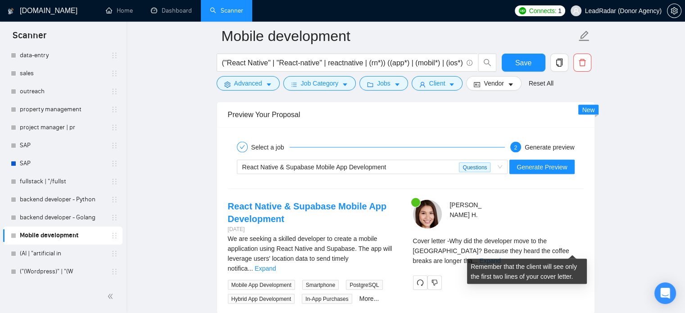
click at [500, 257] on link "Expand" at bounding box center [489, 260] width 21 height 7
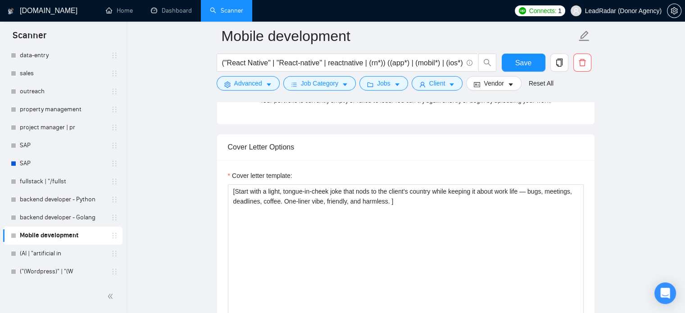
scroll to position [911, 0]
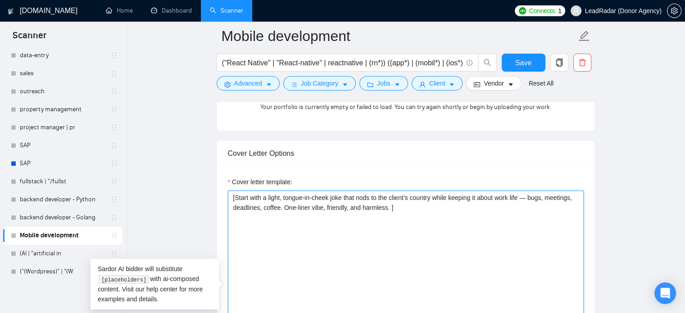
drag, startPoint x: 408, startPoint y: 207, endPoint x: 218, endPoint y: 194, distance: 190.5
click at [218, 194] on div "Cover letter template: [Start with a light, tongue-in-cheek joke that nods to t…" at bounding box center [405, 290] width 377 height 249
click at [406, 218] on textarea "[Start with a light, tongue-in-cheek joke that nods to the client’s country whi…" at bounding box center [406, 292] width 356 height 203
drag, startPoint x: 405, startPoint y: 209, endPoint x: 205, endPoint y: 176, distance: 202.6
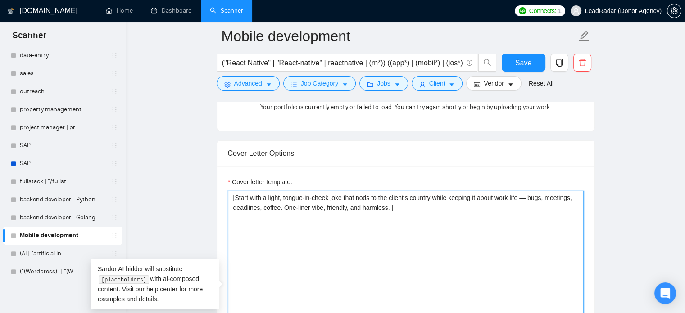
paste textarea "Begin with a playful opener — a safe, tech-leaning joke tied loosely to the cli…"
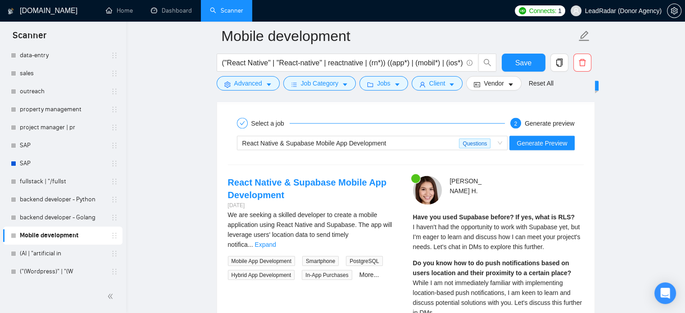
scroll to position [1698, 0]
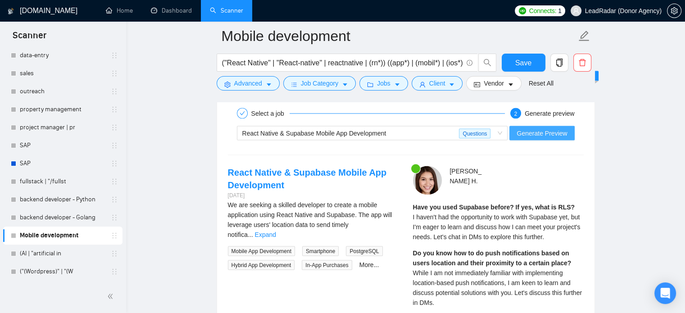
click at [544, 128] on span "Generate Preview" at bounding box center [542, 133] width 50 height 10
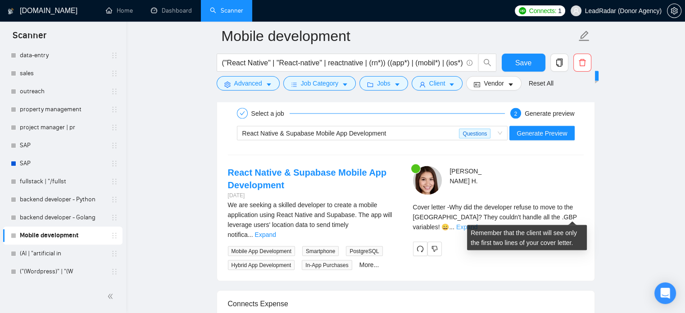
click at [477, 223] on link "Expand" at bounding box center [466, 226] width 21 height 7
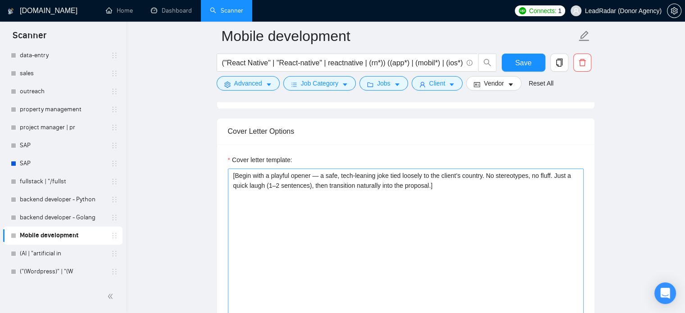
scroll to position [940, 0]
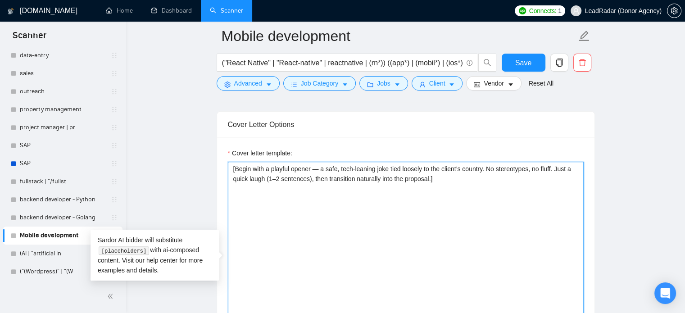
click at [459, 186] on textarea "[Begin with a playful opener — a safe, tech-leaning joke tied loosely to the cl…" at bounding box center [406, 263] width 356 height 203
drag, startPoint x: 459, startPoint y: 179, endPoint x: 221, endPoint y: 156, distance: 239.4
click at [221, 156] on div "Cover letter template: [Begin with a playful opener — a safe, tech-leaning joke…" at bounding box center [405, 261] width 377 height 249
paste textarea "Open with a cheeky, short joke tying the client’s country to coding, apps, or p…"
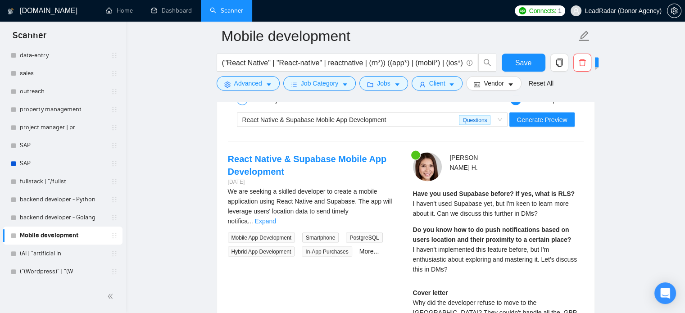
scroll to position [1711, 0]
click at [548, 122] on span "Generate Preview" at bounding box center [542, 120] width 50 height 10
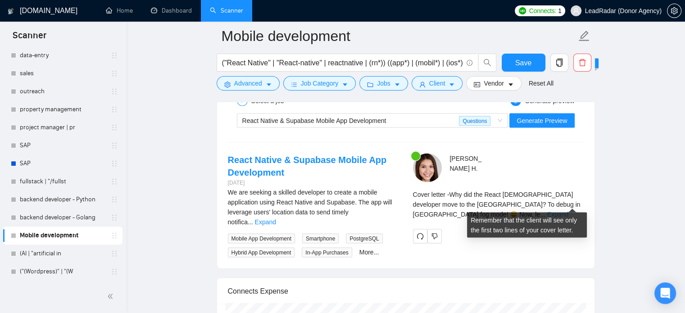
click at [568, 210] on link "Expand" at bounding box center [557, 213] width 21 height 7
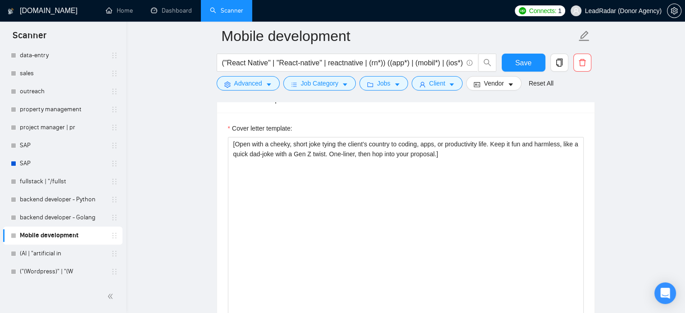
scroll to position [949, 0]
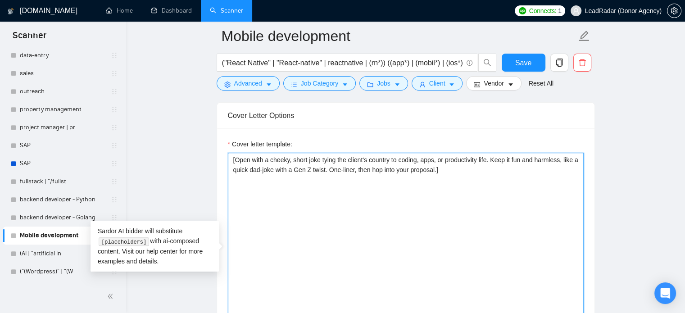
drag, startPoint x: 333, startPoint y: 169, endPoint x: 385, endPoint y: 169, distance: 51.8
click at [385, 169] on textarea "[Open with a cheeky, short joke tying the client’s country to coding, apps, or …" at bounding box center [406, 254] width 356 height 203
click at [364, 169] on textarea "[Open with a cheeky, short joke tying the client’s country to coding, apps, or …" at bounding box center [406, 254] width 356 height 203
drag, startPoint x: 364, startPoint y: 169, endPoint x: 442, endPoint y: 173, distance: 78.9
click at [442, 173] on textarea "[Open with a cheeky, short joke tying the client’s country to coding, apps, or …" at bounding box center [406, 254] width 356 height 203
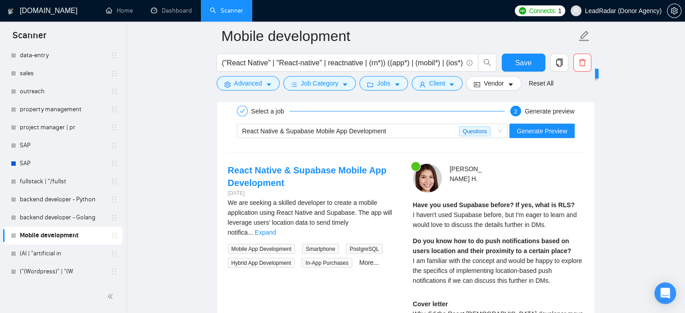
scroll to position [1662, 0]
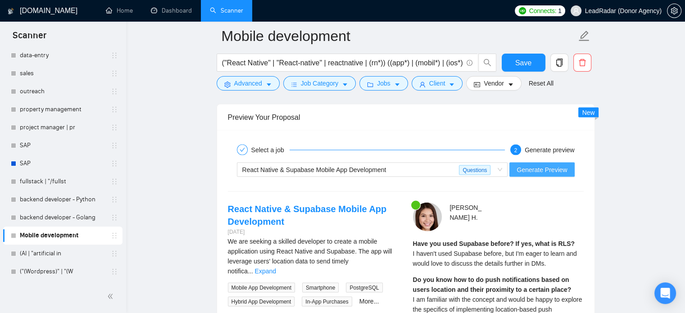
click at [537, 166] on span "Generate Preview" at bounding box center [542, 169] width 50 height 10
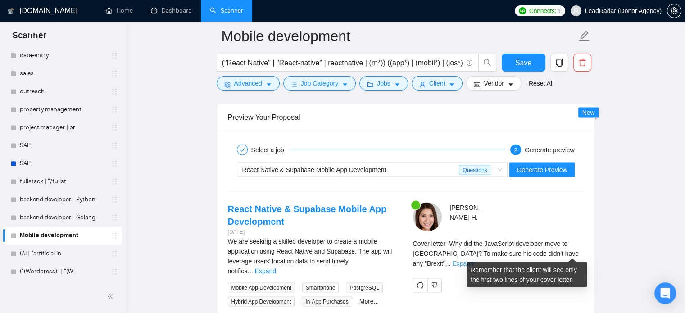
click at [473, 259] on link "Expand" at bounding box center [462, 262] width 21 height 7
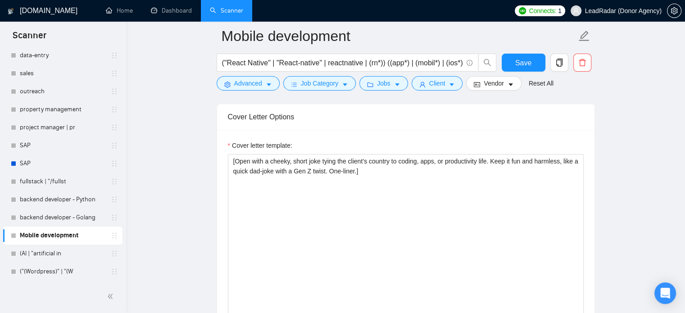
scroll to position [954, 0]
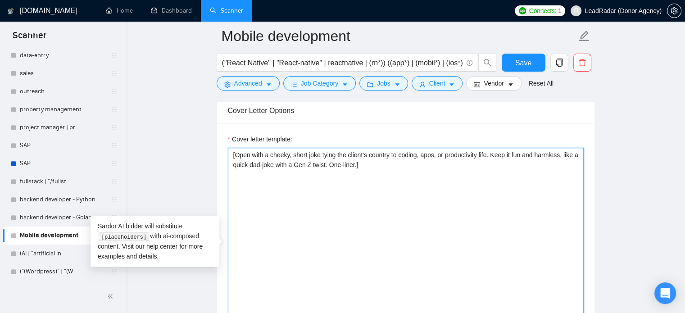
drag, startPoint x: 382, startPoint y: 167, endPoint x: 205, endPoint y: 140, distance: 178.6
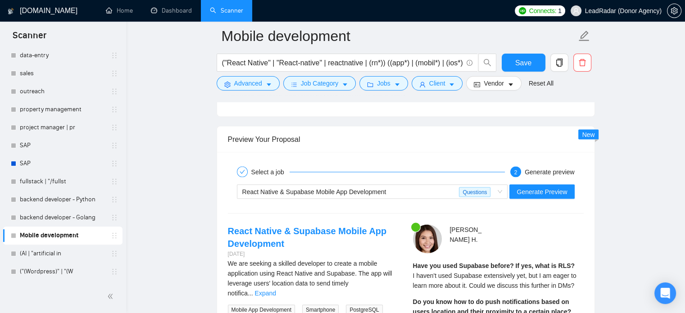
scroll to position [1681, 0]
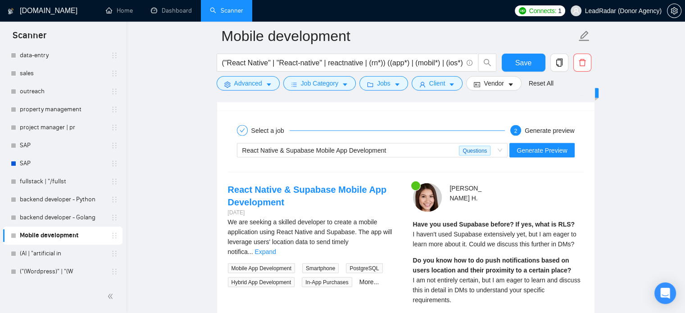
click at [438, 156] on div "React Native & Supabase Mobile App Development Questions Generate Preview" at bounding box center [406, 150] width 358 height 22
click at [436, 147] on div "React Native & Supabase Mobile App Development" at bounding box center [350, 150] width 217 height 14
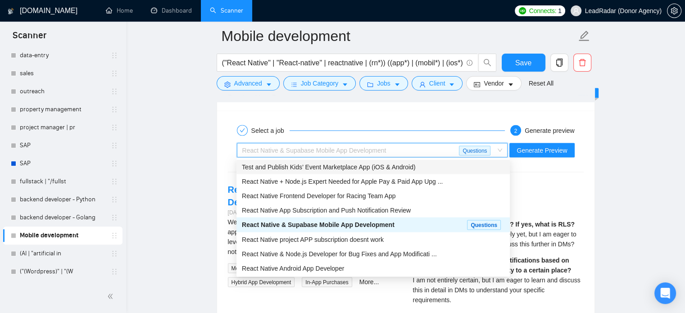
click at [356, 164] on span "Test and Publish Kids’ Event Marketplace App (iOS & Android)" at bounding box center [328, 166] width 173 height 7
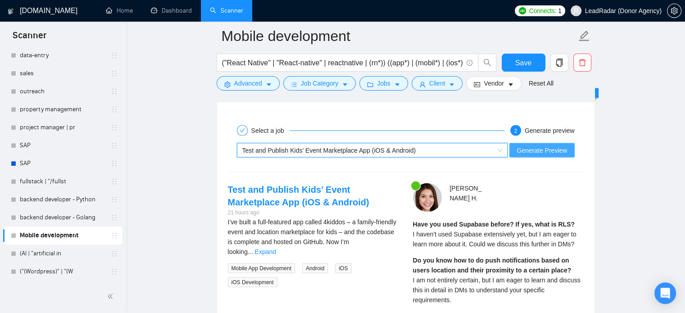
click at [531, 148] on span "Generate Preview" at bounding box center [542, 150] width 50 height 10
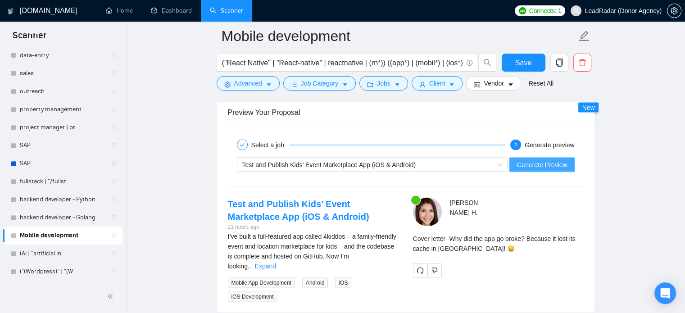
scroll to position [1670, 0]
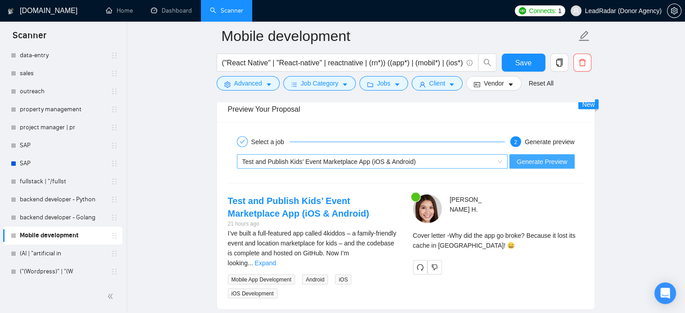
click at [472, 163] on div "Test and Publish Kids’ Event Marketplace App (iOS & Android)" at bounding box center [368, 161] width 252 height 14
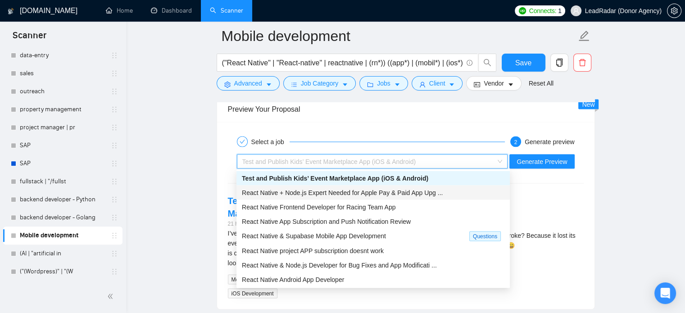
click at [366, 195] on span "React Native + Node.js Expert Needed for Apple Pay & Paid App Upg ..." at bounding box center [342, 192] width 201 height 7
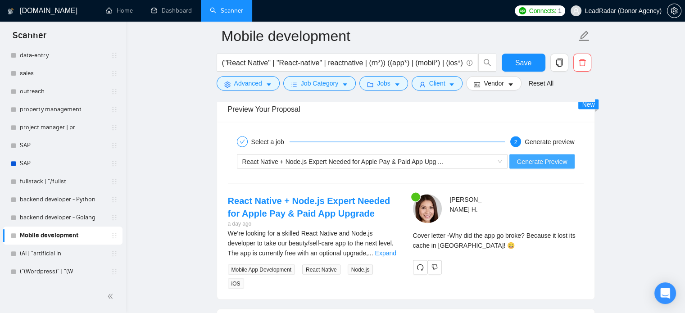
click at [541, 160] on span "Generate Preview" at bounding box center [542, 161] width 50 height 10
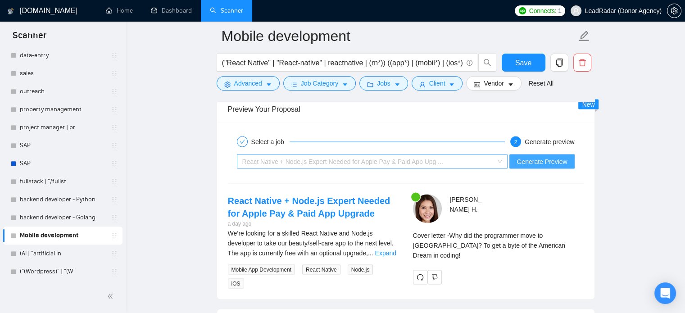
click at [472, 162] on div "React Native + Node.js Expert Needed for Apple Pay & Paid App Upg ..." at bounding box center [368, 161] width 252 height 14
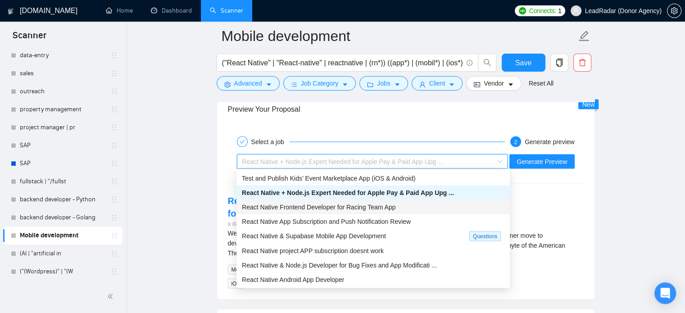
click at [420, 203] on div "React Native Frontend Developer for Racing Team App" at bounding box center [373, 207] width 263 height 10
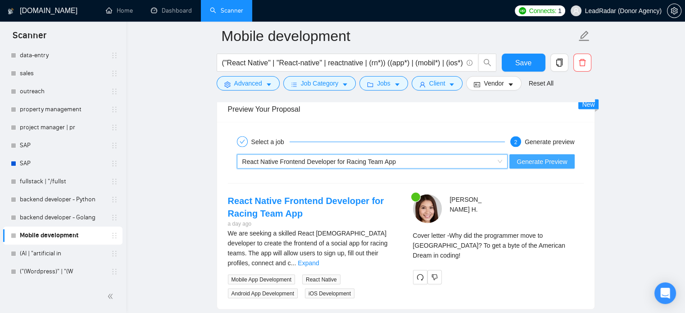
click at [538, 160] on span "Generate Preview" at bounding box center [542, 161] width 50 height 10
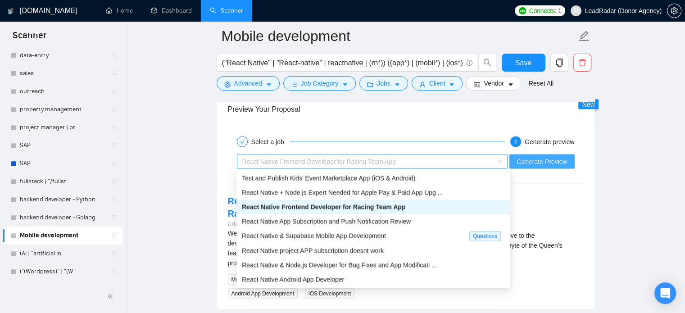
click at [501, 161] on span "React Native Frontend Developer for Racing Team App" at bounding box center [372, 161] width 260 height 14
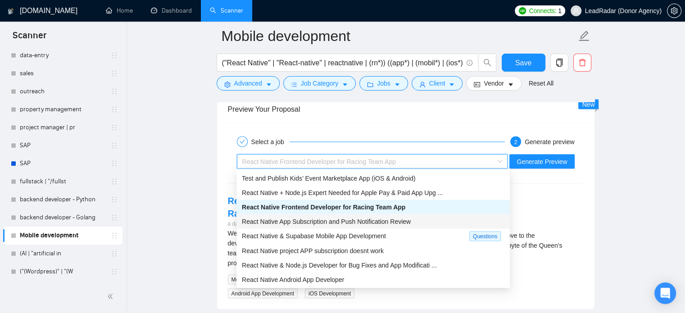
click at [388, 221] on span "React Native App Subscription and Push Notification Review" at bounding box center [326, 221] width 169 height 7
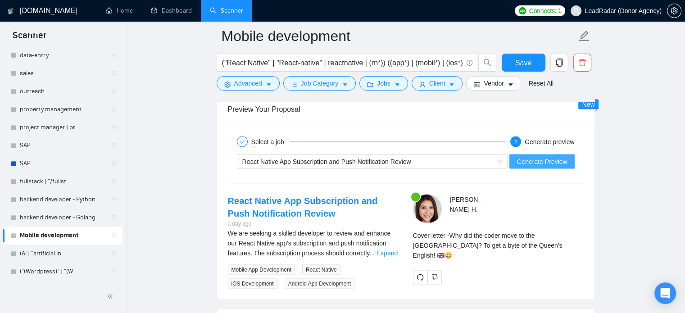
click at [537, 162] on span "Generate Preview" at bounding box center [542, 161] width 50 height 10
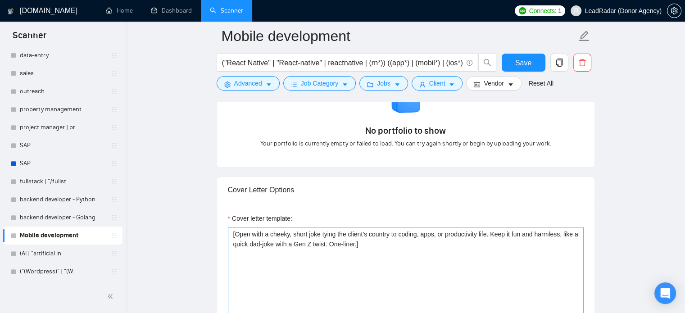
scroll to position [875, 0]
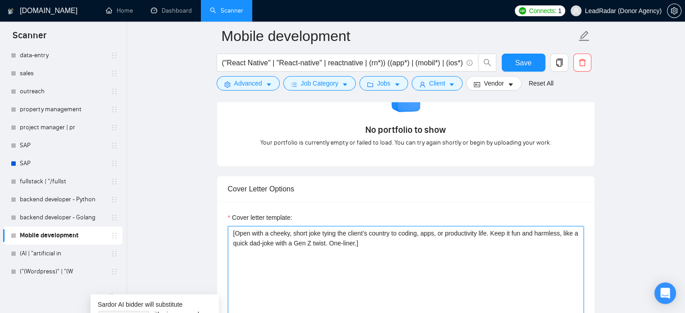
drag, startPoint x: 370, startPoint y: 243, endPoint x: 182, endPoint y: 218, distance: 189.9
drag, startPoint x: 235, startPoint y: 234, endPoint x: 361, endPoint y: 240, distance: 126.7
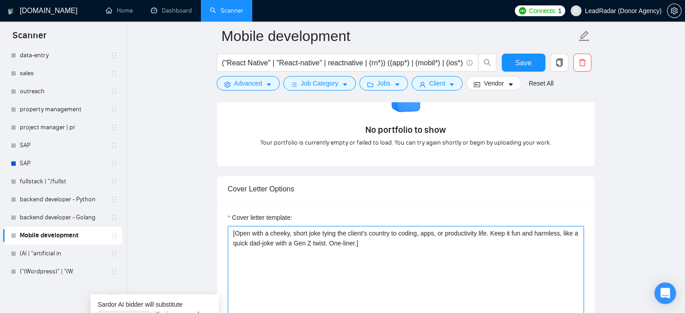
paste textarea "Start with a playful question about the client’s pain point, phrased like a jok…"
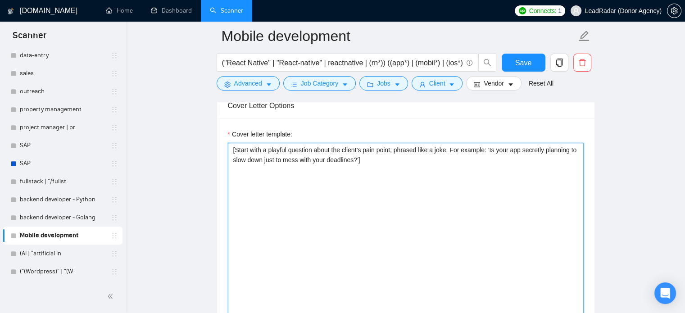
scroll to position [963, 0]
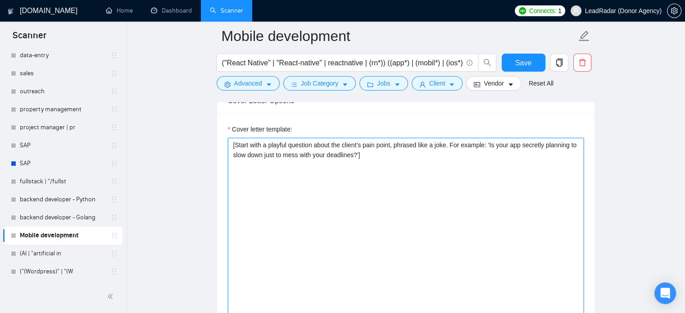
click at [488, 145] on textarea "[Start with a playful question about the client’s pain point, phrased like a jo…" at bounding box center [406, 239] width 356 height 203
click at [359, 154] on textarea "[Start with a playful question about the client’s pain point, phrased like a jo…" at bounding box center [406, 239] width 356 height 203
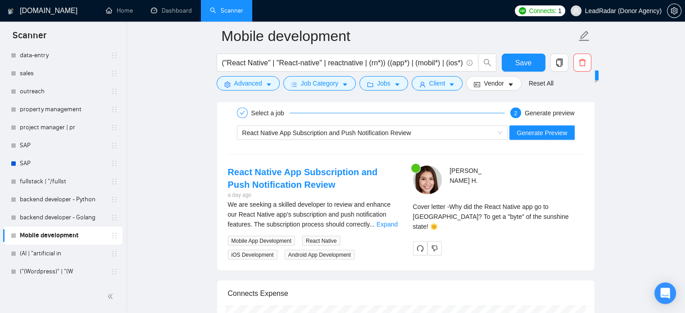
scroll to position [1699, 0]
click at [534, 131] on span "Generate Preview" at bounding box center [542, 132] width 50 height 10
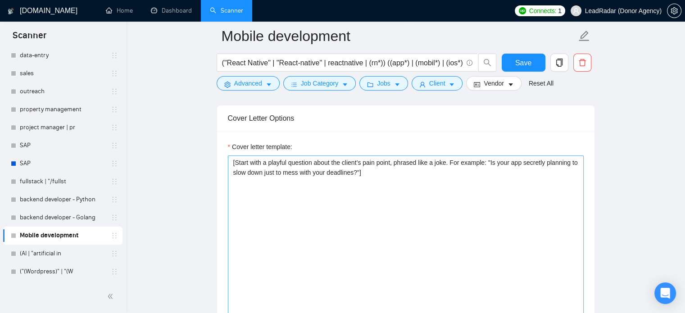
scroll to position [945, 0]
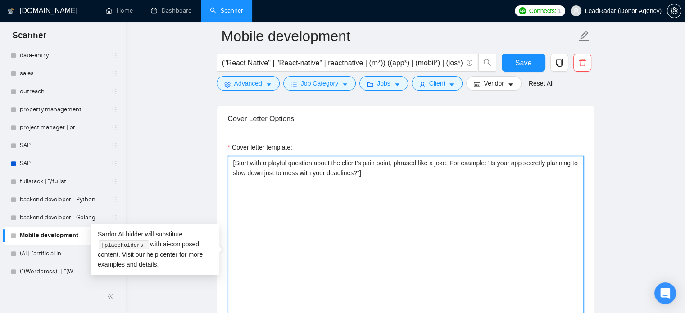
drag, startPoint x: 377, startPoint y: 170, endPoint x: 180, endPoint y: 131, distance: 200.7
click at [181, 132] on main "Mobile development ("React Native" | "React-native" | reactnative | (rn*)) ((ap…" at bounding box center [406, 309] width 530 height 2436
click at [359, 173] on textarea "[Start with a playful question about the client’s pain point, phrased like a jo…" at bounding box center [406, 257] width 356 height 203
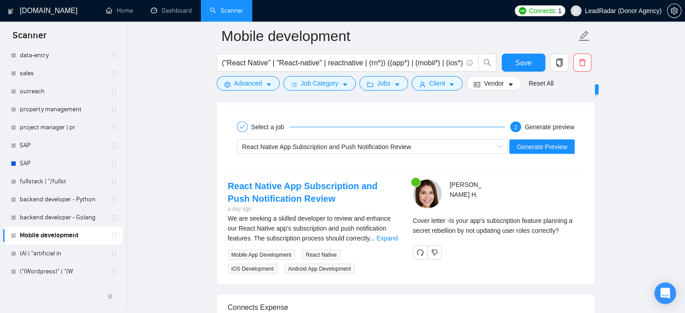
scroll to position [1718, 0]
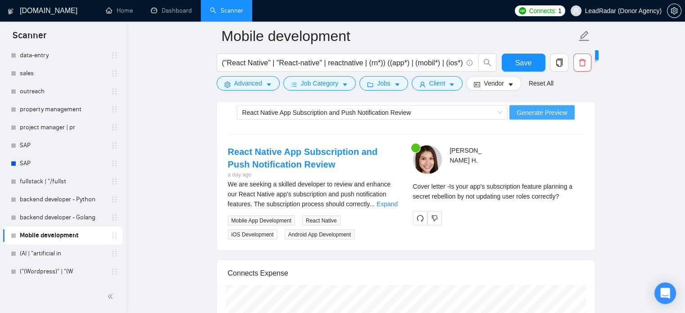
click at [549, 114] on span "Generate Preview" at bounding box center [542, 113] width 50 height 10
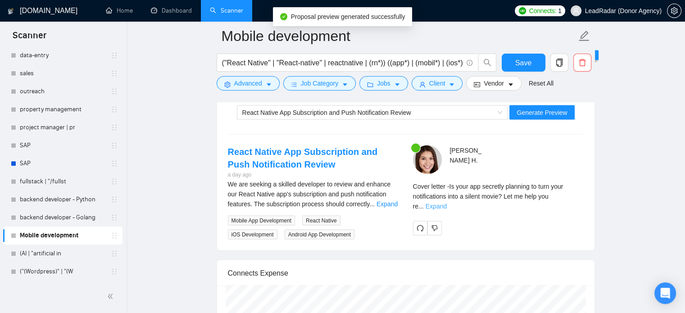
click at [447, 203] on link "Expand" at bounding box center [436, 206] width 21 height 7
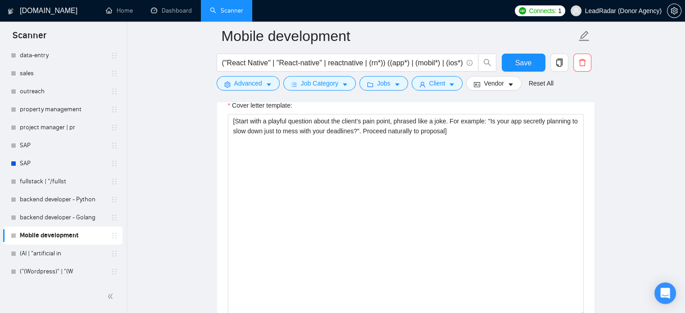
scroll to position [996, 0]
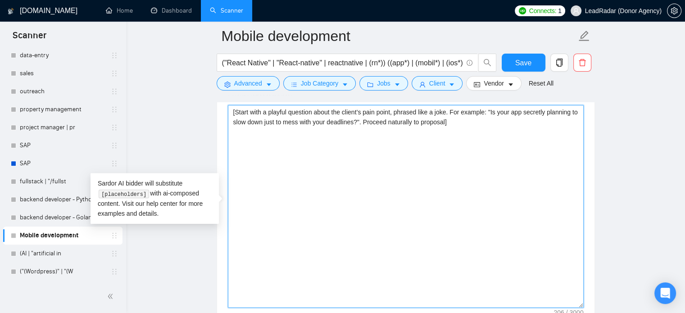
drag, startPoint x: 485, startPoint y: 125, endPoint x: 198, endPoint y: 87, distance: 289.8
click at [198, 87] on main "Mobile development ("React Native" | "React-native" | reactnative | (rn*)) ((ap…" at bounding box center [406, 269] width 530 height 2459
click at [384, 148] on textarea "[Start with a playful question about the client’s pain point, phrased like a jo…" at bounding box center [406, 206] width 356 height 203
drag, startPoint x: 236, startPoint y: 111, endPoint x: 444, endPoint y: 122, distance: 208.9
click at [444, 122] on textarea "[Start with a playful question about the client’s pain point, phrased like a jo…" at bounding box center [406, 206] width 356 height 203
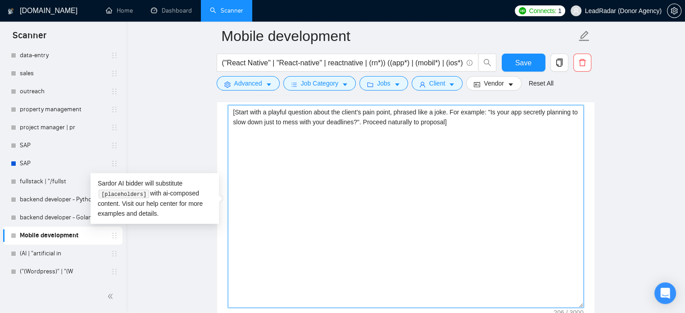
paste textarea "Open with a light pop-culture reference tied to tech or productivity in the cli…"
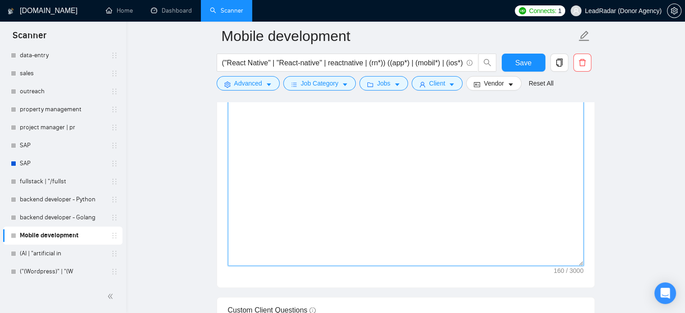
scroll to position [880, 0]
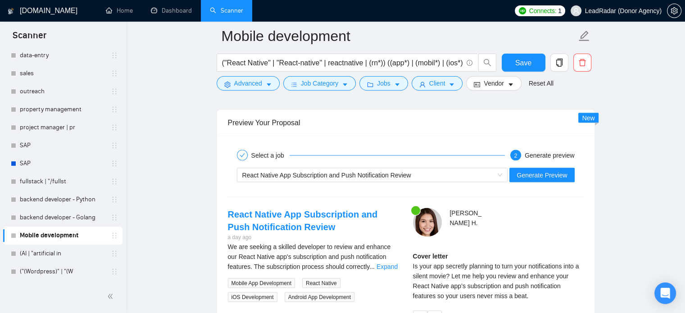
scroll to position [1657, 0]
click at [546, 176] on span "Generate Preview" at bounding box center [542, 174] width 50 height 10
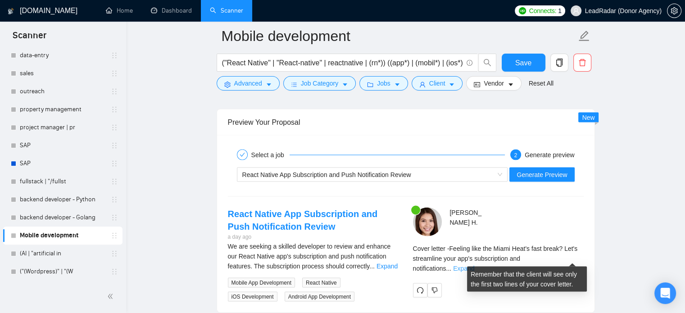
click at [474, 264] on link "Expand" at bounding box center [463, 267] width 21 height 7
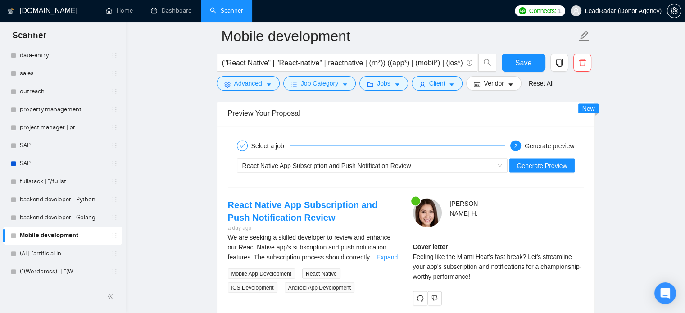
scroll to position [1665, 0]
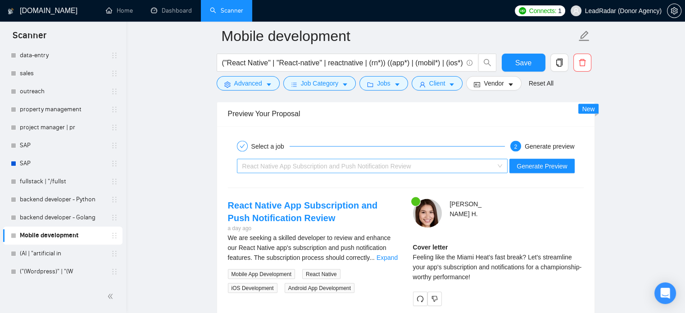
click at [471, 167] on div "React Native App Subscription and Push Notification Review" at bounding box center [368, 166] width 252 height 14
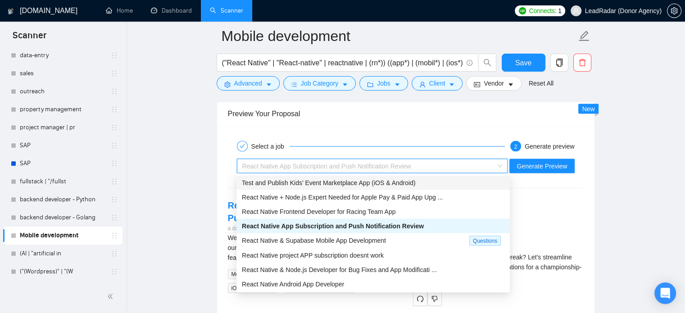
click at [368, 187] on div "Test and Publish Kids’ Event Marketplace App (iOS & Android)" at bounding box center [373, 182] width 263 height 10
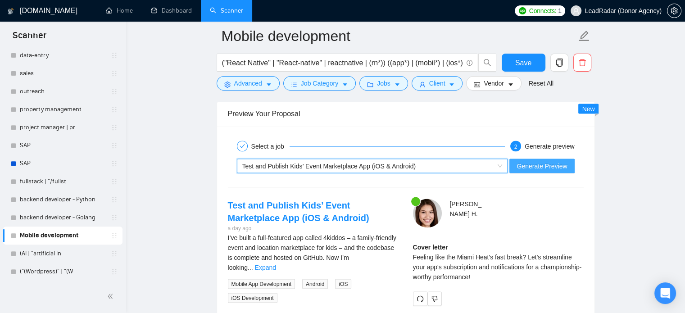
click at [524, 168] on span "Generate Preview" at bounding box center [542, 166] width 50 height 10
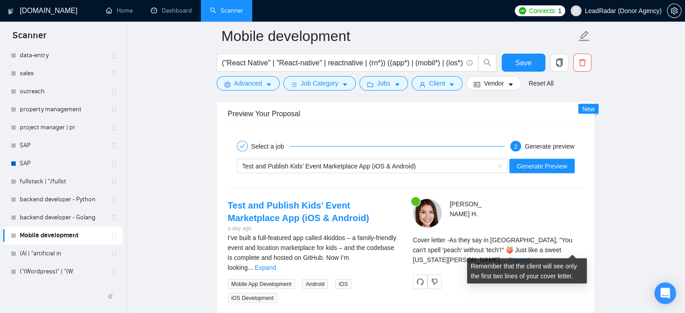
click at [530, 256] on link "Expand" at bounding box center [519, 259] width 21 height 7
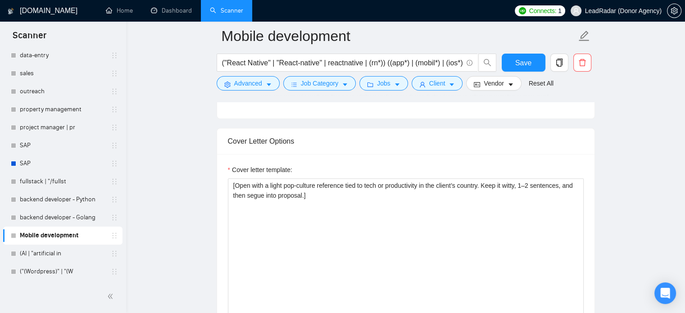
scroll to position [960, 0]
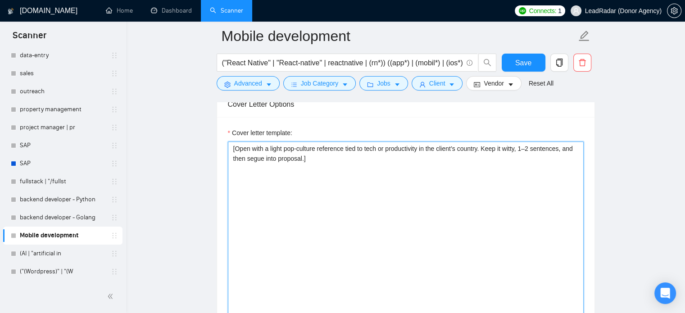
click at [252, 159] on textarea "[Open with a light pop-culture reference tied to tech or productivity in the cl…" at bounding box center [406, 242] width 356 height 203
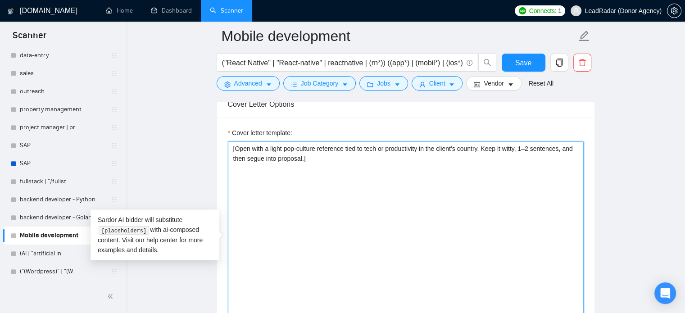
click at [252, 159] on textarea "[Open with a light pop-culture reference tied to tech or productivity in the cl…" at bounding box center [406, 242] width 356 height 203
drag, startPoint x: 565, startPoint y: 149, endPoint x: 303, endPoint y: 160, distance: 262.4
click at [303, 160] on textarea "[Open with a light pop-culture reference tied to tech or productivity in the cl…" at bounding box center [406, 242] width 356 height 203
paste textarea "Proceed naturally to proposal"
click at [566, 144] on textarea "[Open with a light pop-culture reference tied to tech or productivity in the cl…" at bounding box center [406, 242] width 356 height 203
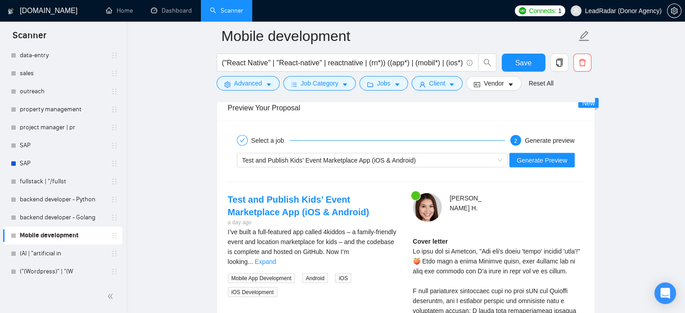
scroll to position [1661, 0]
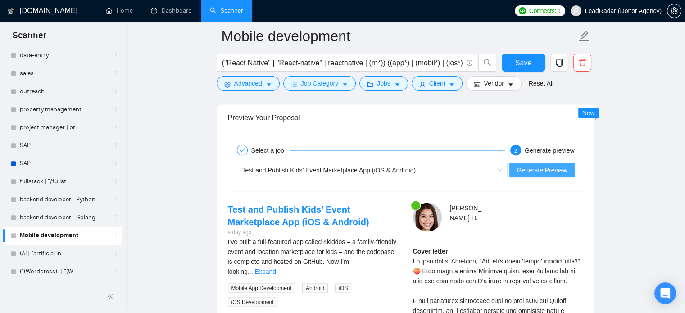
click at [556, 169] on span "Generate Preview" at bounding box center [542, 170] width 50 height 10
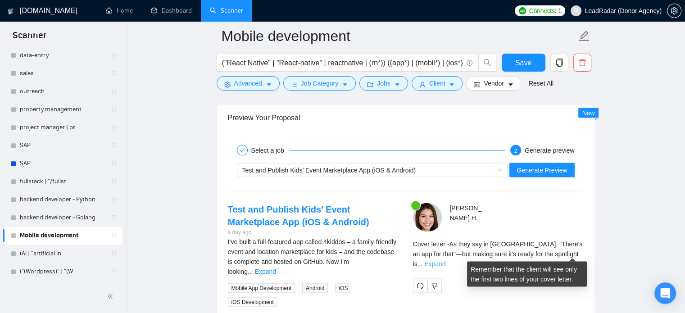
click at [445, 260] on link "Expand" at bounding box center [434, 263] width 21 height 7
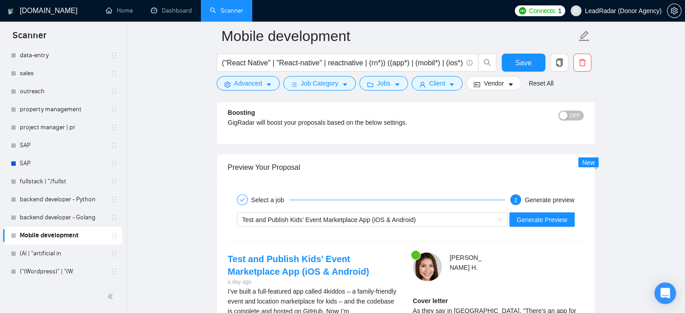
scroll to position [1588, 0]
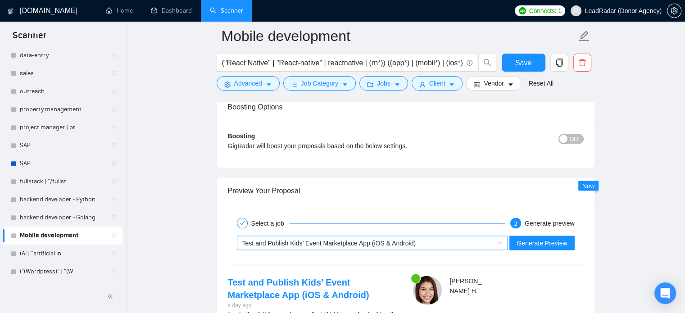
click at [384, 241] on span "Test and Publish Kids’ Event Marketplace App (iOS & Android)" at bounding box center [328, 242] width 173 height 7
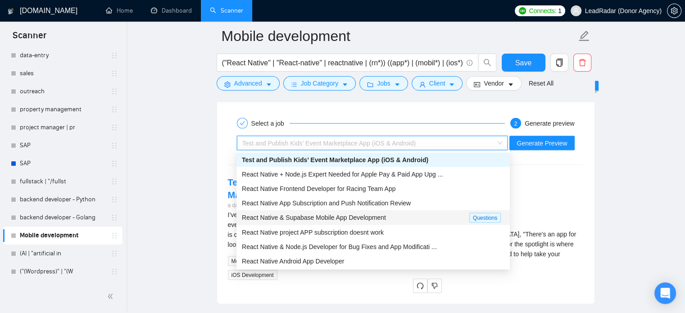
scroll to position [1688, 0]
click at [355, 176] on span "React Native + Node.js Expert Needed for Apple Pay & Paid App Upg ..." at bounding box center [342, 174] width 201 height 7
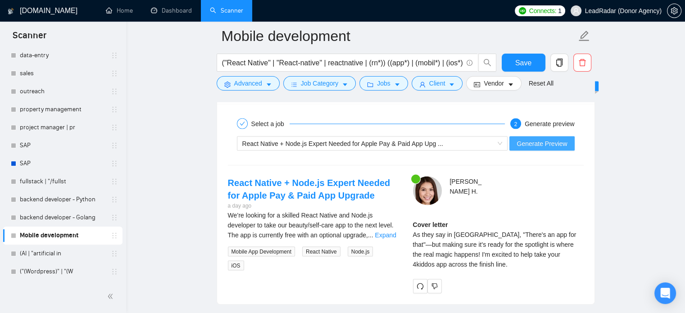
click at [531, 144] on span "Generate Preview" at bounding box center [542, 143] width 50 height 10
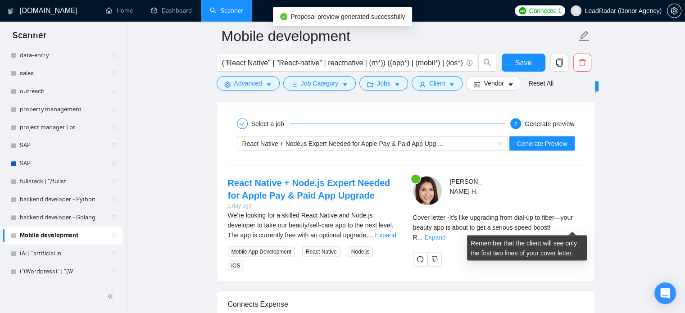
click at [445, 233] on link "Expand" at bounding box center [434, 236] width 21 height 7
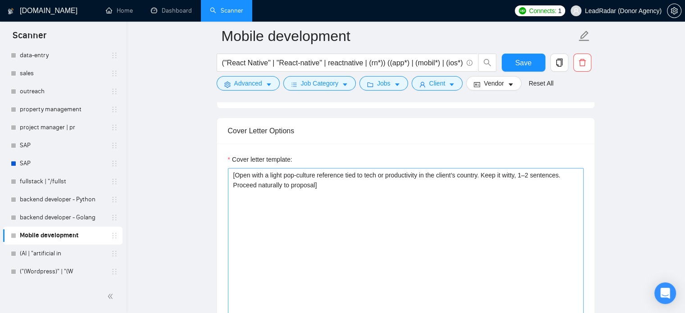
scroll to position [933, 0]
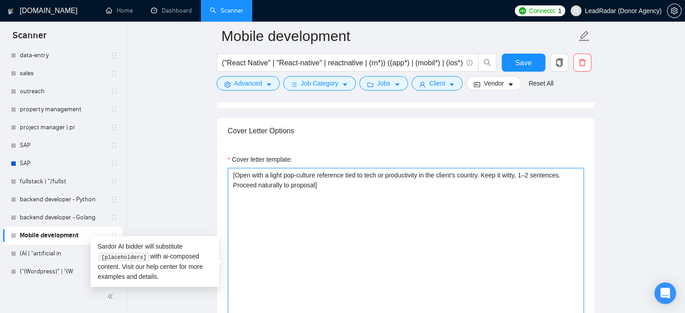
drag, startPoint x: 336, startPoint y: 188, endPoint x: 177, endPoint y: 173, distance: 159.7
click at [326, 177] on textarea "[Open with a light pop-culture reference tied to tech or productivity in the cl…" at bounding box center [406, 269] width 356 height 203
click at [315, 186] on textarea "[Open with a light pop-culture reference tied to tech or productivity in the cl…" at bounding box center [406, 269] width 356 height 203
drag, startPoint x: 314, startPoint y: 186, endPoint x: 235, endPoint y: 175, distance: 79.6
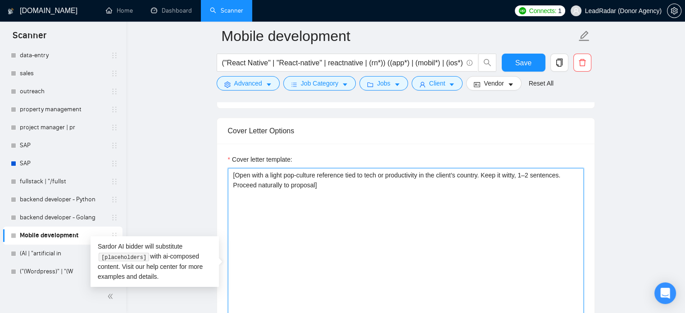
click at [235, 175] on textarea "[Open with a light pop-culture reference tied to tech or productivity in the cl…" at bounding box center [406, 269] width 356 height 203
paste textarea "Start with a playful ‘what if’ scenario that exaggerates a problem in a humorou…"
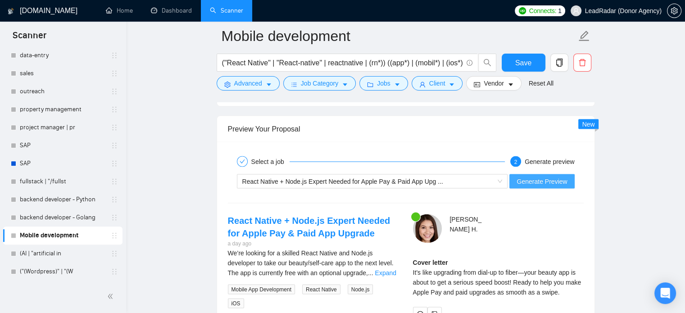
scroll to position [1650, 0]
type textarea "[Start with a playful ‘what if’ scenario that exaggerates a problem in a humoro…"
click at [543, 178] on span "Generate Preview" at bounding box center [542, 181] width 50 height 10
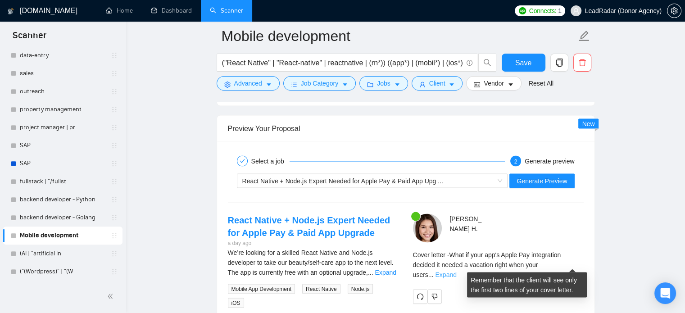
click at [456, 271] on link "Expand" at bounding box center [445, 274] width 21 height 7
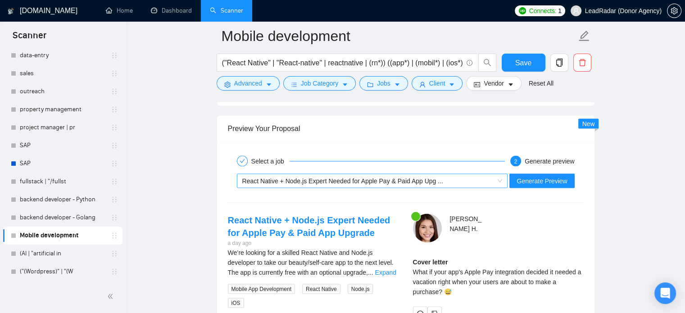
click at [466, 175] on div "React Native + Node.js Expert Needed for Apple Pay & Paid App Upg ..." at bounding box center [368, 181] width 252 height 14
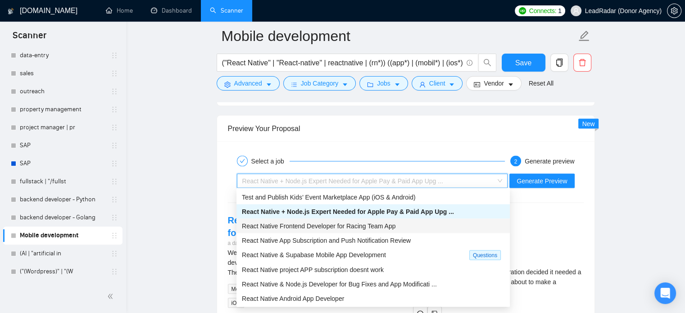
click at [359, 224] on span "React Native Frontend Developer for Racing Team App" at bounding box center [319, 225] width 154 height 7
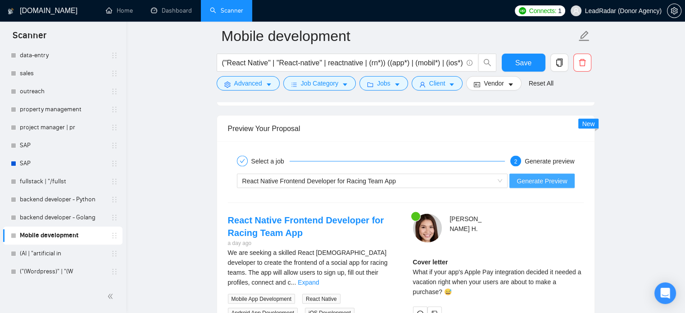
click at [530, 178] on span "Generate Preview" at bounding box center [542, 181] width 50 height 10
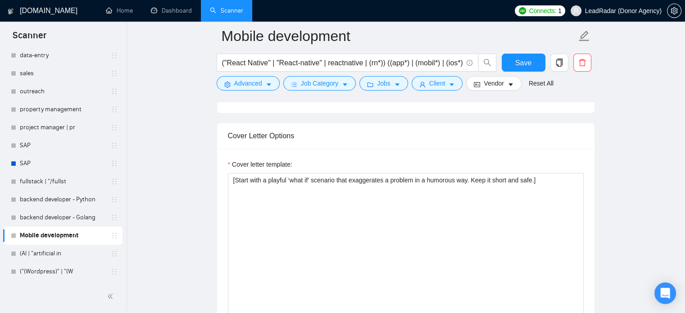
scroll to position [969, 0]
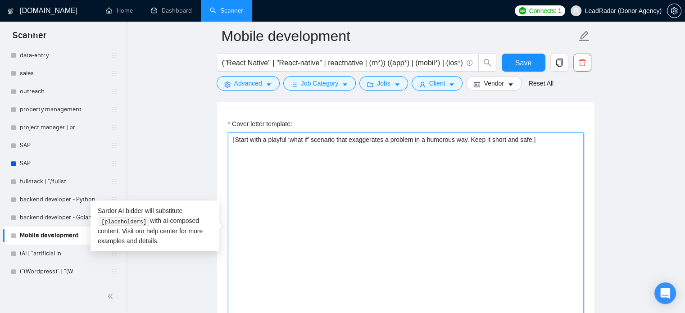
drag, startPoint x: 235, startPoint y: 139, endPoint x: 532, endPoint y: 140, distance: 297.7
click at [532, 140] on textarea "[Start with a playful ‘what if’ scenario that exaggerates a problem in a humoro…" at bounding box center [406, 233] width 356 height 203
paste textarea "Kick off with a tiny, safe joke about the freelancer’s experience or the job it…"
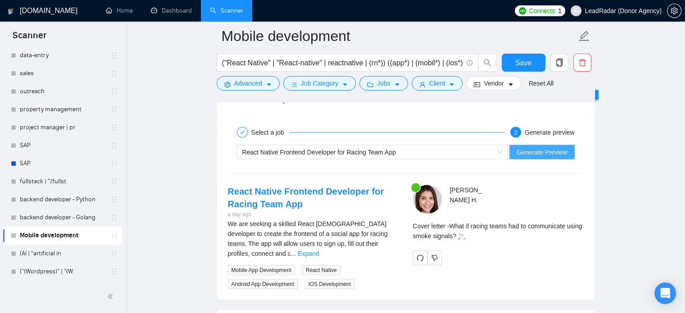
scroll to position [1680, 0]
click at [553, 150] on span "Generate Preview" at bounding box center [542, 151] width 50 height 10
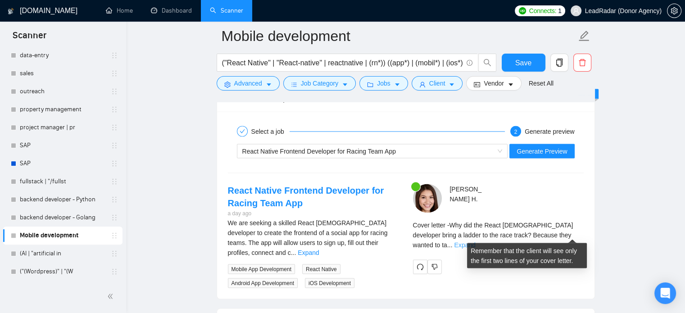
click at [475, 241] on link "Expand" at bounding box center [464, 244] width 21 height 7
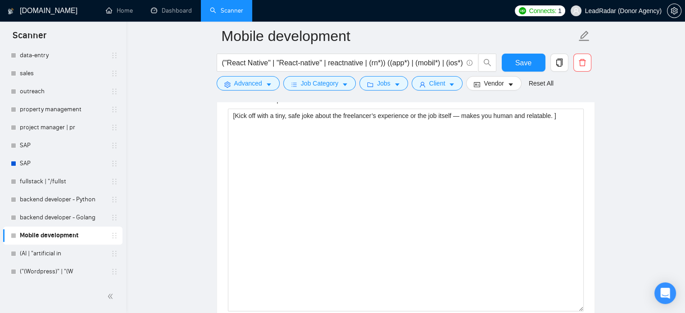
scroll to position [940, 0]
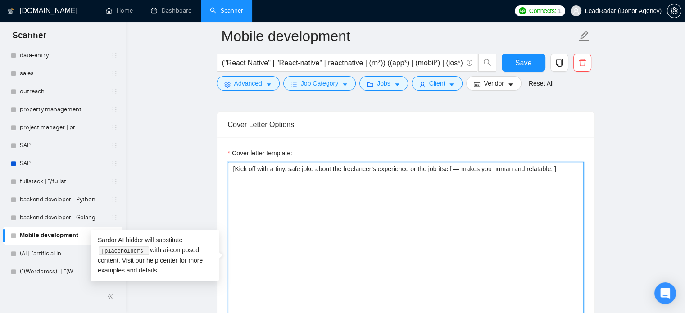
drag, startPoint x: 234, startPoint y: 169, endPoint x: 551, endPoint y: 169, distance: 317.1
click at [551, 169] on textarea "[Kick off with a tiny, safe joke about the freelancer’s experience or the job i…" at bounding box center [406, 263] width 356 height 203
paste textarea "Start with an intriguing one-liner that teases your solution, making the client…"
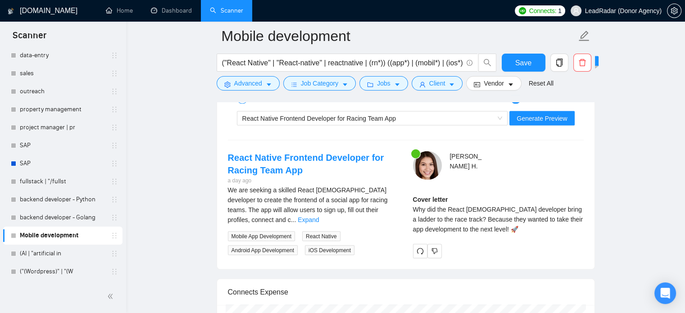
scroll to position [1712, 0]
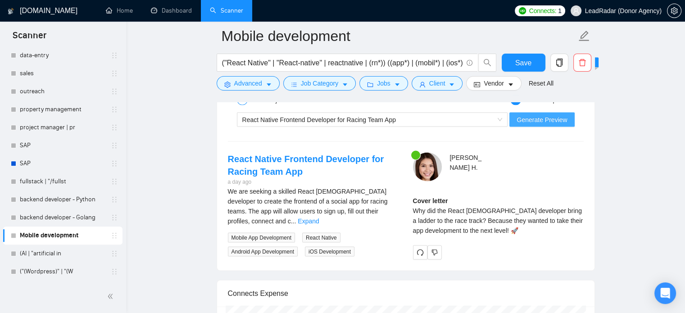
click at [543, 120] on span "Generate Preview" at bounding box center [542, 119] width 50 height 10
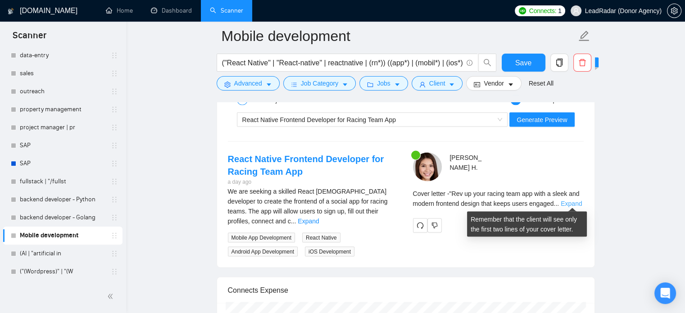
click at [577, 201] on link "Expand" at bounding box center [571, 203] width 21 height 7
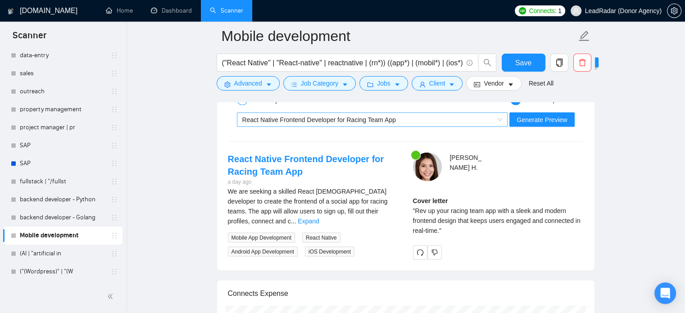
click at [320, 119] on span "React Native Frontend Developer for Racing Team App" at bounding box center [319, 119] width 154 height 7
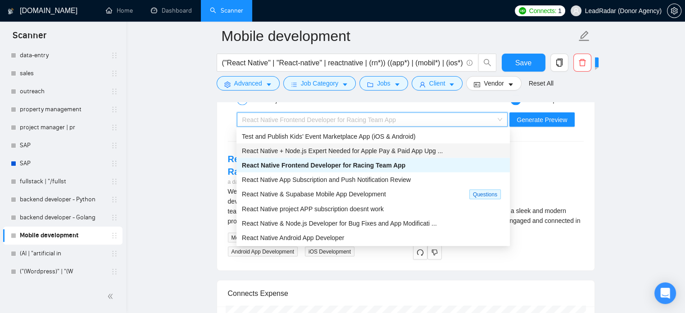
click at [313, 154] on span "React Native + Node.js Expert Needed for Apple Pay & Paid App Upg ..." at bounding box center [342, 150] width 201 height 7
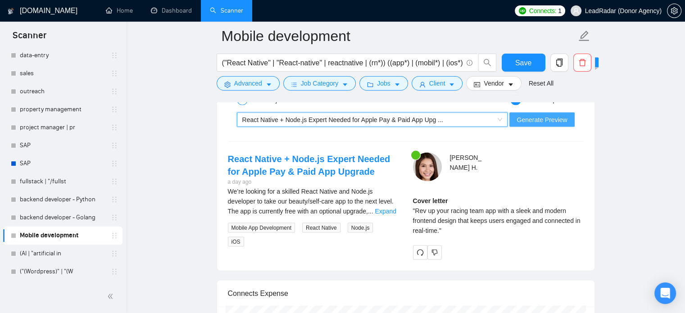
click at [552, 115] on span "Generate Preview" at bounding box center [542, 119] width 50 height 10
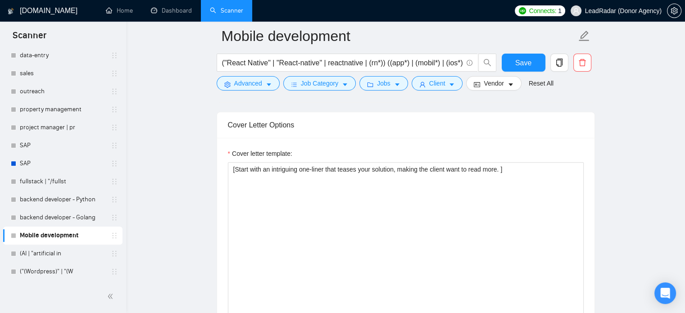
scroll to position [930, 0]
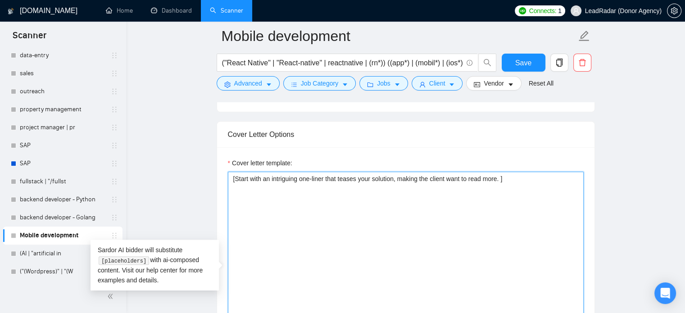
drag, startPoint x: 503, startPoint y: 178, endPoint x: 234, endPoint y: 180, distance: 268.5
click at [234, 180] on textarea "[Start with an intriguing one-liner that teases your solution, making the clien…" at bounding box center [406, 273] width 356 height 203
paste textarea "Use a pun tied to coding, apps, or productivity, safe and clever, to grab atten…"
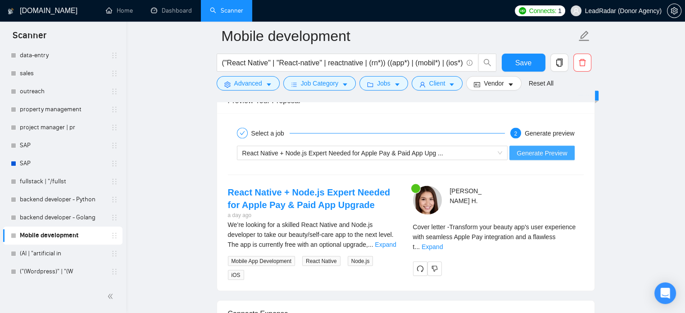
scroll to position [1679, 0]
click at [530, 153] on span "Generate Preview" at bounding box center [542, 152] width 50 height 10
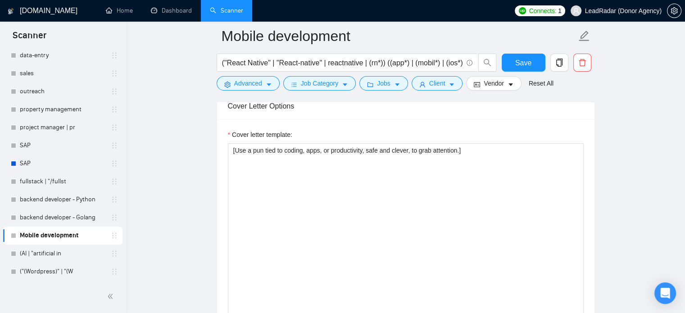
scroll to position [949, 0]
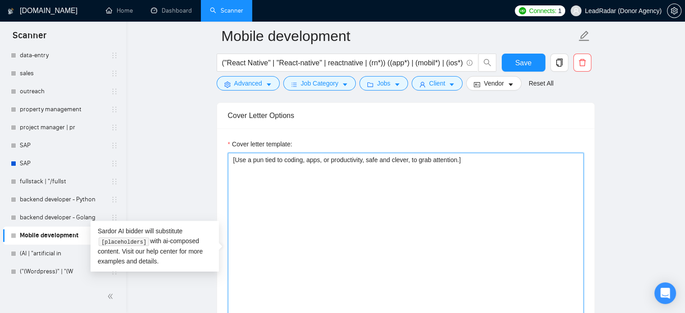
drag, startPoint x: 479, startPoint y: 164, endPoint x: 196, endPoint y: 164, distance: 282.9
click at [196, 164] on main "Mobile development ("React Native" | "React-native" | reactnative | (rn*)) ((ap…" at bounding box center [406, 305] width 530 height 2436
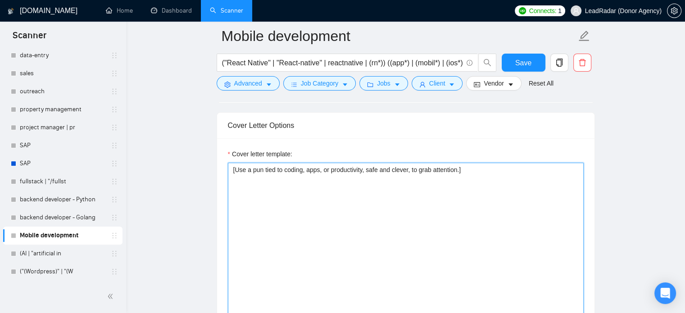
scroll to position [937, 0]
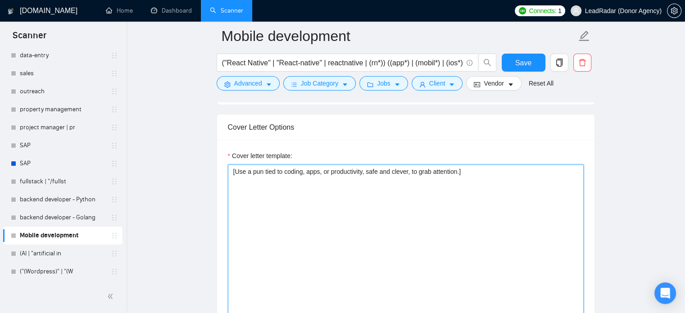
click at [460, 173] on textarea "[Use a pun tied to coding, apps, or productivity, safe and clever, to grab atte…" at bounding box center [406, 265] width 356 height 203
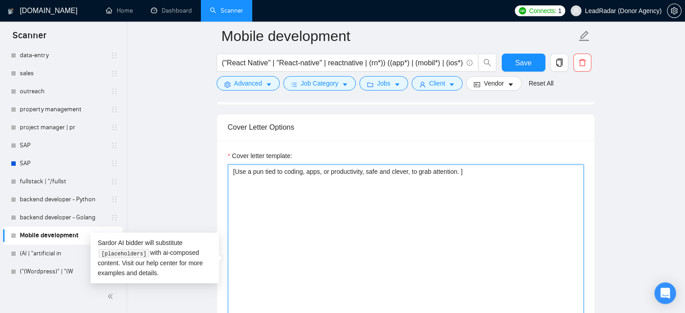
paste textarea "Proceed naturally to proposal"
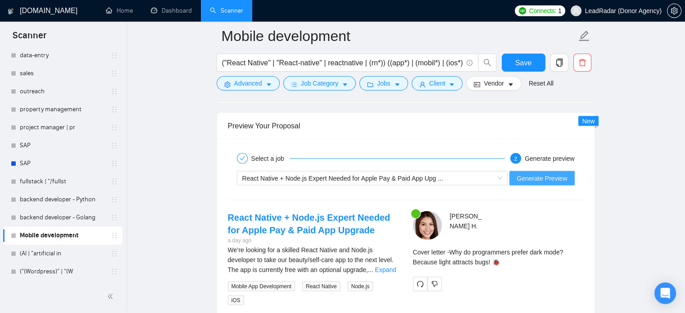
scroll to position [1654, 0]
click at [541, 173] on span "Generate Preview" at bounding box center [542, 177] width 50 height 10
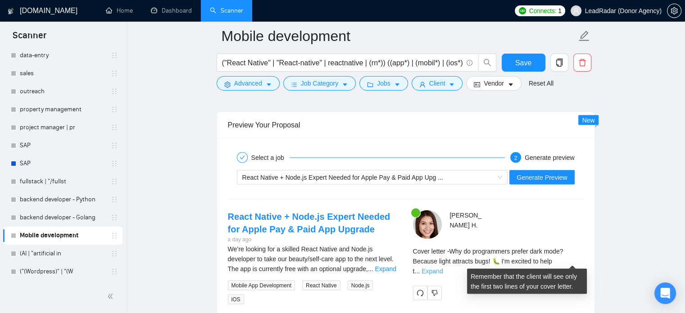
click at [443, 267] on link "Expand" at bounding box center [432, 270] width 21 height 7
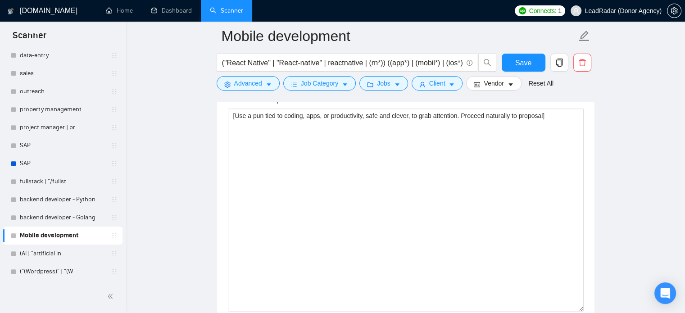
scroll to position [996, 0]
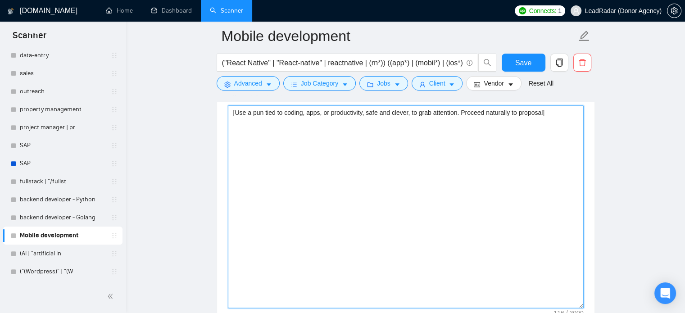
click at [543, 115] on textarea "[Use a pun tied to coding, apps, or productivity, safe and clever, to grab atte…" at bounding box center [406, 206] width 356 height 203
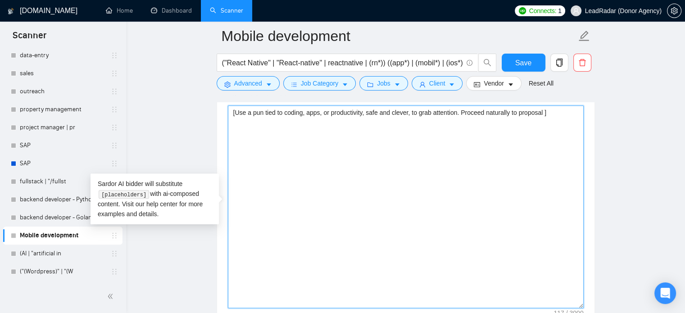
click at [461, 113] on textarea "[Use a pun tied to coding, apps, or productivity, safe and clever, to grab atte…" at bounding box center [406, 206] width 356 height 203
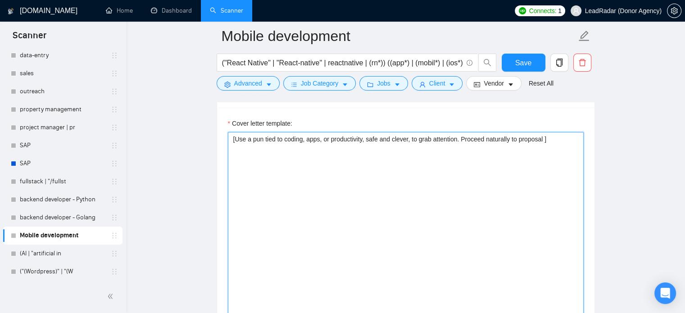
scroll to position [972, 0]
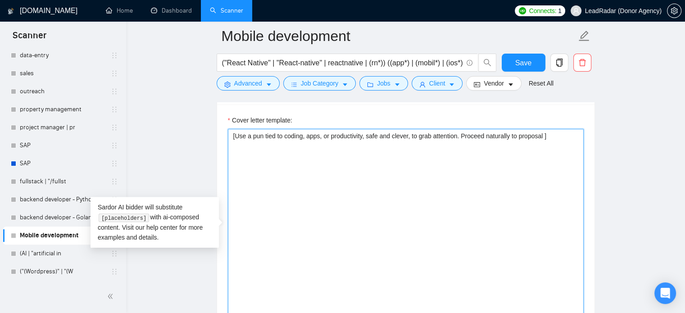
click at [544, 136] on textarea "[Use a pun tied to coding, apps, or productivity, safe and clever, to grab atte…" at bounding box center [406, 230] width 356 height 203
click at [559, 137] on textarea "[Use a pun tied to coding, apps, or productivity, safe and clever, to grab atte…" at bounding box center [406, 230] width 356 height 203
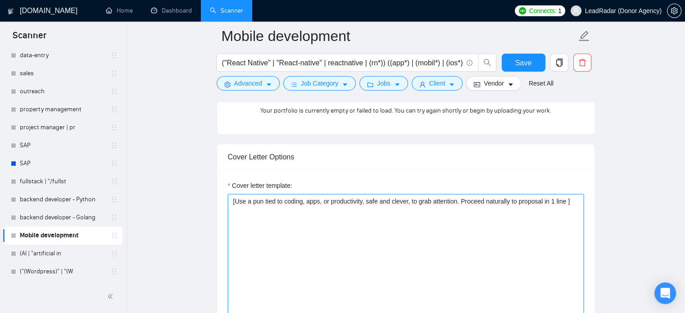
scroll to position [915, 0]
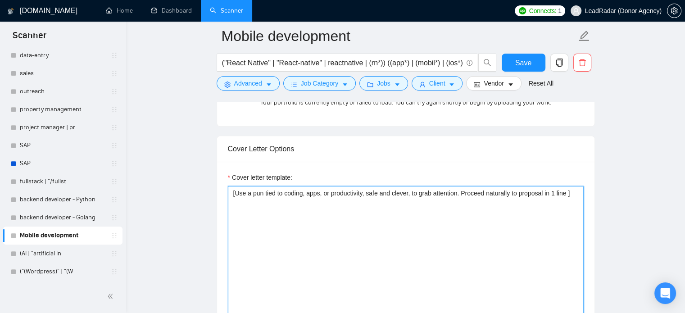
click at [560, 191] on textarea "[Use a pun tied to coding, apps, or productivity, safe and clever, to grab atte…" at bounding box center [406, 287] width 356 height 203
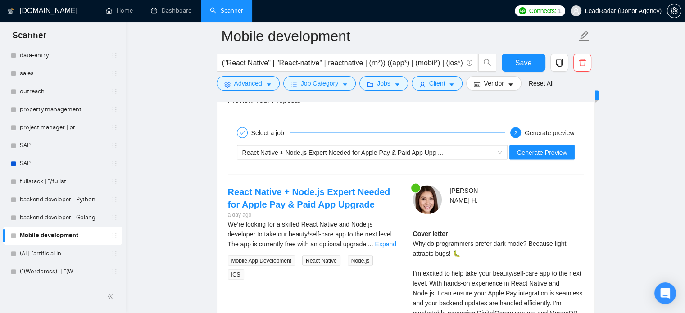
scroll to position [1679, 0]
type textarea "[Use a pun tied to coding, apps, or productivity, safe and clever, to grab atte…"
click at [536, 155] on button "Generate Preview" at bounding box center [541, 152] width 65 height 14
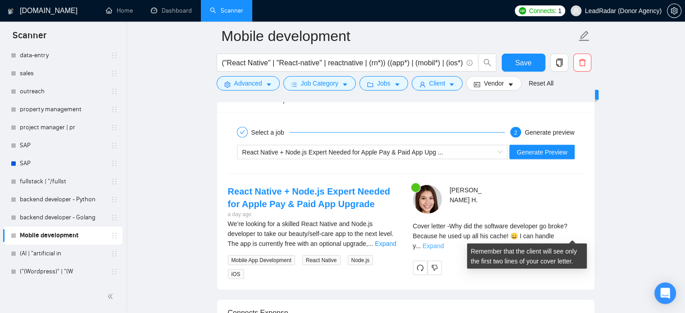
click at [444, 242] on link "Expand" at bounding box center [433, 245] width 21 height 7
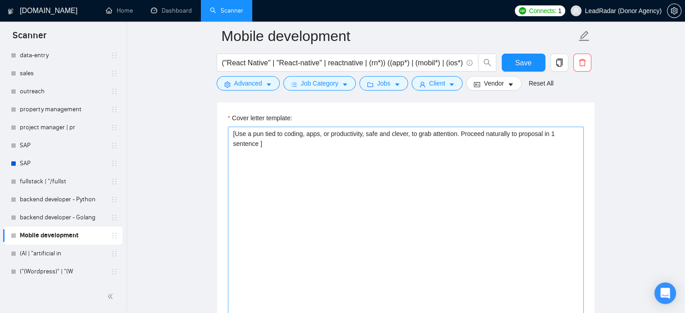
scroll to position [974, 0]
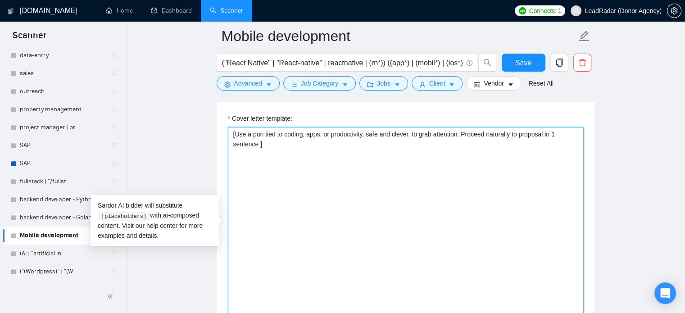
drag, startPoint x: 288, startPoint y: 150, endPoint x: 191, endPoint y: 125, distance: 100.4
click at [191, 125] on main "Mobile development ("React Native" | "React-native" | reactnative | (rn*)) ((ap…" at bounding box center [406, 296] width 530 height 2469
paste textarea "“Why did the React [DEMOGRAPHIC_DATA] developer bring a coffee to every bug? Be…"
drag, startPoint x: 230, startPoint y: 133, endPoint x: 363, endPoint y: 145, distance: 133.5
click at [363, 145] on textarea "[ if client's country is the [GEOGRAPHIC_DATA], put this “Why did the React [DE…" at bounding box center [406, 228] width 356 height 203
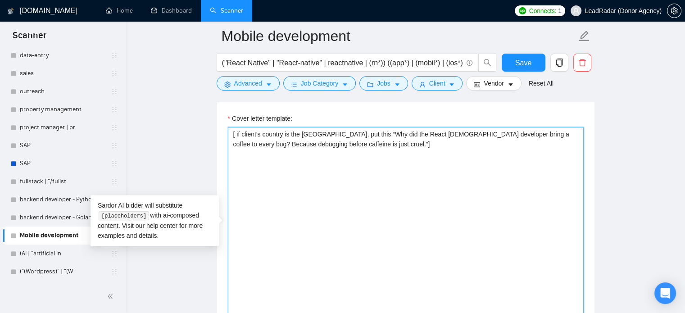
click at [296, 162] on textarea "[ if client's country is the [GEOGRAPHIC_DATA], put this “Why did the React [DE…" at bounding box center [406, 228] width 356 height 203
paste textarea "[ if client's country is the [GEOGRAPHIC_DATA], put this “Why did the React [DE…"
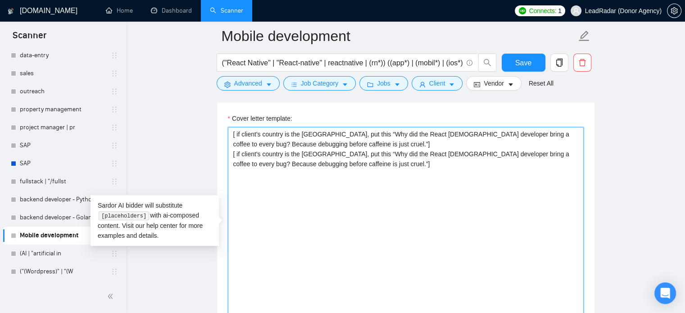
drag, startPoint x: 341, startPoint y: 152, endPoint x: 343, endPoint y: 165, distance: 12.8
click at [343, 165] on textarea "[ if client's country is the [GEOGRAPHIC_DATA], put this “Why did the React [DE…" at bounding box center [406, 228] width 356 height 203
paste textarea "o UK servers never panic? They just keep calm and carry requests"
click at [292, 132] on textarea "[ if client's country is the [GEOGRAPHIC_DATA], put this “Why did the React [DE…" at bounding box center [406, 228] width 356 height 203
drag, startPoint x: 339, startPoint y: 133, endPoint x: 343, endPoint y: 136, distance: 5.3
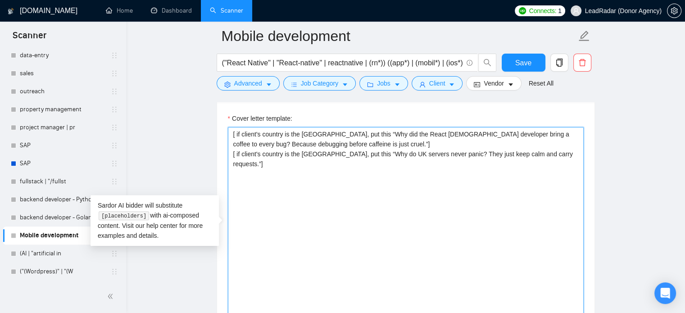
click at [344, 137] on textarea "[ if client's country is the [GEOGRAPHIC_DATA], put this “Why did the React [DE…" at bounding box center [406, 228] width 356 height 203
click at [344, 135] on textarea "[ if client's country is the [GEOGRAPHIC_DATA], put this “Why did the React [DE…" at bounding box center [406, 228] width 356 height 203
drag, startPoint x: 341, startPoint y: 134, endPoint x: 343, endPoint y: 145, distance: 10.7
click at [343, 145] on textarea "[ if client's country is the [GEOGRAPHIC_DATA], put this “Why did the React [DE…" at bounding box center [406, 228] width 356 height 203
paste textarea
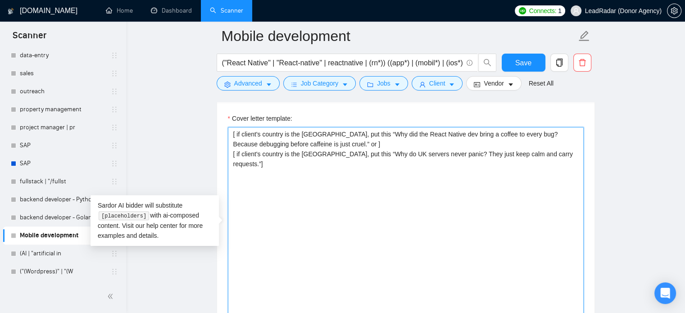
paste textarea "“Is your app freezing like a leftover coffee? I can warm it up and make it smoo…"
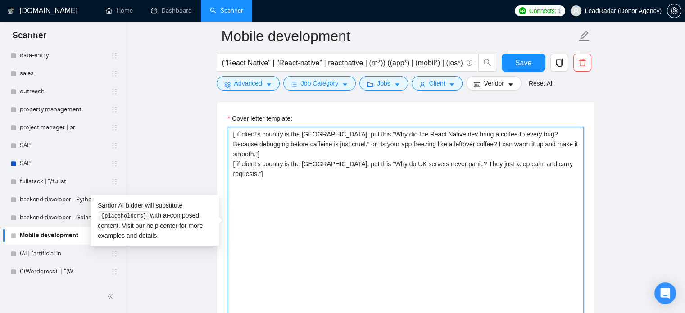
click at [306, 152] on textarea "[ if client's country is the [GEOGRAPHIC_DATA], put this “Why did the React Nat…" at bounding box center [406, 228] width 356 height 203
click at [336, 153] on textarea "[ if client's country is the [GEOGRAPHIC_DATA], put this “Why did the React Nat…" at bounding box center [406, 228] width 356 height 203
drag, startPoint x: 336, startPoint y: 153, endPoint x: 540, endPoint y: 156, distance: 203.6
click at [540, 156] on textarea "[ if client's country is the [GEOGRAPHIC_DATA], put this “Why did the React Nat…" at bounding box center [406, 228] width 356 height 203
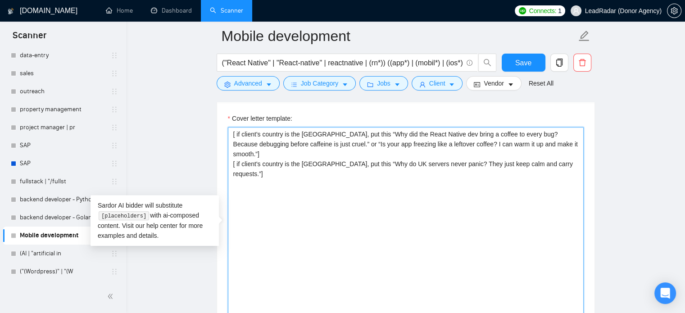
click at [540, 156] on textarea "[ if client's country is the [GEOGRAPHIC_DATA], put this “Why did the React Nat…" at bounding box center [406, 228] width 356 height 203
paste textarea "“Why does your React Native app feel like London traffic sometimes? Let’s speed…"
paste textarea "“Ever wish your screens loaded as smoothly as British tea pours? I can make it …"
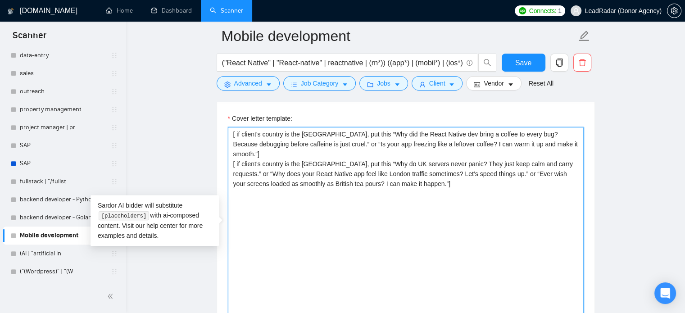
click at [384, 174] on textarea "[ if client's country is the [GEOGRAPHIC_DATA], put this “Why did the React Nat…" at bounding box center [406, 228] width 356 height 203
paste textarea "“Why did the kangaroo start coding in React Native? It’s great at hopping betwe…"
drag, startPoint x: 334, startPoint y: 153, endPoint x: 225, endPoint y: 157, distance: 108.6
click at [225, 157] on div "Cover letter template: [ if client's country is the [GEOGRAPHIC_DATA], put this…" at bounding box center [405, 227] width 377 height 249
click at [233, 183] on textarea "[ if client's country is the [GEOGRAPHIC_DATA], put this “Why did the React Nat…" at bounding box center [406, 228] width 356 height 203
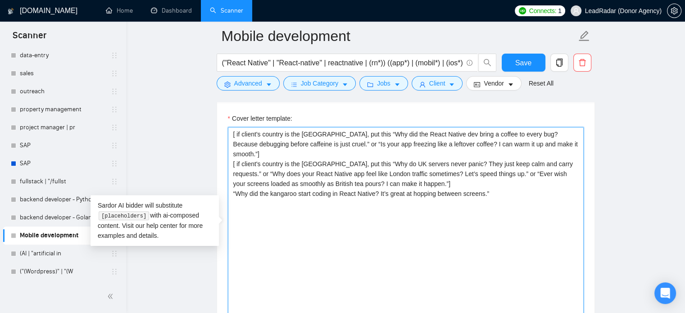
paste textarea "[ if client's country is the [GEOGRAPHIC_DATA], put this"
click at [303, 185] on textarea "[ if client's country is the [GEOGRAPHIC_DATA], put this “Why did the React Nat…" at bounding box center [406, 228] width 356 height 203
click at [364, 196] on textarea "[ if client's country is the [GEOGRAPHIC_DATA], put this “Why did the React Nat…" at bounding box center [406, 228] width 356 height 203
paste textarea "“Why do Aussie devs love Wi-Fi? Because even the kangaroos need smooth navigati…"
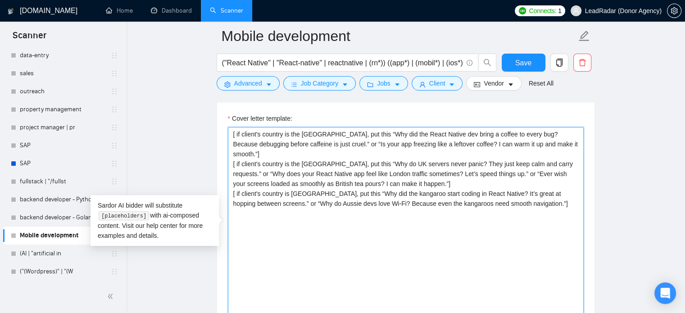
type textarea "[ if client's country is the [GEOGRAPHIC_DATA], put this “Why did the React Nat…"
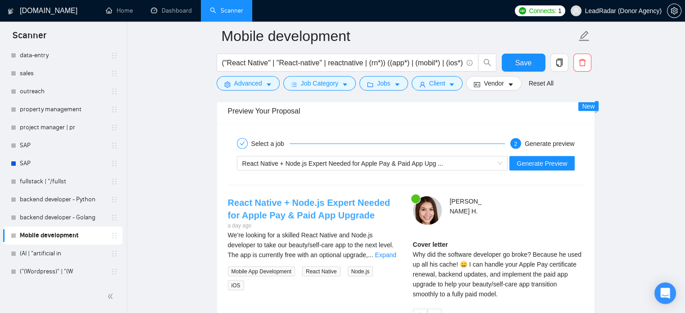
scroll to position [1677, 0]
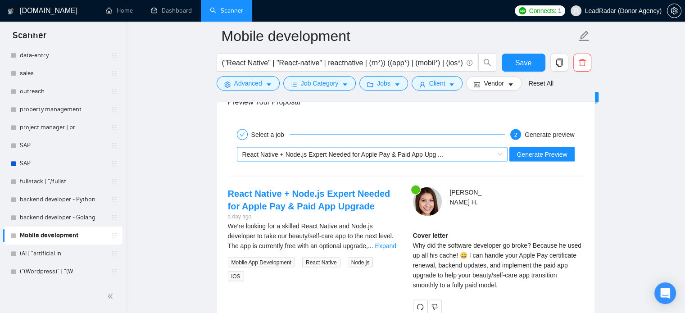
click at [363, 155] on span "React Native + Node.js Expert Needed for Apple Pay & Paid App Upg ..." at bounding box center [342, 153] width 201 height 7
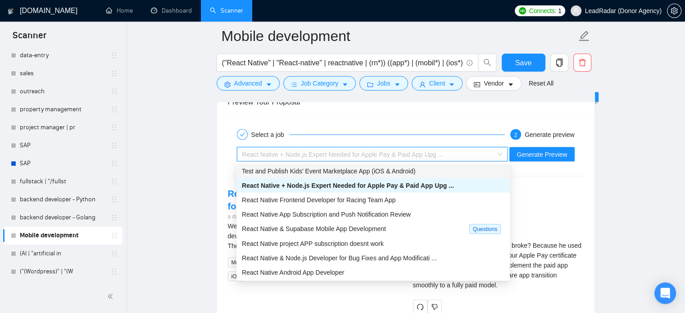
click at [357, 173] on span "Test and Publish Kids’ Event Marketplace App (iOS & Android)" at bounding box center [328, 170] width 173 height 7
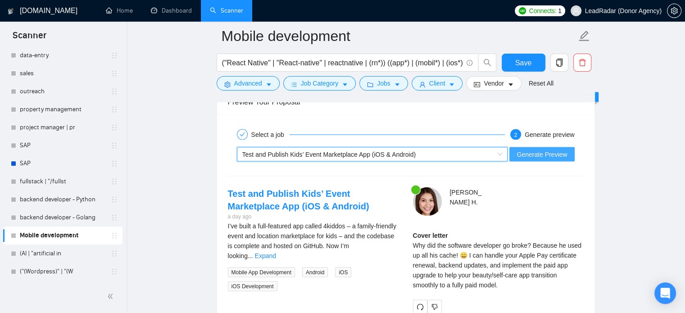
click at [567, 154] on span "Generate Preview" at bounding box center [542, 154] width 50 height 10
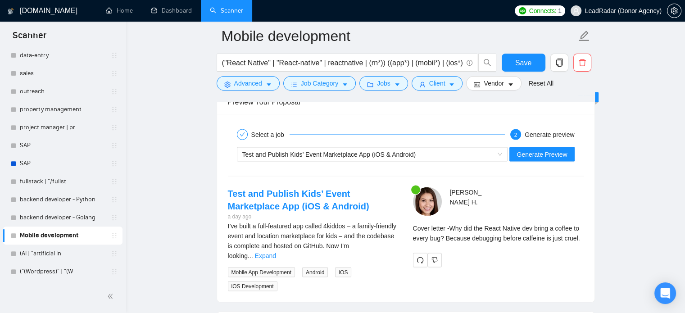
click at [438, 163] on div "Test and Publish Kids’ Event Marketplace App (iOS & Android) Generate Preview" at bounding box center [406, 154] width 358 height 22
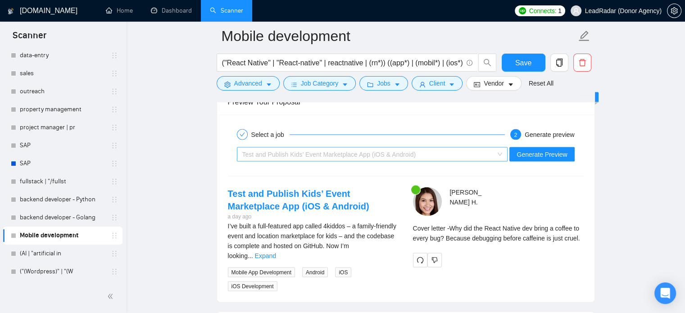
click at [438, 159] on span "Test and Publish Kids’ Event Marketplace App (iOS & Android)" at bounding box center [372, 154] width 260 height 14
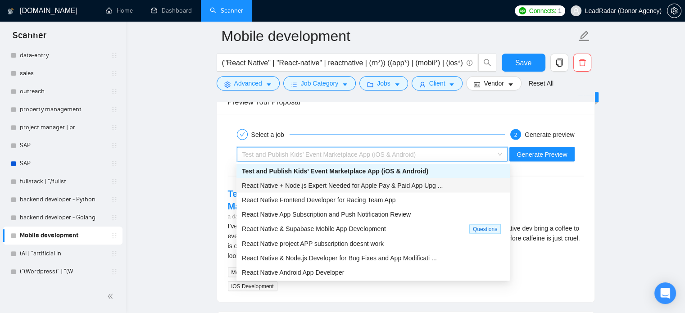
click at [369, 185] on span "React Native + Node.js Expert Needed for Apple Pay & Paid App Upg ..." at bounding box center [342, 185] width 201 height 7
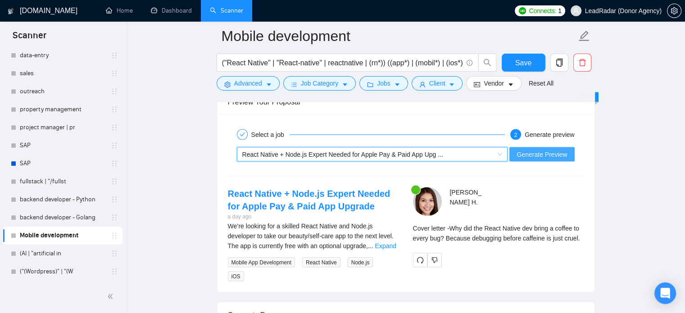
click at [536, 150] on span "Generate Preview" at bounding box center [542, 154] width 50 height 10
click at [404, 154] on span "React Native + Node.js Expert Needed for Apple Pay & Paid App Upg ..." at bounding box center [342, 153] width 201 height 7
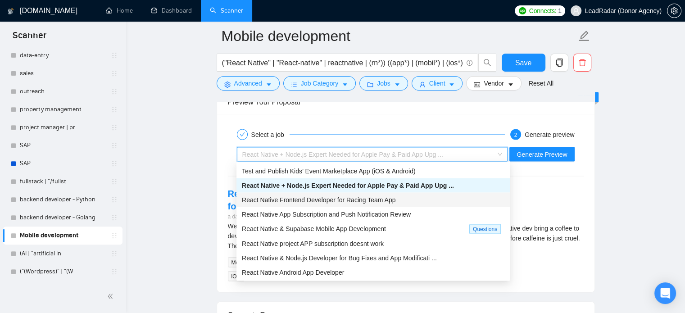
click at [375, 202] on span "React Native Frontend Developer for Racing Team App" at bounding box center [319, 199] width 154 height 7
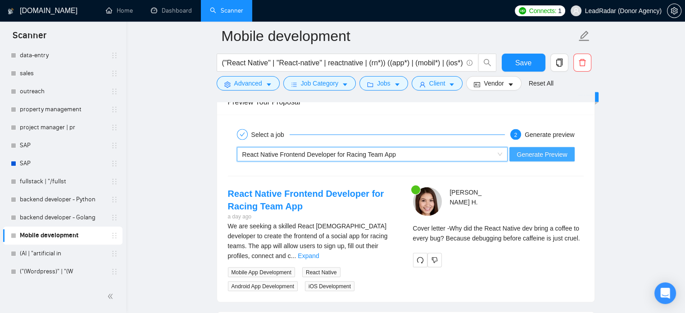
click at [523, 149] on span "Generate Preview" at bounding box center [542, 154] width 50 height 10
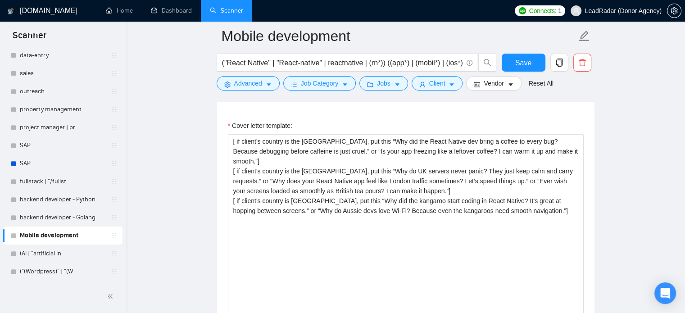
scroll to position [967, 0]
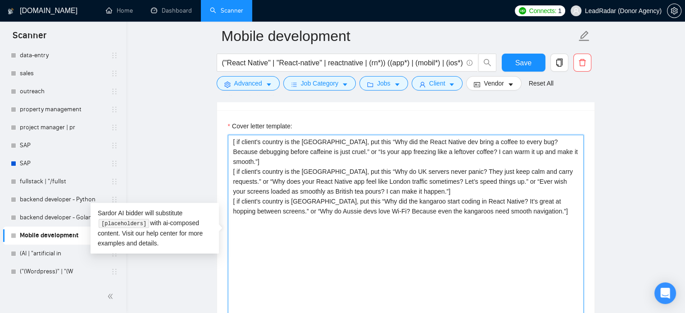
drag, startPoint x: 509, startPoint y: 195, endPoint x: 200, endPoint y: 129, distance: 316.4
click at [200, 129] on main "Mobile development ("React Native" | "React-native" | reactnative | (rn*)) ((ap…" at bounding box center [406, 292] width 530 height 2446
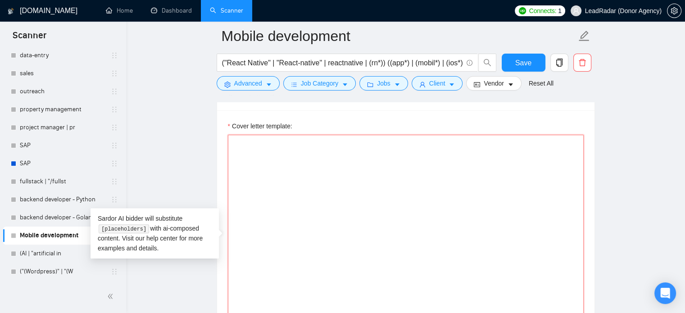
paste textarea "[Open with a quick, cheeky one-liner that ties the client’s country to somethin…"
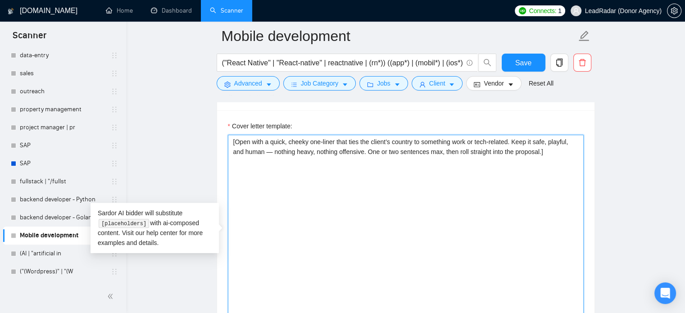
paste textarea "Lo [ipsumd's amet, co adipiscin, el seddoeiu temp inc "utla". Etd magnaal: "Eni…"
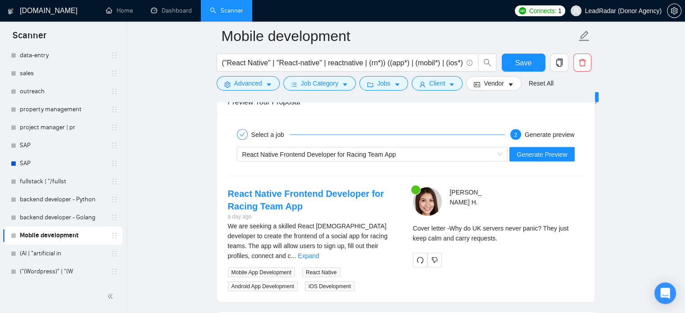
scroll to position [1680, 0]
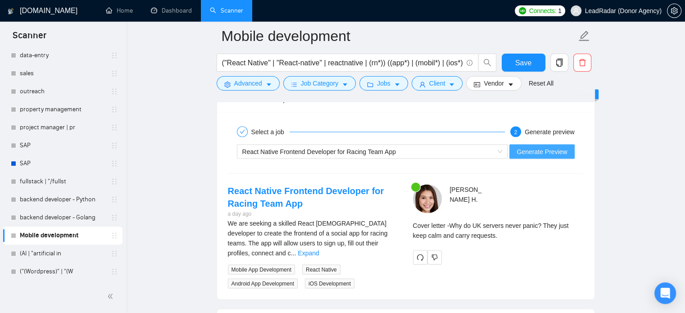
click at [544, 150] on span "Generate Preview" at bounding box center [542, 151] width 50 height 10
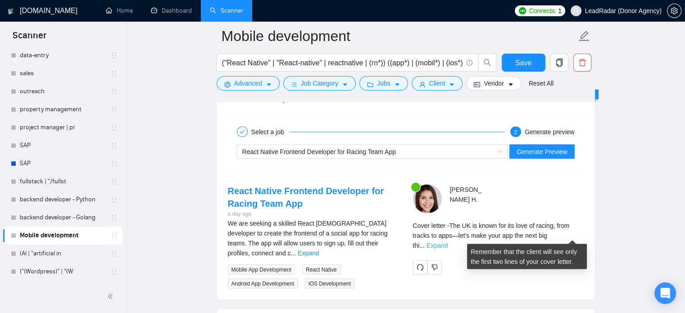
click at [448, 241] on link "Expand" at bounding box center [437, 244] width 21 height 7
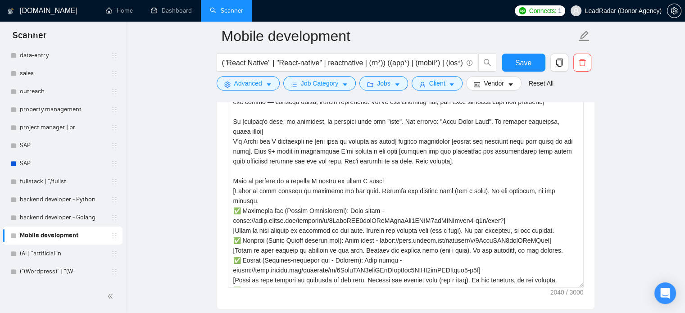
scroll to position [1, 0]
click at [392, 177] on textarea "Cover letter template:" at bounding box center [406, 186] width 356 height 203
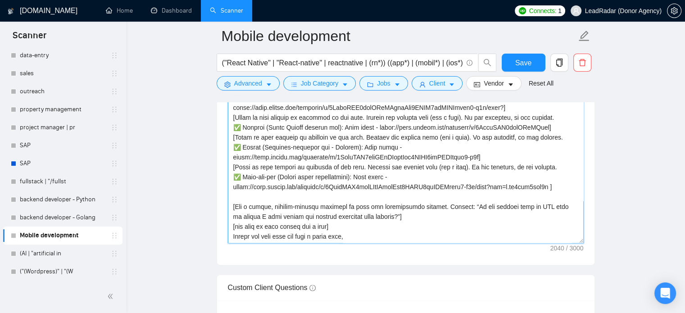
scroll to position [1070, 0]
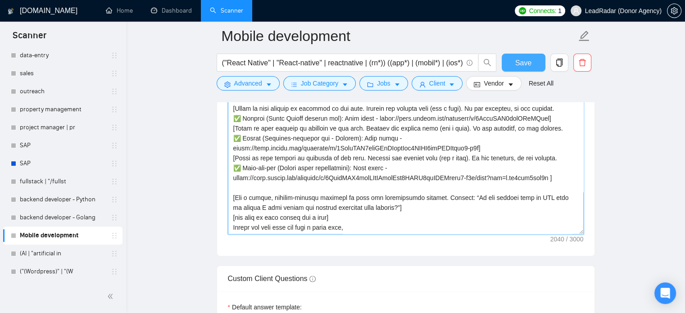
type textarea "[Lore ipsu d sitam, consec adi-elits doei temp inc utlabo’e dolorem al enimadmi…"
click at [527, 59] on span "Save" at bounding box center [523, 62] width 16 height 11
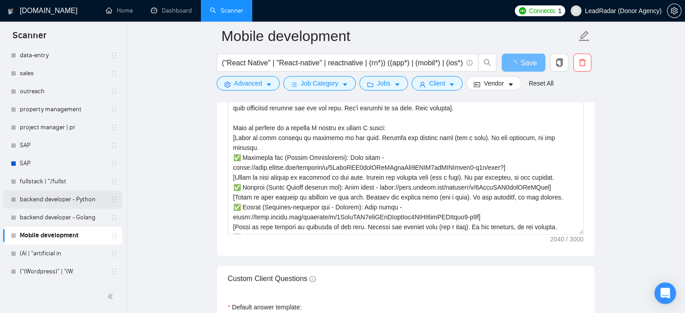
click at [66, 201] on link "backend developer - Python" at bounding box center [63, 200] width 86 height 18
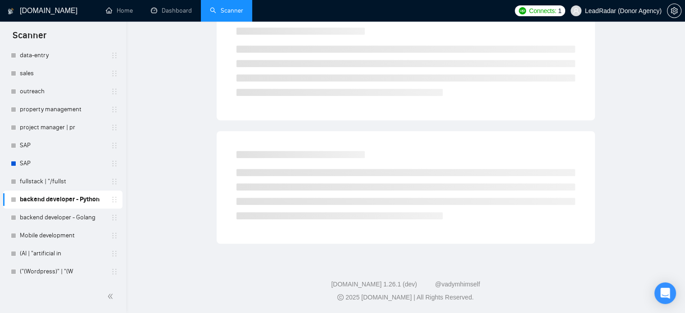
scroll to position [16, 0]
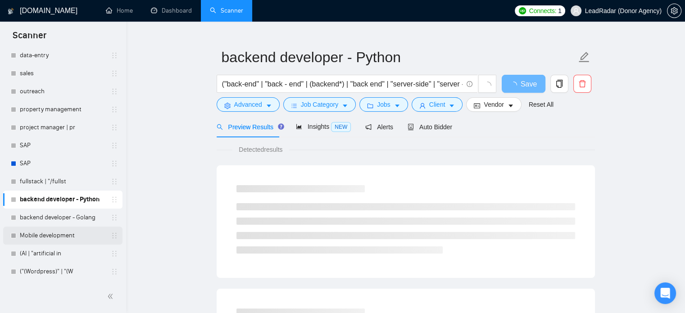
click at [61, 236] on link "Mobile development" at bounding box center [63, 236] width 86 height 18
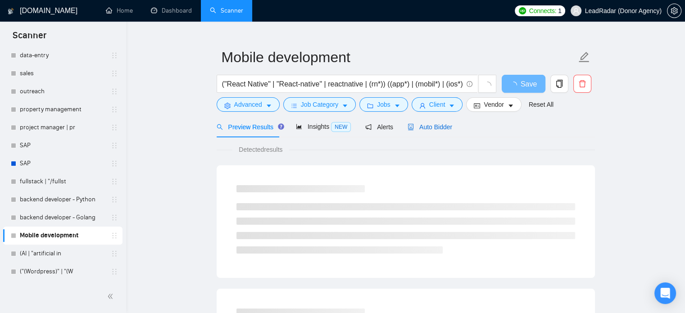
click at [439, 124] on span "Auto Bidder" at bounding box center [430, 126] width 45 height 7
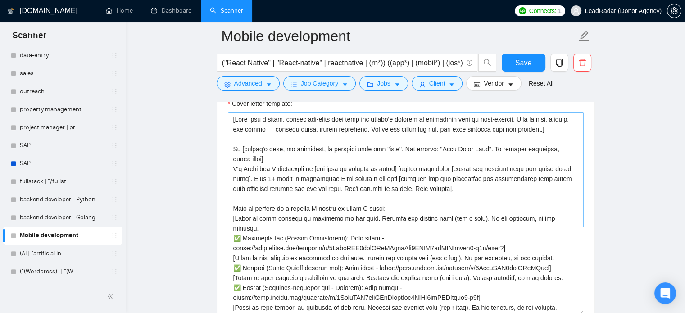
scroll to position [990, 0]
click at [553, 150] on textarea "Cover letter template:" at bounding box center [406, 213] width 356 height 203
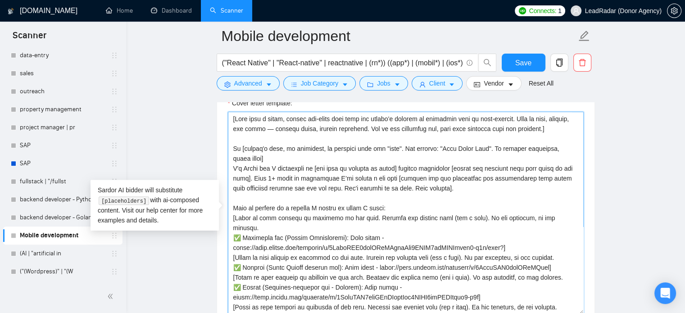
click at [553, 150] on textarea "Cover letter template:" at bounding box center [406, 213] width 356 height 203
click at [239, 160] on textarea "Cover letter template:" at bounding box center [406, 213] width 356 height 203
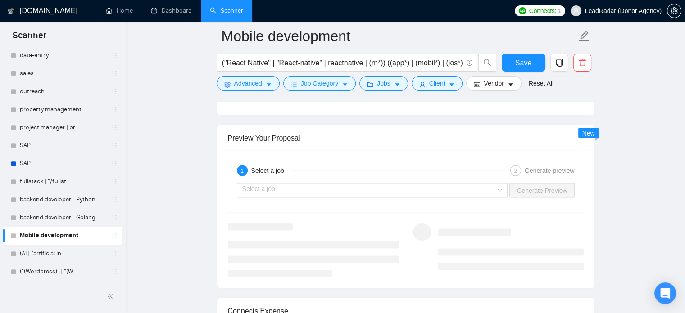
scroll to position [1640, 0]
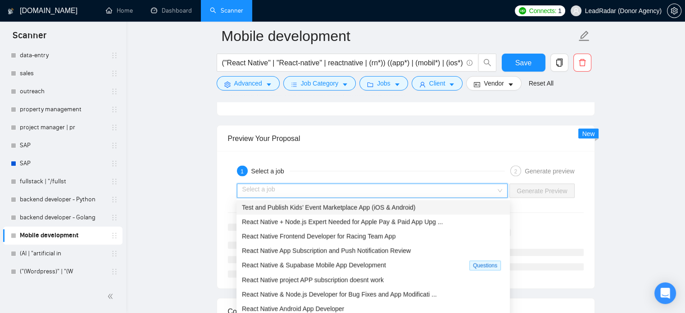
click at [465, 192] on input "search" at bounding box center [369, 191] width 254 height 14
click at [410, 204] on span "Test and Publish Kids’ Event Marketplace App (iOS & Android)" at bounding box center [328, 207] width 173 height 7
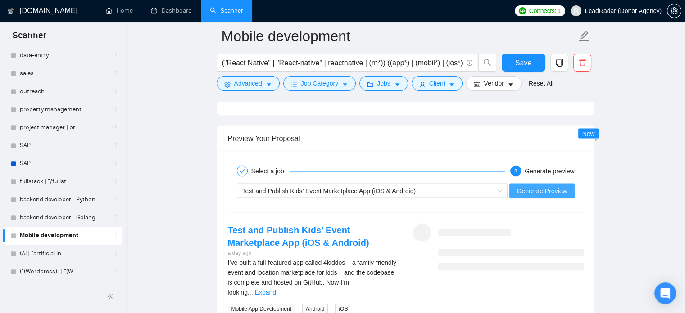
click at [546, 186] on span "Generate Preview" at bounding box center [542, 191] width 50 height 10
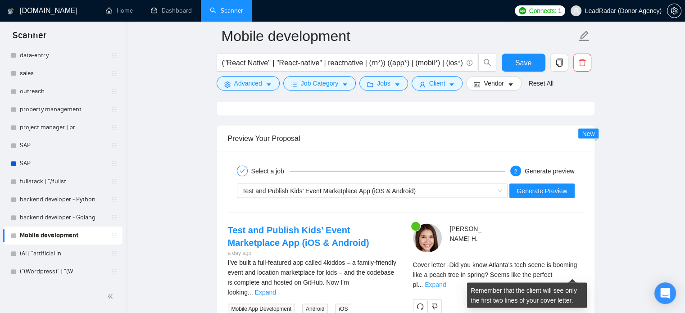
click at [446, 281] on link "Expand" at bounding box center [435, 284] width 21 height 7
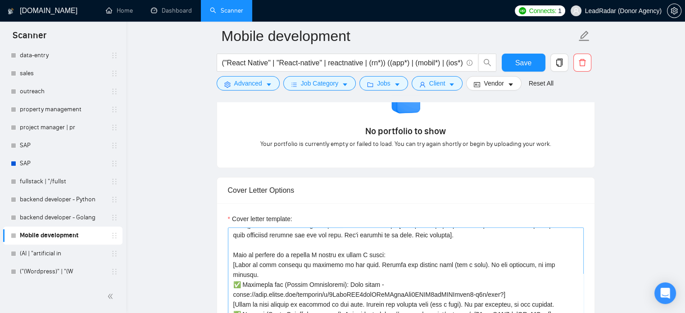
scroll to position [861, 0]
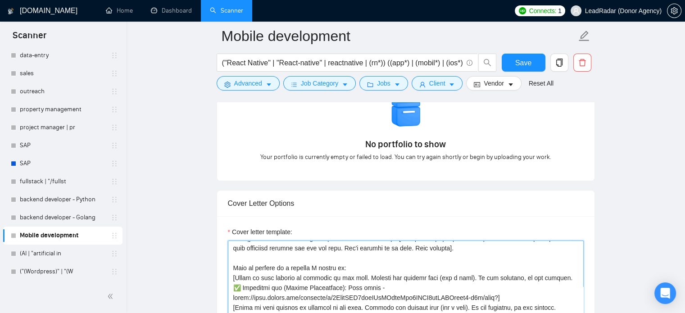
scroll to position [878, 0]
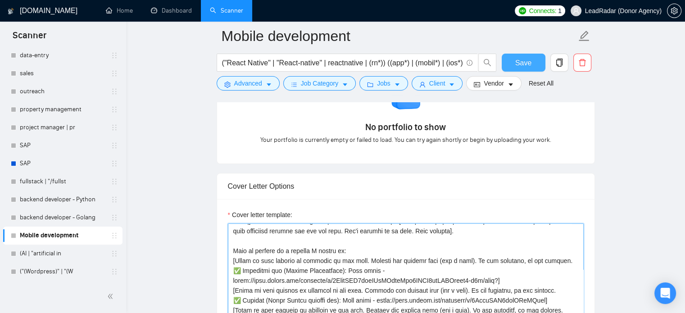
type textarea "[Lore ipsu d sitam, consec adi-elits doei temp inc utlabo’e dolorem al enimadmi…"
click at [530, 59] on span "Save" at bounding box center [523, 62] width 16 height 11
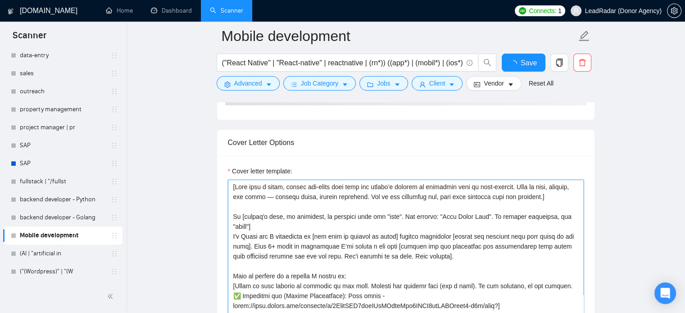
click at [386, 268] on textarea "Cover letter template:" at bounding box center [406, 281] width 356 height 203
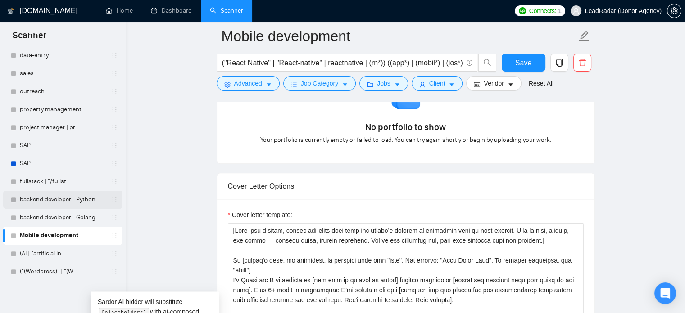
click at [68, 198] on link "backend developer - Python" at bounding box center [63, 200] width 86 height 18
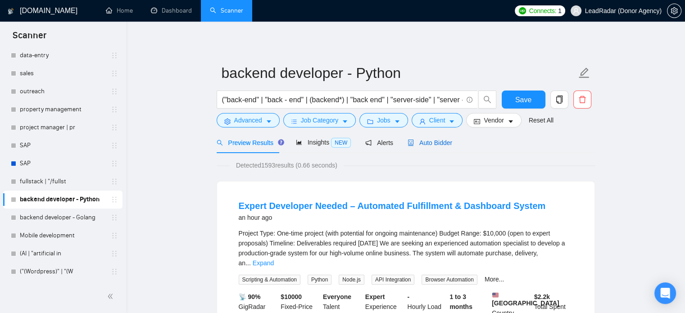
click at [429, 143] on span "Auto Bidder" at bounding box center [430, 142] width 45 height 7
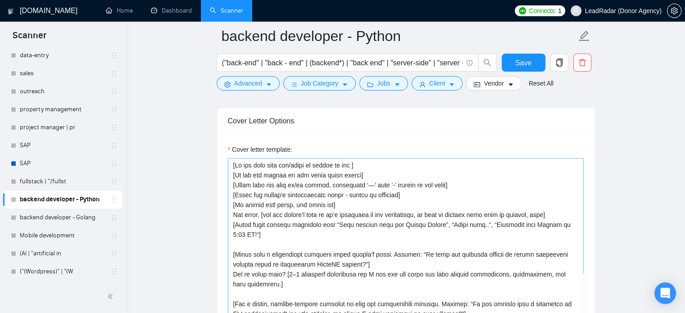
scroll to position [944, 0]
click at [274, 216] on textarea "Cover letter template:" at bounding box center [406, 258] width 356 height 203
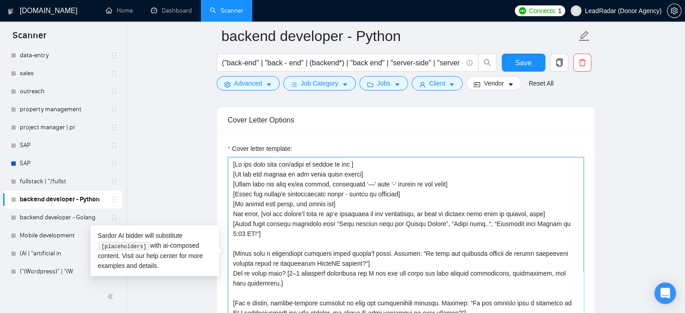
click at [328, 200] on textarea "Cover letter template:" at bounding box center [406, 258] width 356 height 203
click at [358, 173] on textarea "Cover letter template:" at bounding box center [406, 258] width 356 height 203
click at [360, 165] on textarea "Cover letter template:" at bounding box center [406, 258] width 356 height 203
click at [363, 173] on textarea "Cover letter template:" at bounding box center [406, 258] width 356 height 203
click at [406, 181] on textarea "Cover letter template:" at bounding box center [406, 258] width 356 height 203
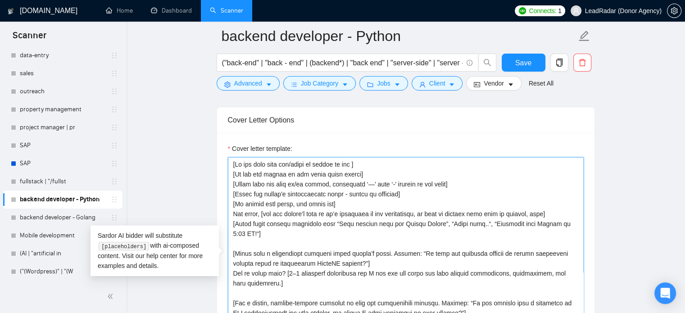
click at [415, 189] on textarea "Cover letter template:" at bounding box center [406, 258] width 356 height 203
drag, startPoint x: 409, startPoint y: 193, endPoint x: 177, endPoint y: 192, distance: 232.4
click at [177, 192] on main "backend developer - Python ("back-end" | "back - end" | (backend*) | "back end"…" at bounding box center [406, 290] width 530 height 2396
click at [303, 204] on textarea "Cover letter template:" at bounding box center [406, 258] width 356 height 203
click at [326, 204] on textarea "Cover letter template:" at bounding box center [406, 258] width 356 height 203
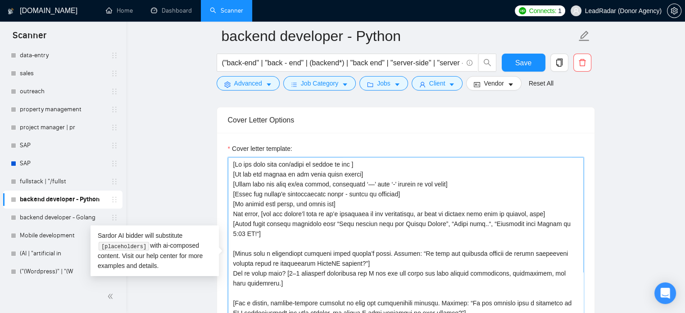
drag, startPoint x: 232, startPoint y: 214, endPoint x: 258, endPoint y: 232, distance: 31.6
click at [258, 232] on textarea "Cover letter template:" at bounding box center [406, 258] width 356 height 203
paste textarea "i [client's name, or business name + “team”, e.g., “DataFlow Team”; if nothing …"
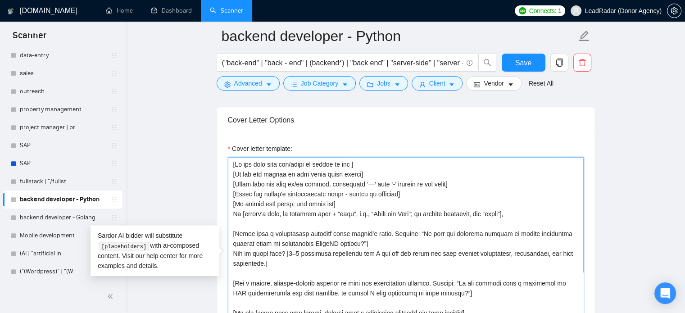
click at [333, 201] on textarea "Cover letter template:" at bounding box center [406, 258] width 356 height 203
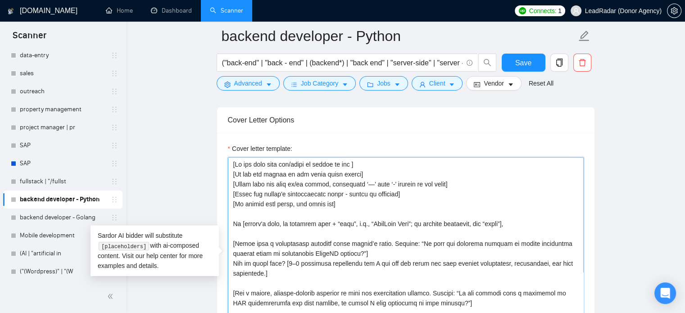
paste textarea "[Open with a quick, cheeky one-liner that ties the client’s country to somethin…"
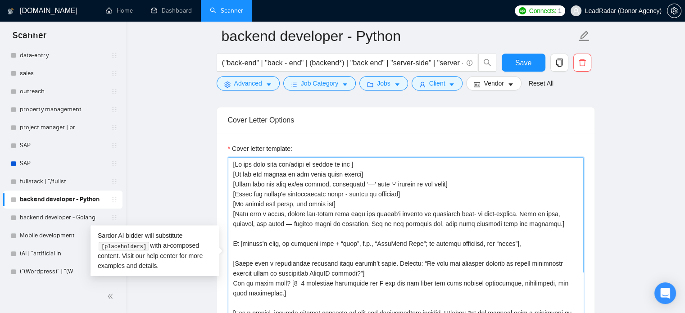
drag, startPoint x: 232, startPoint y: 263, endPoint x: 356, endPoint y: 290, distance: 127.2
click at [356, 290] on textarea "Cover letter template:" at bounding box center [406, 258] width 356 height 203
paste textarea "I’m Ahrum, and I specialize in backend development with Python, helping busines…"
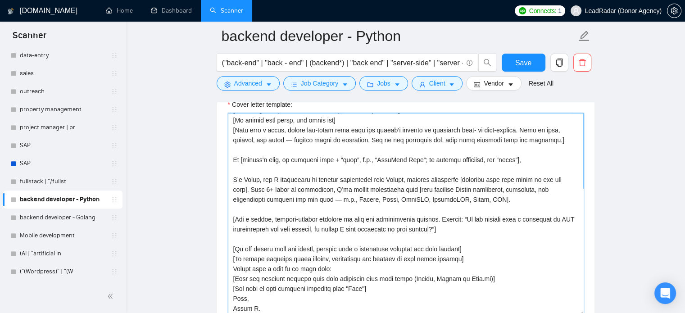
scroll to position [987, 0]
drag, startPoint x: 235, startPoint y: 219, endPoint x: 454, endPoint y: 241, distance: 220.0
click at [454, 241] on textarea "Cover letter template:" at bounding box center [406, 215] width 356 height 203
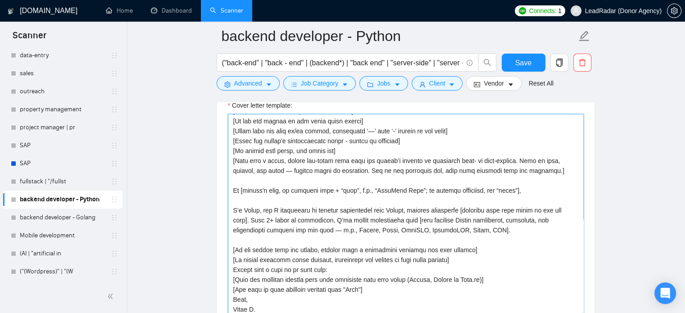
scroll to position [9, 0]
click at [372, 290] on textarea "Cover letter template:" at bounding box center [406, 215] width 356 height 203
drag, startPoint x: 373, startPoint y: 288, endPoint x: 170, endPoint y: 288, distance: 203.1
click at [170, 288] on main "backend developer - Python ("back-end" | "back - end" | (backend*) | "back end"…" at bounding box center [406, 247] width 530 height 2396
paste textarea "Ask a simple, project-related question to move the conversation forward. Exampl…"
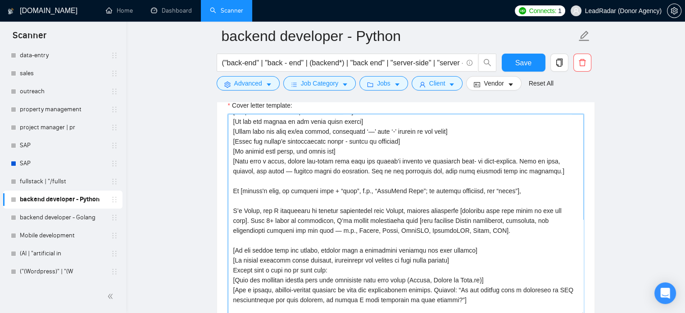
click at [500, 279] on textarea "Cover letter template:" at bounding box center [406, 215] width 356 height 203
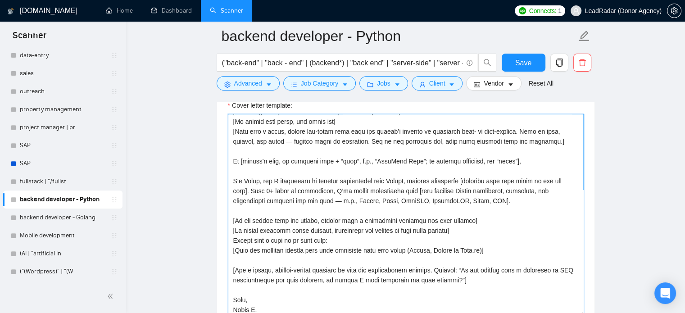
scroll to position [40, 0]
click at [250, 299] on textarea "Cover letter template:" at bounding box center [406, 215] width 356 height 203
click at [240, 292] on textarea "Cover letter template:" at bounding box center [406, 215] width 356 height 203
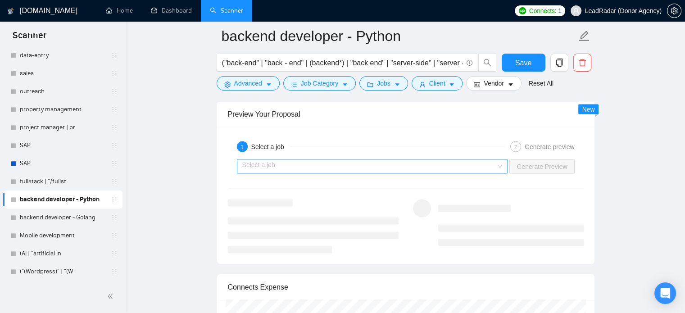
scroll to position [1660, 0]
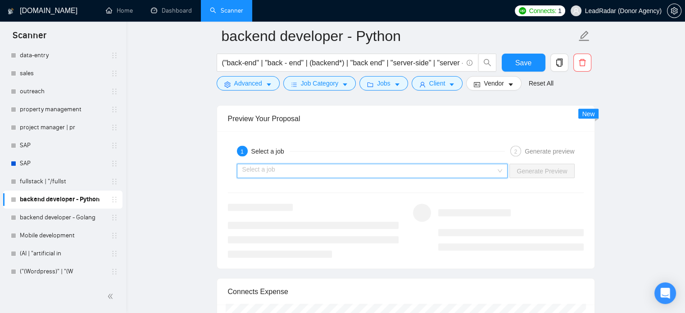
click at [488, 168] on input "search" at bounding box center [369, 171] width 254 height 14
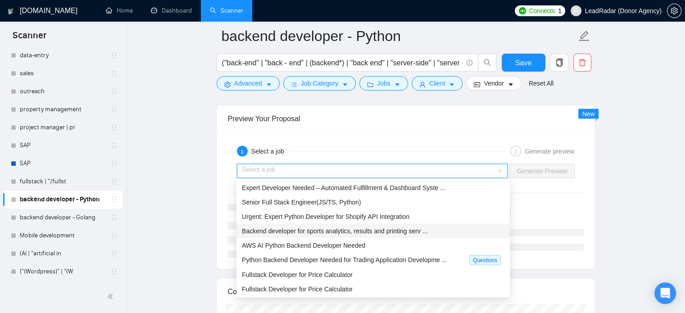
click at [354, 230] on span "Backend developer for sports analytics, results and printing serv ..." at bounding box center [335, 230] width 186 height 7
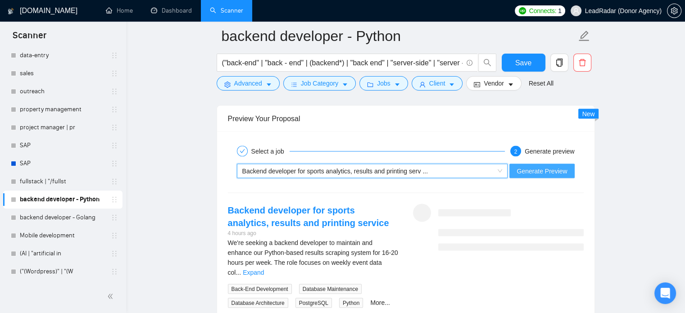
click at [534, 168] on span "Generate Preview" at bounding box center [542, 171] width 50 height 10
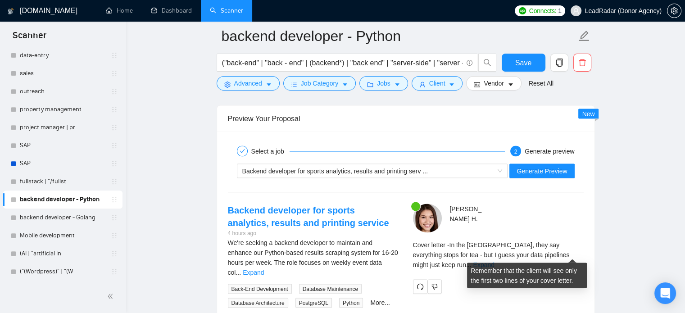
click at [494, 261] on link "Expand" at bounding box center [483, 264] width 21 height 7
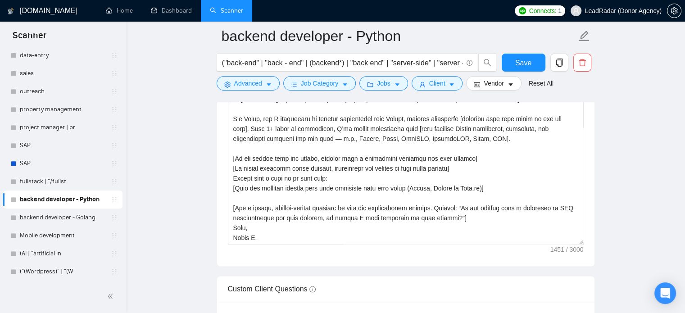
scroll to position [1063, 0]
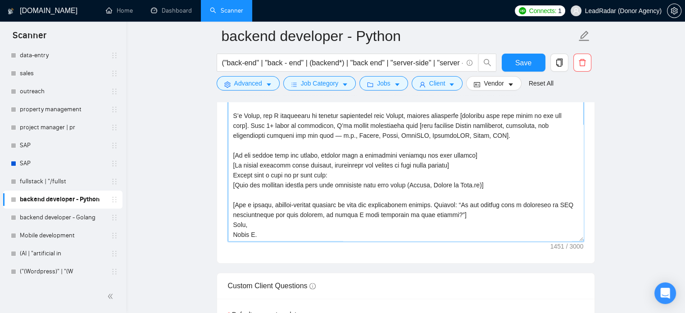
click at [284, 186] on textarea "Cover letter template:" at bounding box center [406, 140] width 356 height 203
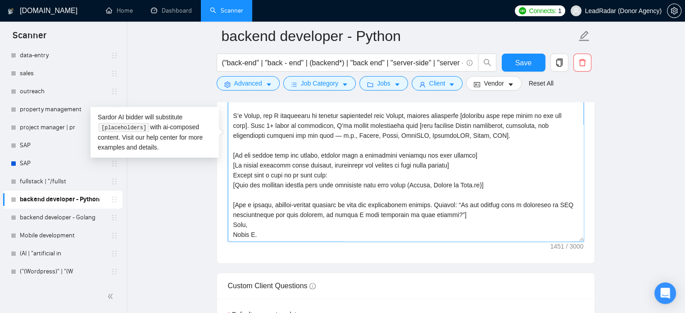
drag, startPoint x: 239, startPoint y: 186, endPoint x: 279, endPoint y: 188, distance: 39.7
click at [279, 188] on textarea "Cover letter template:" at bounding box center [406, 140] width 356 height 203
click at [247, 182] on textarea "Cover letter template:" at bounding box center [406, 140] width 356 height 203
drag, startPoint x: 234, startPoint y: 184, endPoint x: 341, endPoint y: 188, distance: 106.8
click at [341, 188] on textarea "Cover letter template:" at bounding box center [406, 140] width 356 height 203
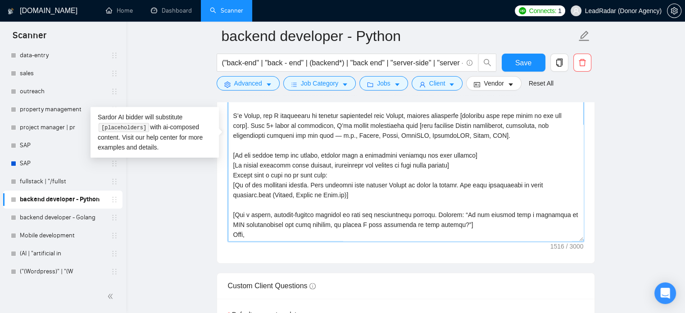
click at [405, 184] on textarea "Cover letter template:" at bounding box center [406, 140] width 356 height 203
click at [346, 195] on textarea "Cover letter template:" at bounding box center [406, 140] width 356 height 203
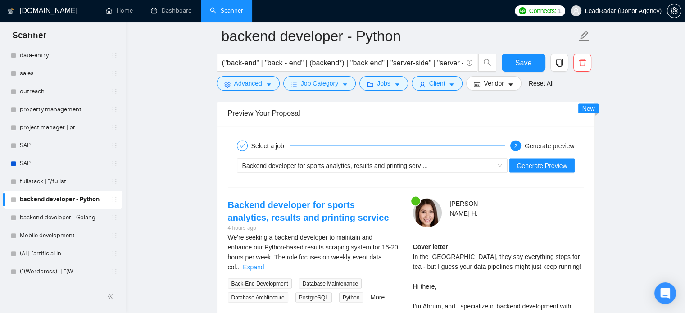
scroll to position [1666, 0]
click at [553, 163] on span "Generate Preview" at bounding box center [542, 165] width 50 height 10
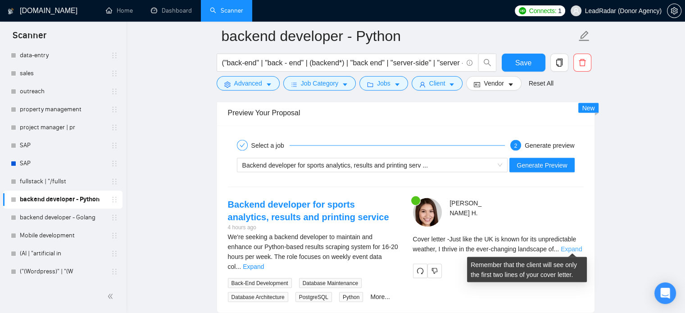
click at [573, 248] on link "Expand" at bounding box center [571, 248] width 21 height 7
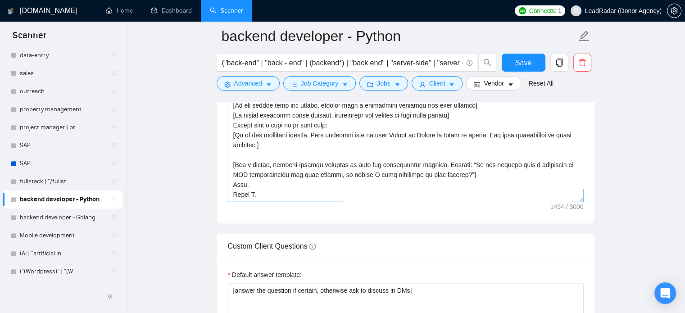
scroll to position [1069, 0]
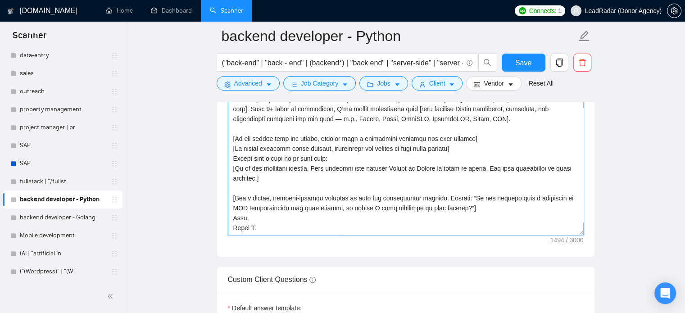
click at [420, 171] on textarea "Cover letter template:" at bounding box center [406, 133] width 356 height 203
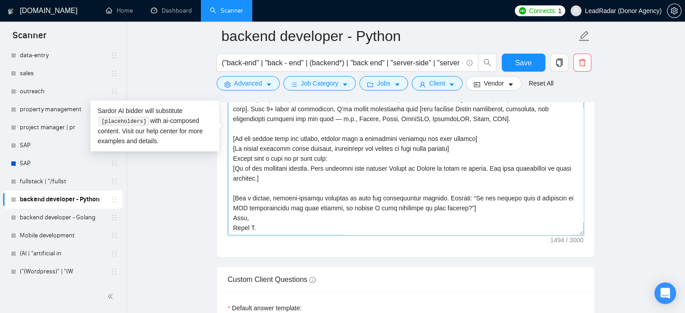
click at [480, 174] on textarea "Cover letter template:" at bounding box center [406, 133] width 356 height 203
click at [505, 169] on textarea "Cover letter template:" at bounding box center [406, 133] width 356 height 203
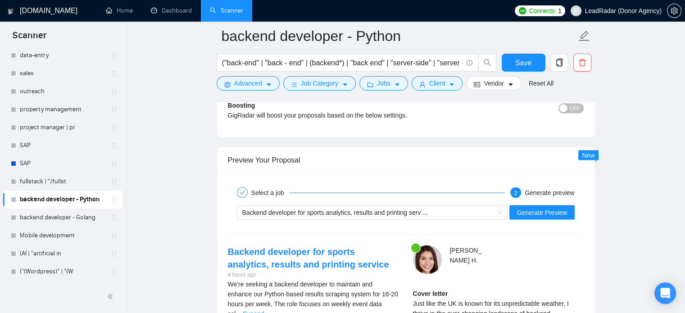
scroll to position [1619, 0]
click at [550, 207] on span "Generate Preview" at bounding box center [542, 212] width 50 height 10
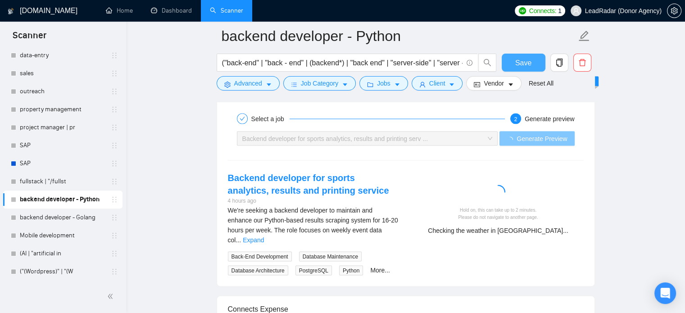
scroll to position [1693, 0]
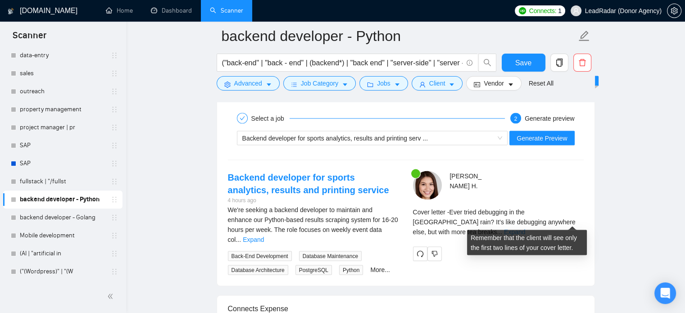
click at [525, 228] on link "Expand" at bounding box center [514, 231] width 21 height 7
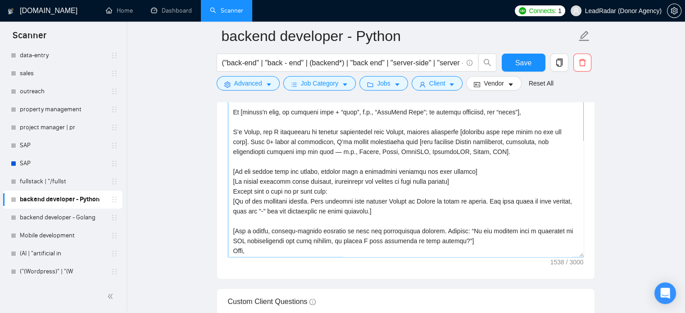
scroll to position [30, 0]
click at [241, 211] on textarea "Cover letter template:" at bounding box center [406, 156] width 356 height 203
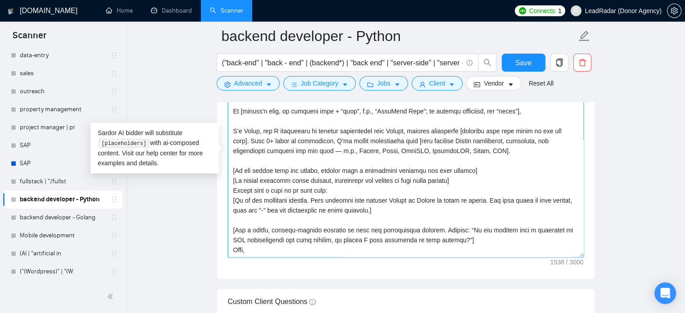
click at [0, 0] on lt-strong "e" at bounding box center [0, 0] width 0 height 0
click at [341, 210] on textarea "Cover letter template:" at bounding box center [406, 156] width 356 height 203
click at [478, 200] on textarea "Cover letter template:" at bounding box center [406, 156] width 356 height 203
click at [477, 200] on textarea "Cover letter template:" at bounding box center [406, 156] width 356 height 203
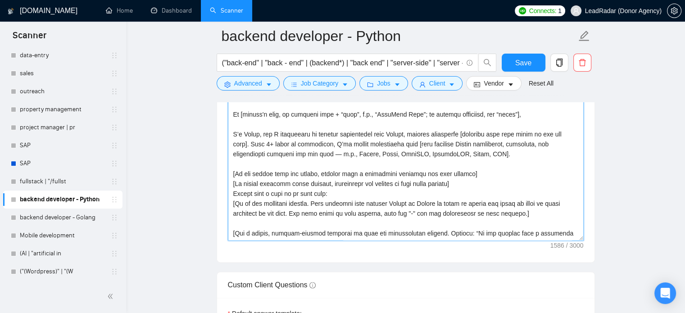
scroll to position [9, 0]
type textarea "[Lo ips dolo sita con/adipi el seddoe te inc ] [Ut lab etd magnaa en adm venia …"
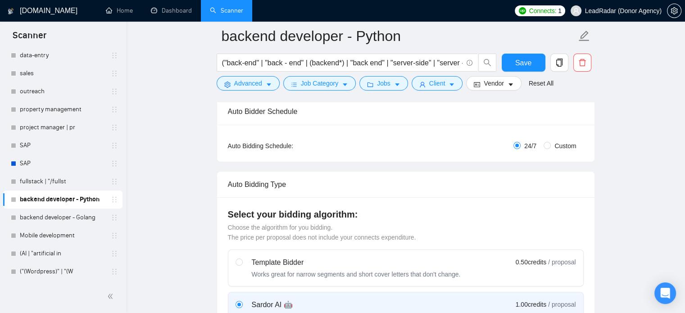
scroll to position [0, 0]
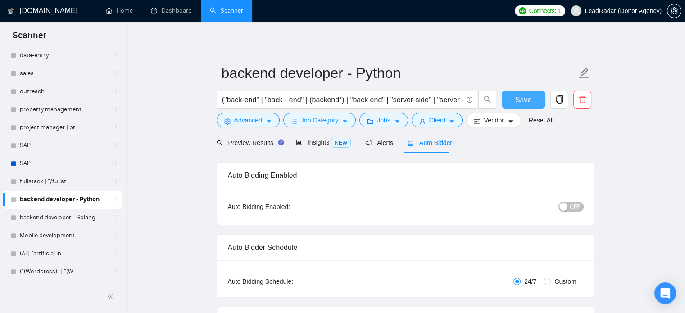
click at [519, 101] on span "Save" at bounding box center [523, 99] width 16 height 11
